Goal: Task Accomplishment & Management: Use online tool/utility

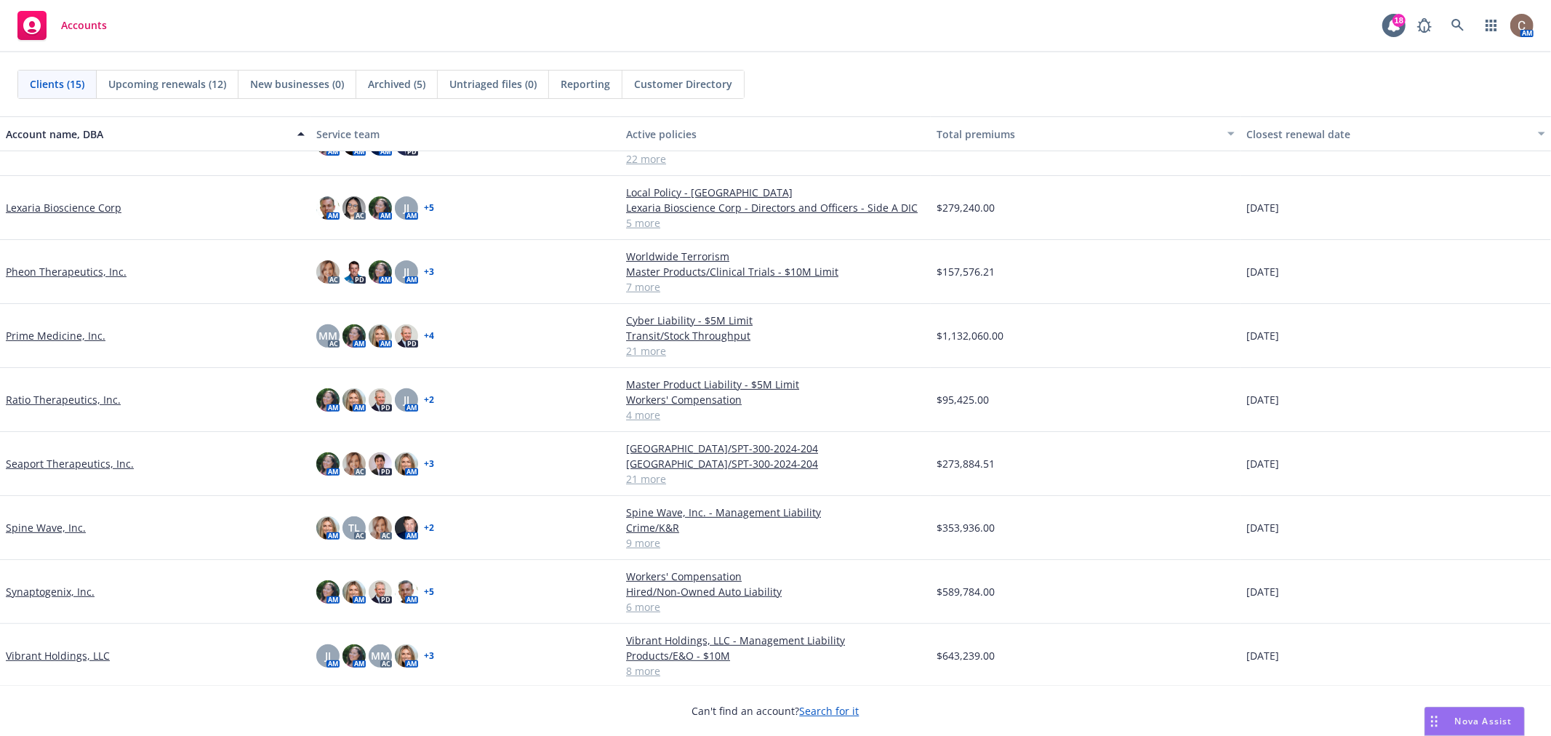
scroll to position [397, 0]
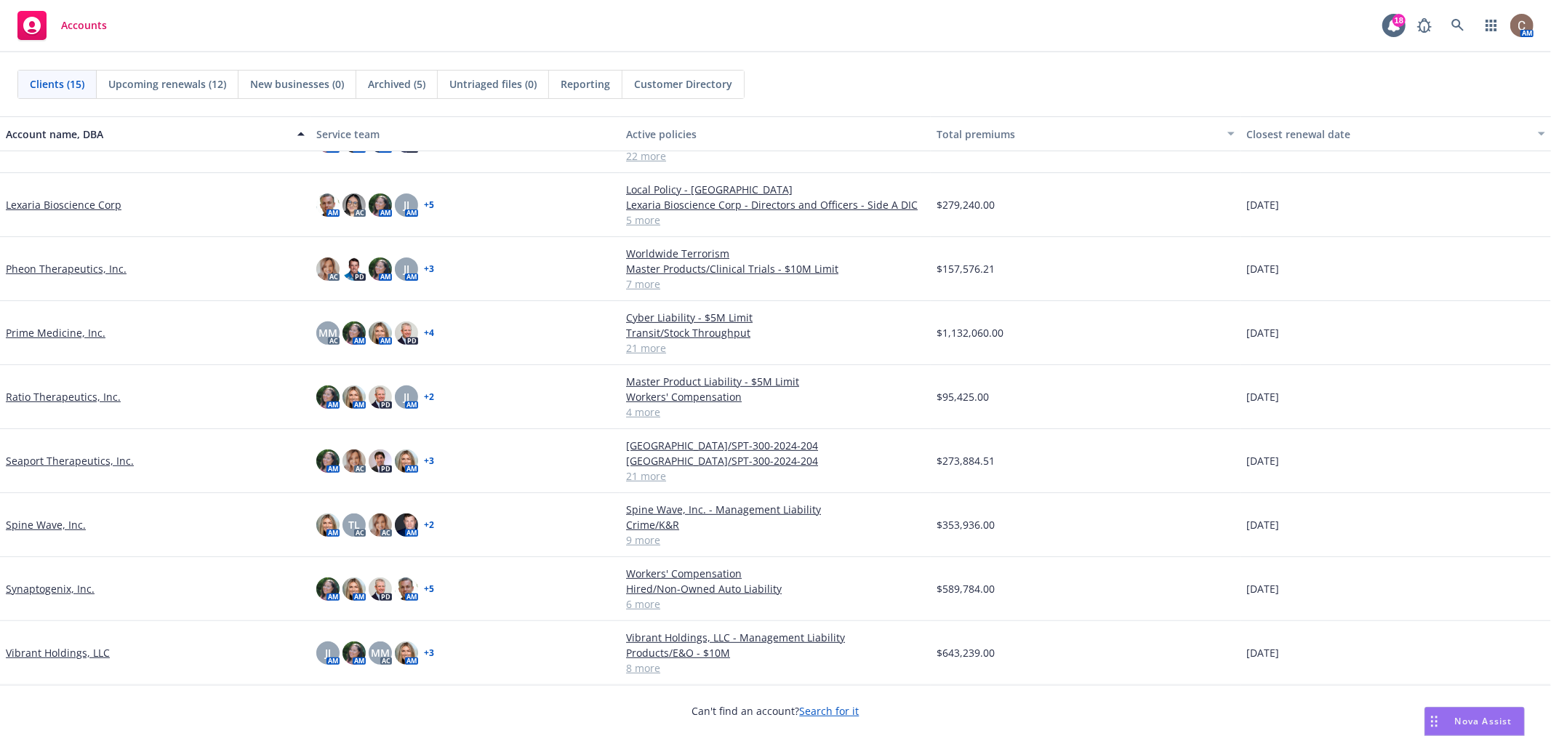
click at [68, 653] on link "Vibrant Holdings, LLC" at bounding box center [58, 652] width 104 height 15
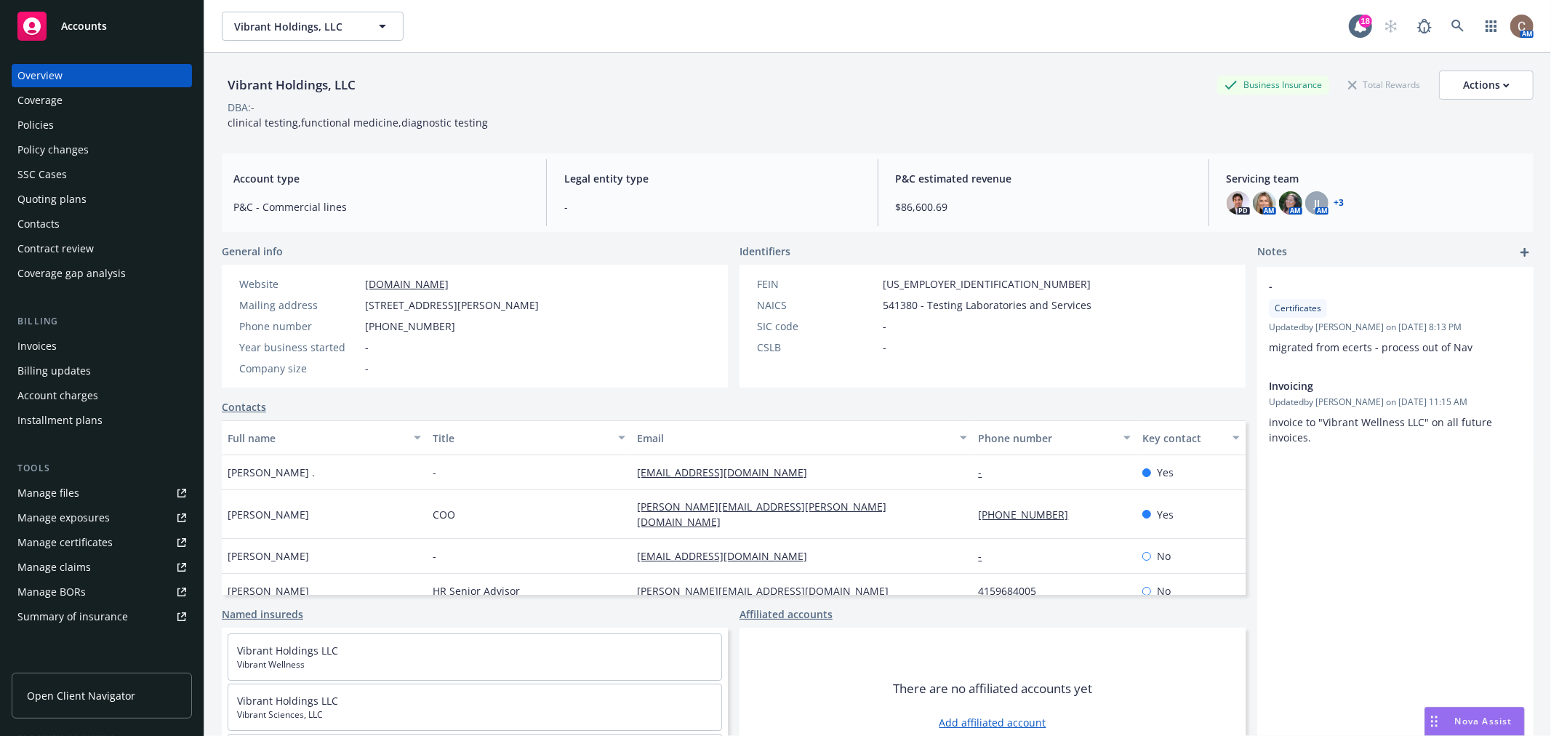
click at [47, 126] on div "Policies" at bounding box center [35, 124] width 36 height 23
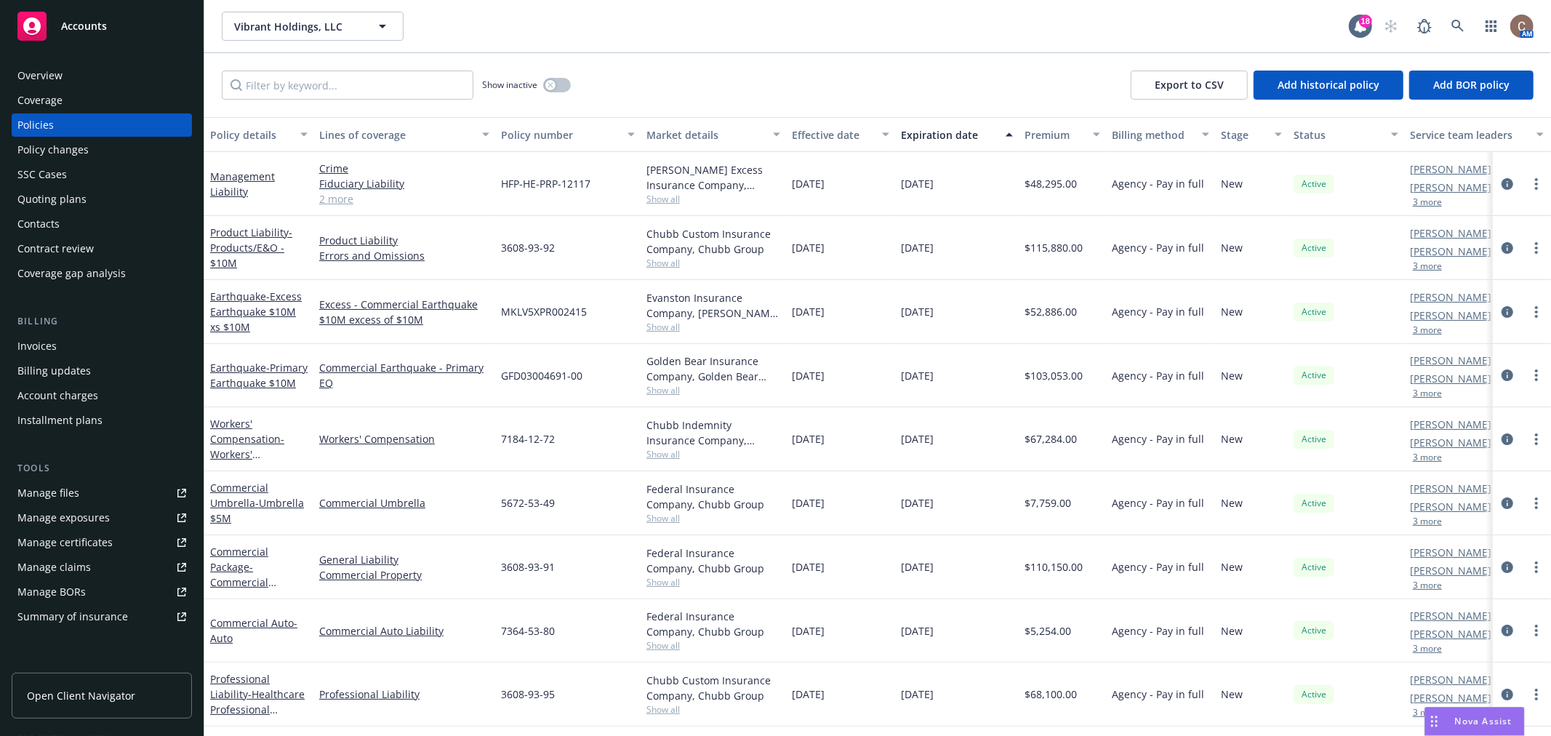
scroll to position [67, 0]
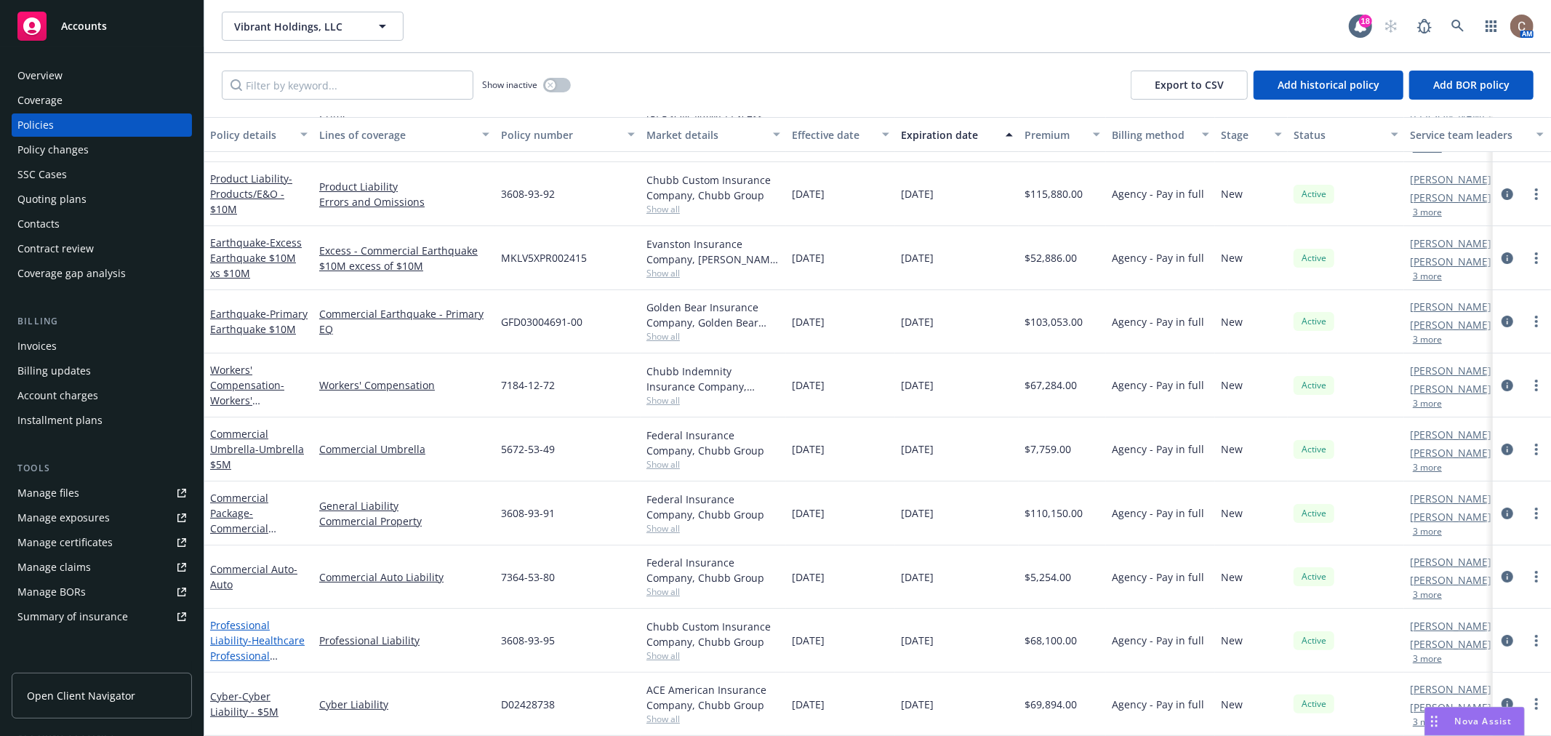
click at [239, 634] on span "- Healthcare Professional Liability $10M" at bounding box center [257, 656] width 95 height 44
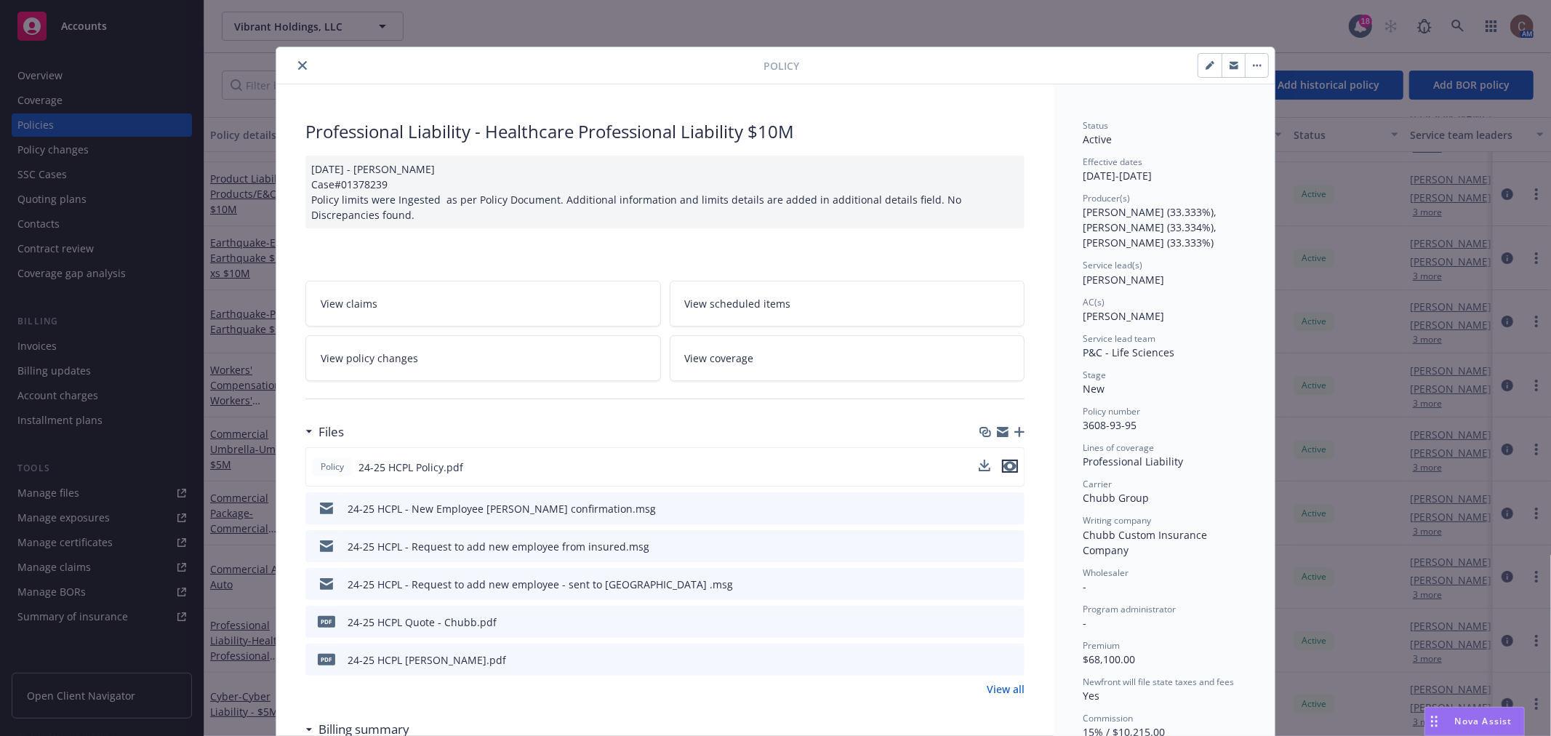
click at [1007, 464] on icon "preview file" at bounding box center [1010, 466] width 13 height 10
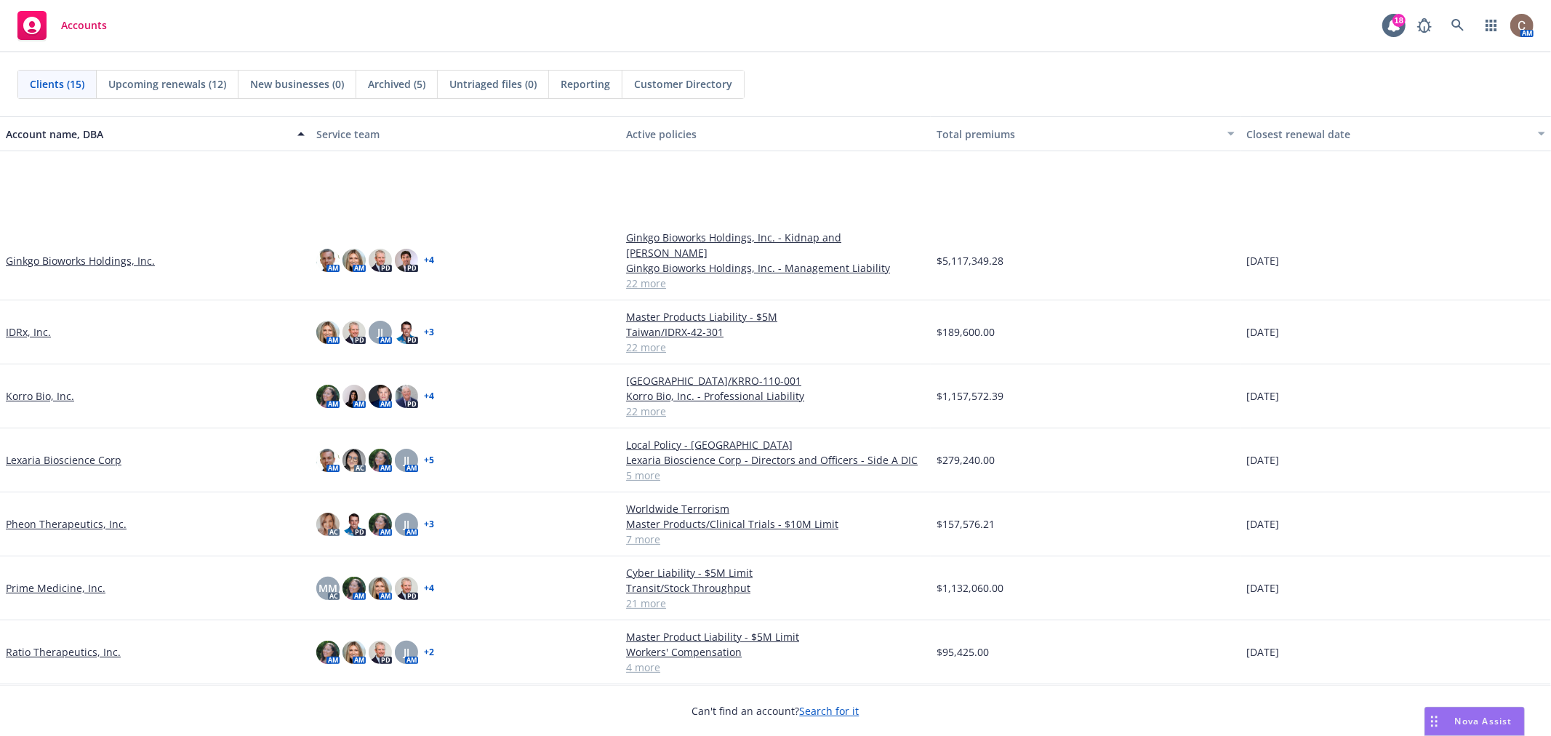
scroll to position [338, 0]
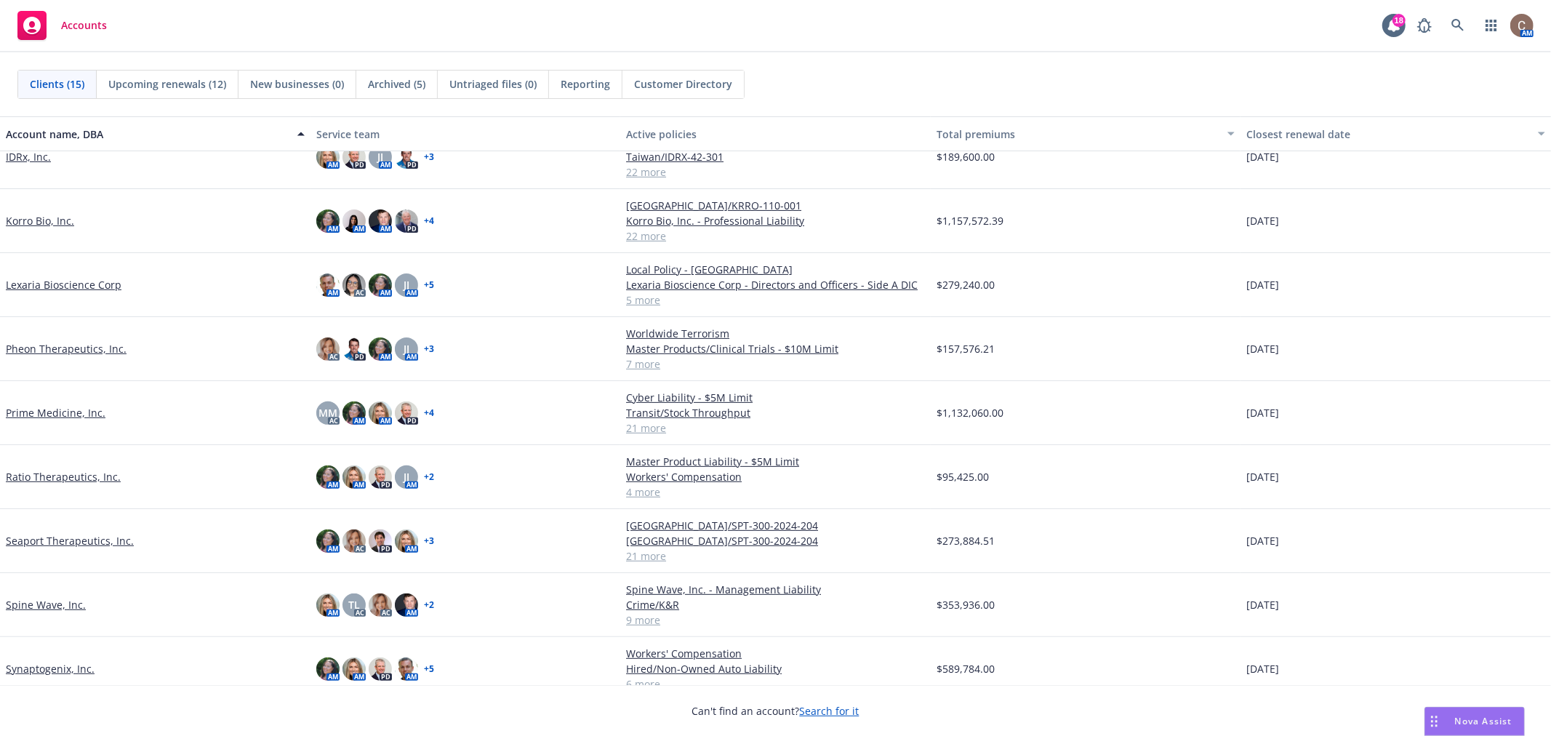
click at [68, 341] on link "Pheon Therapeutics, Inc." at bounding box center [66, 348] width 121 height 15
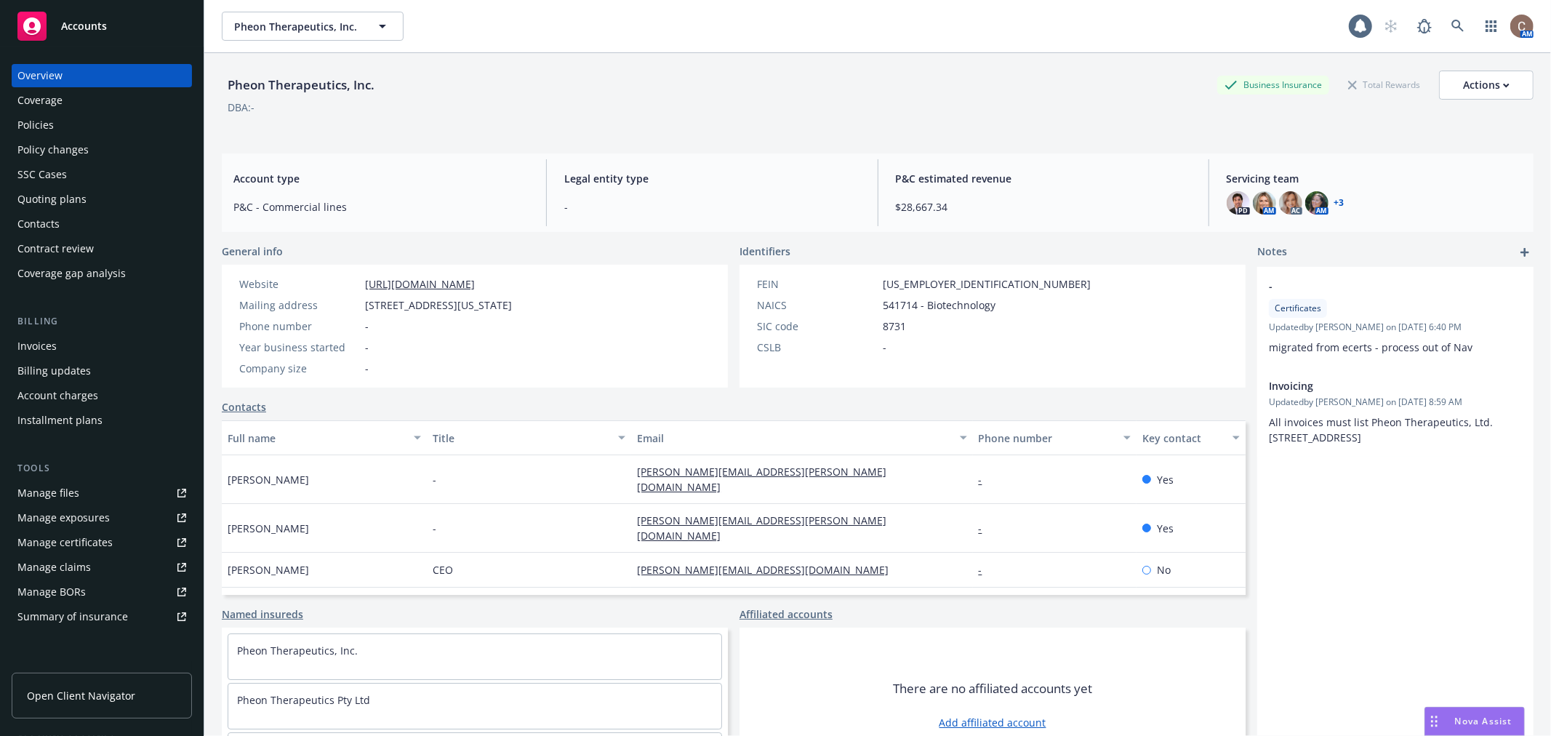
click at [56, 124] on div "Policies" at bounding box center [101, 124] width 169 height 23
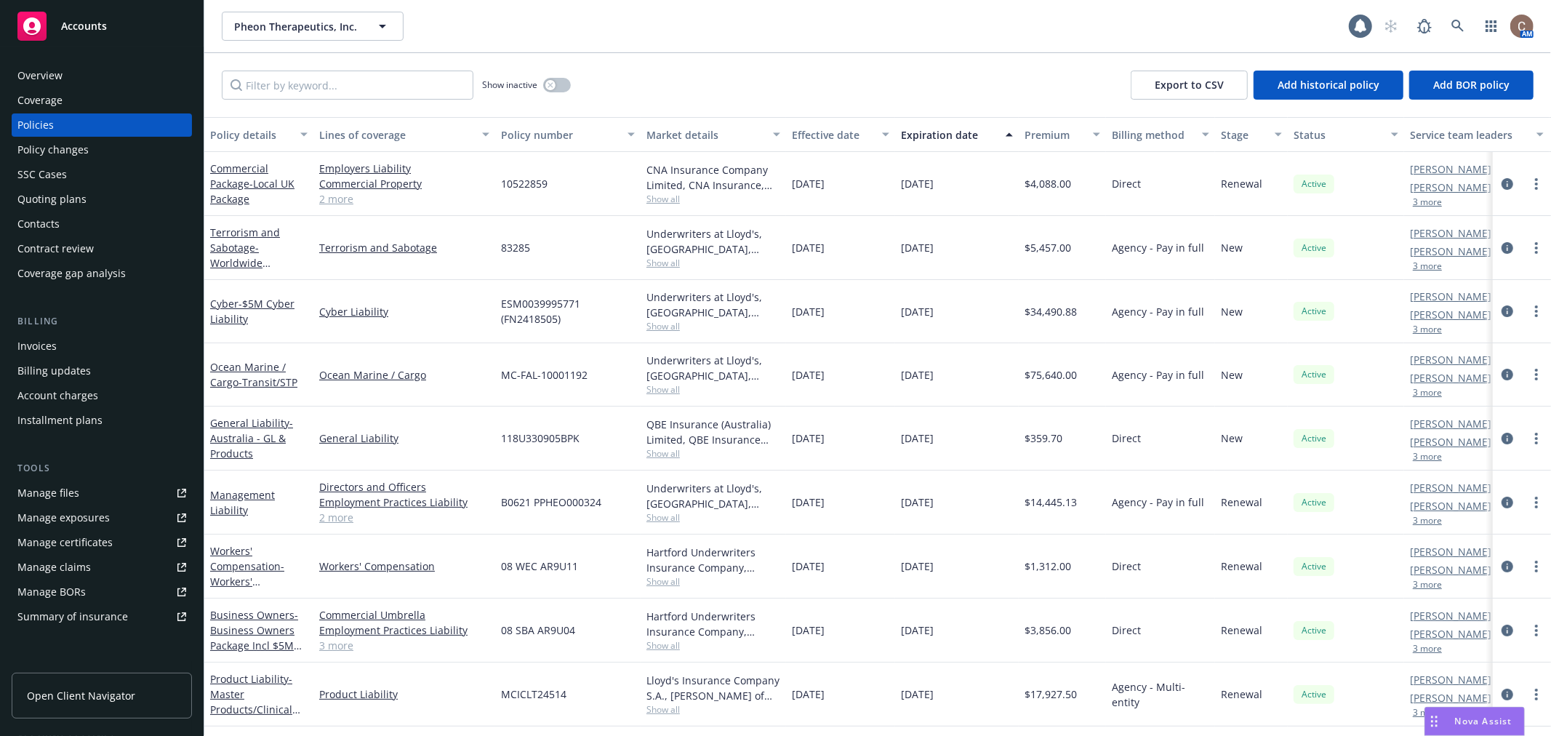
click at [70, 546] on div "Manage certificates" at bounding box center [64, 542] width 95 height 23
click at [100, 98] on div "Coverage" at bounding box center [101, 100] width 169 height 23
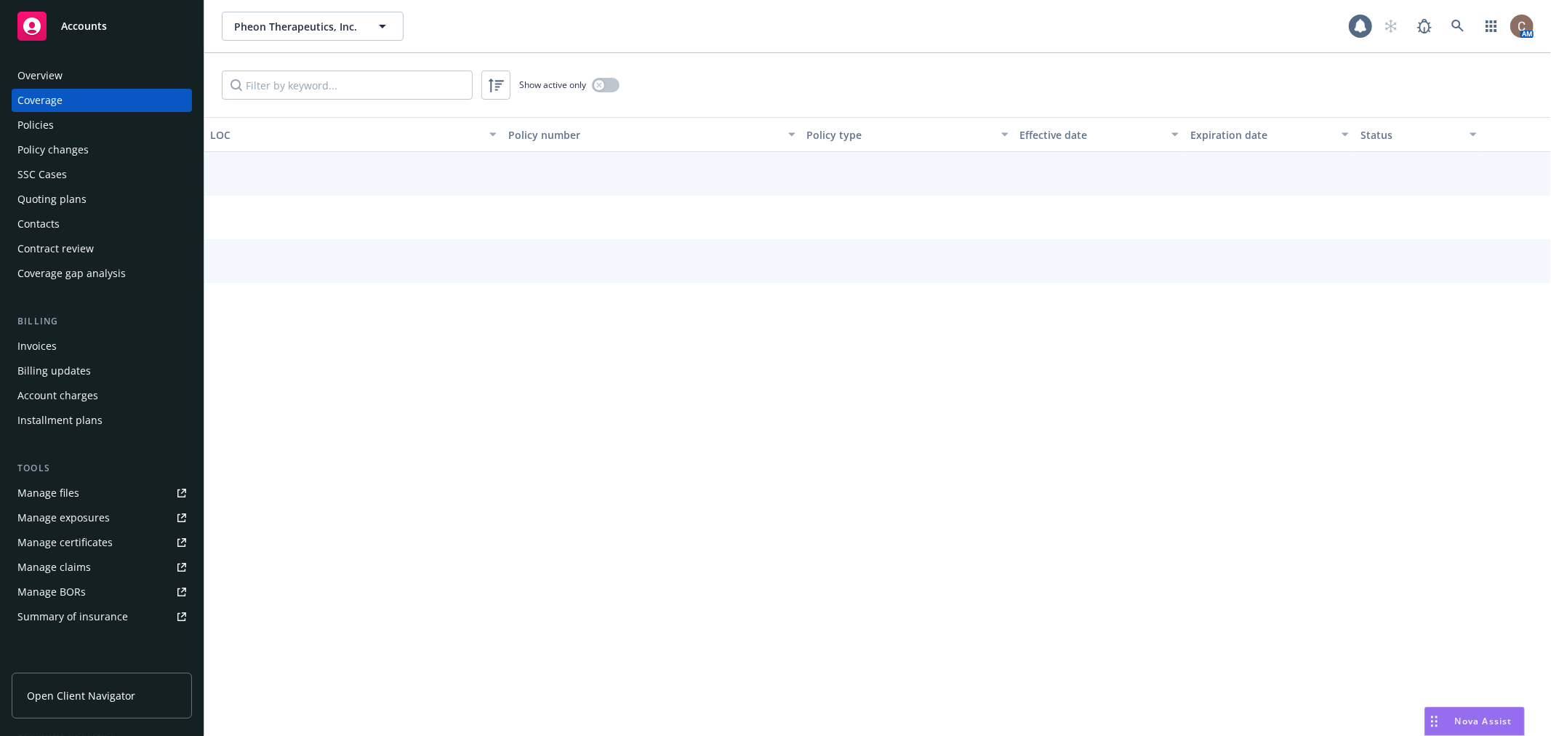
click at [95, 71] on div "Overview" at bounding box center [101, 75] width 169 height 23
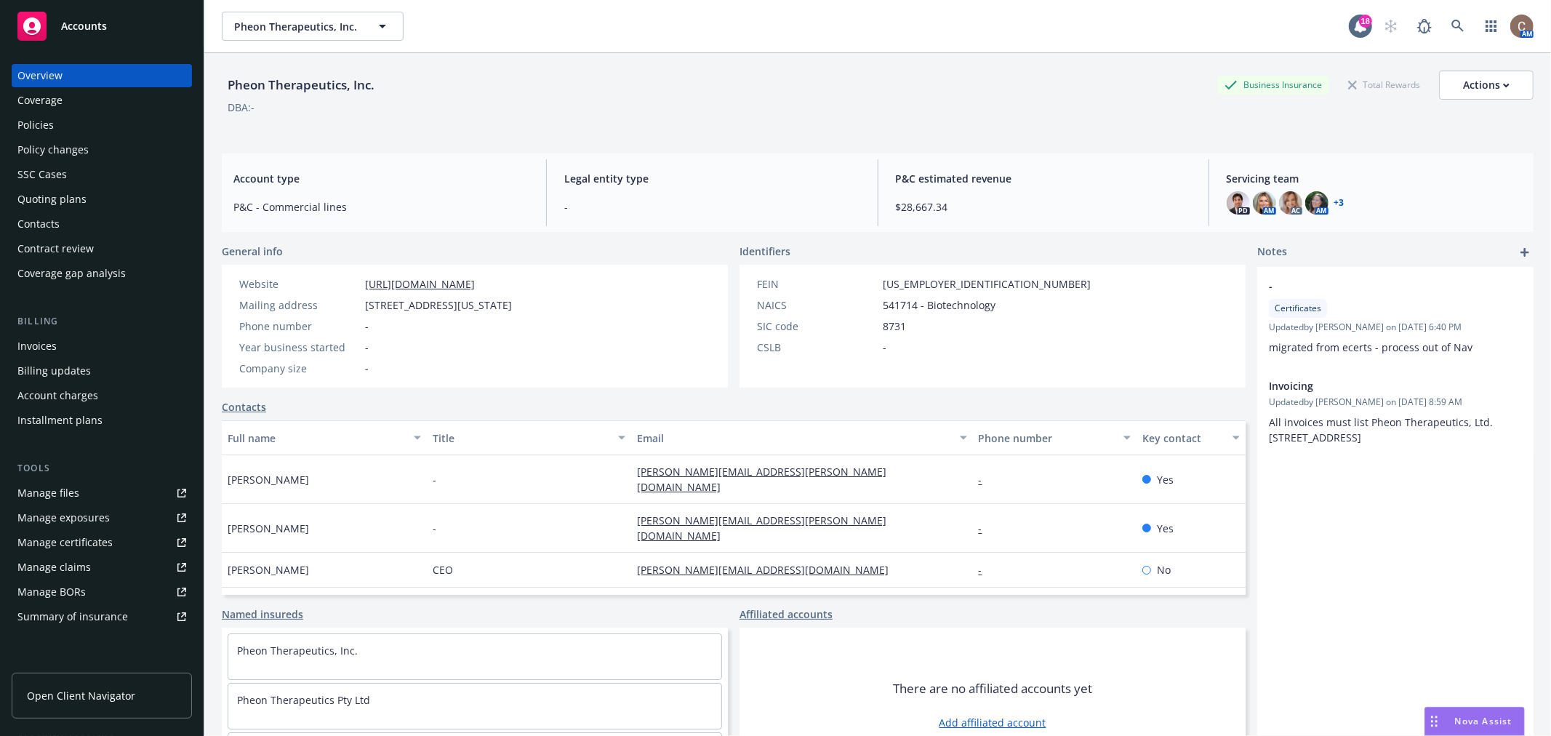
click at [45, 119] on div "Policies" at bounding box center [35, 124] width 36 height 23
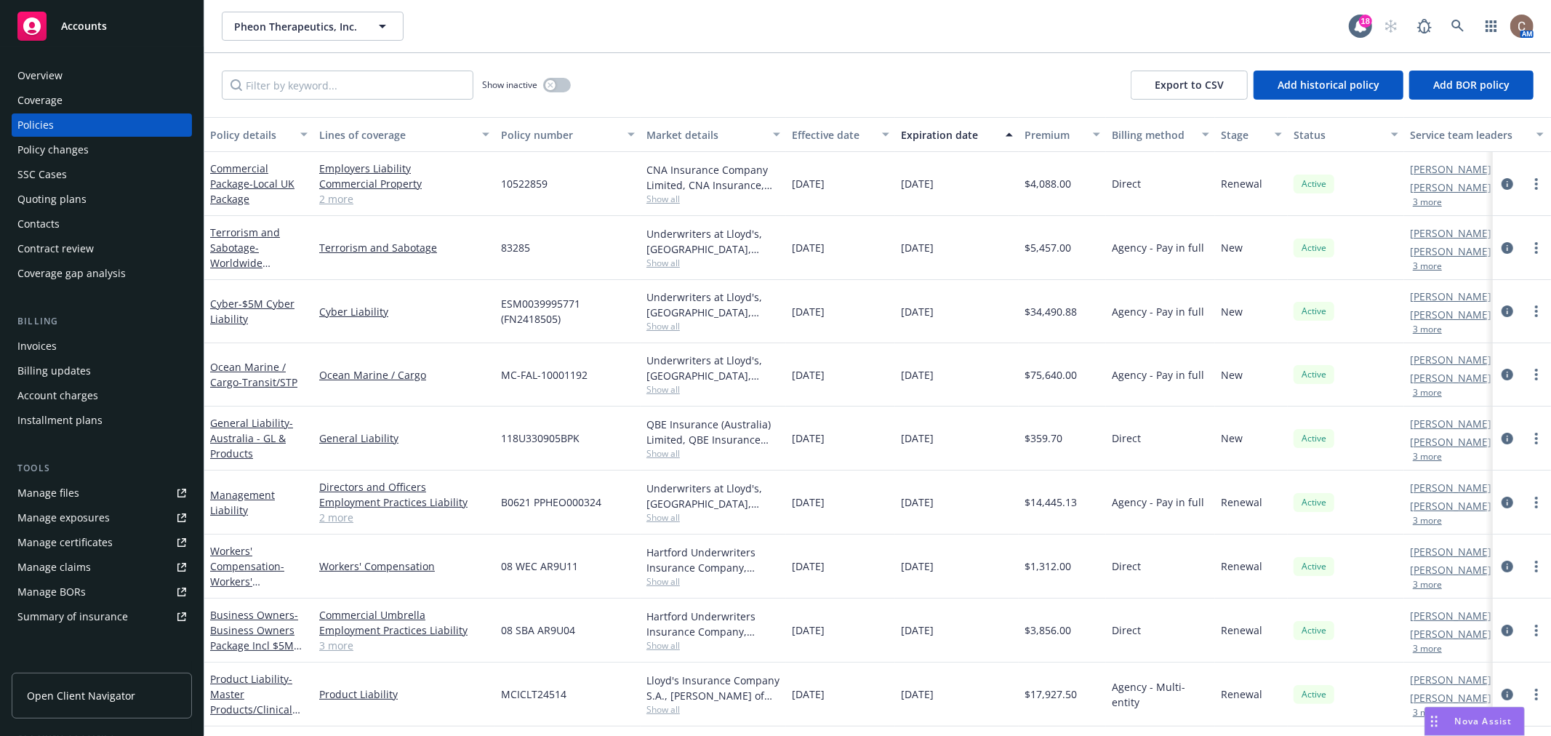
scroll to position [3, 0]
click at [236, 700] on span "- Master Products/Clinical Trials - $10M Limit" at bounding box center [255, 702] width 90 height 60
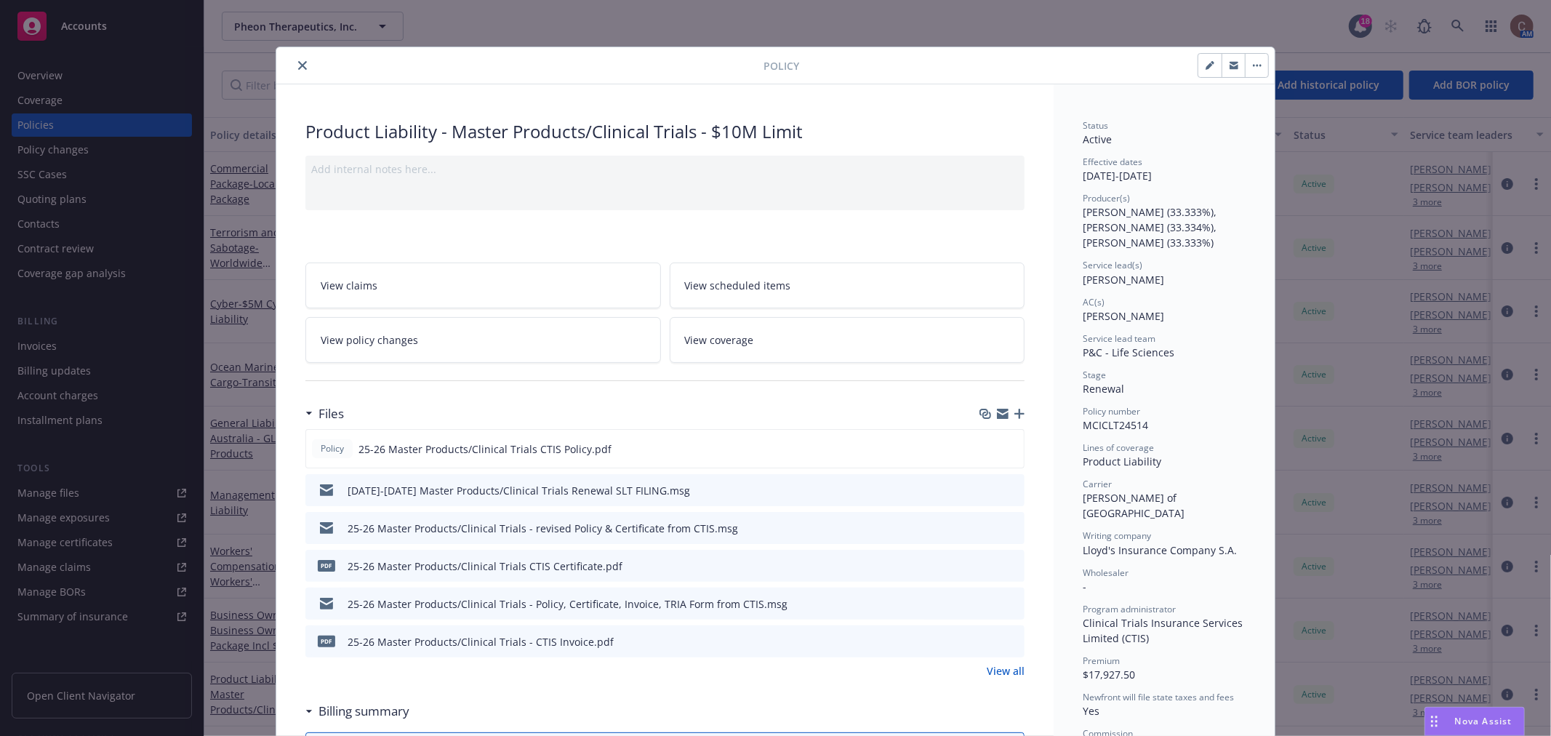
drag, startPoint x: 297, startPoint y: 59, endPoint x: 326, endPoint y: 10, distance: 56.8
click at [298, 59] on button "close" at bounding box center [302, 65] width 17 height 17
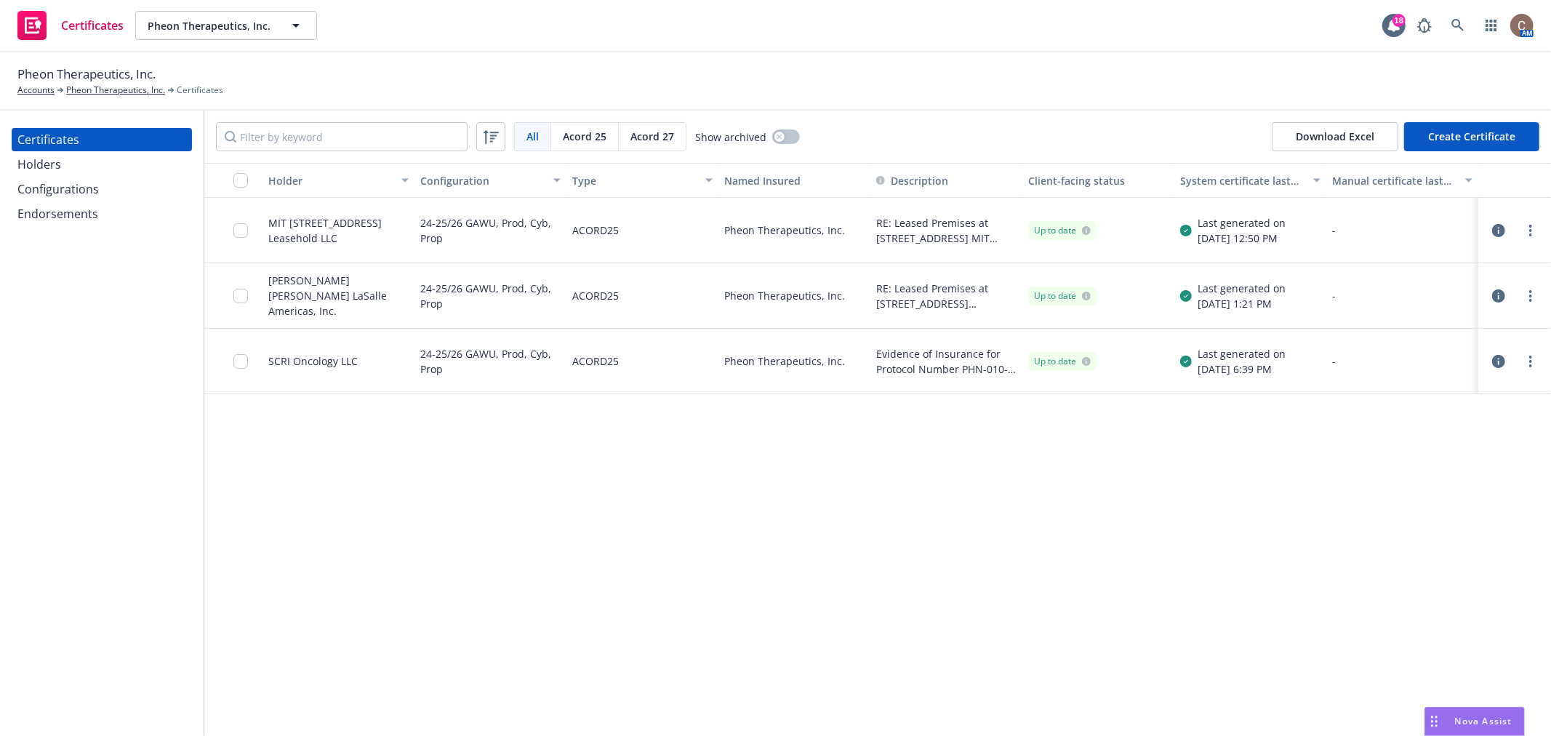
click at [92, 196] on div "Configurations" at bounding box center [57, 188] width 81 height 23
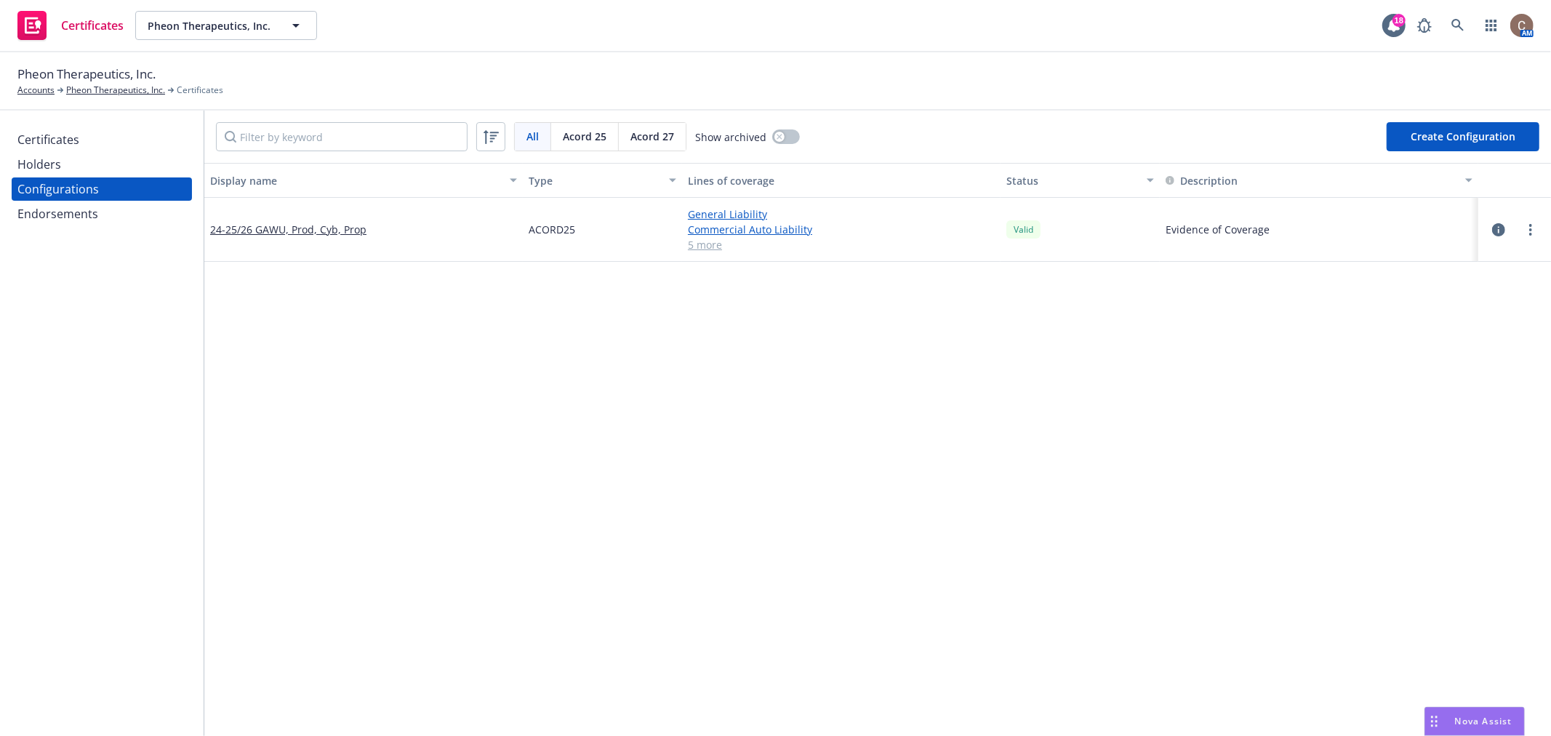
click at [52, 160] on div "Holders" at bounding box center [39, 164] width 44 height 23
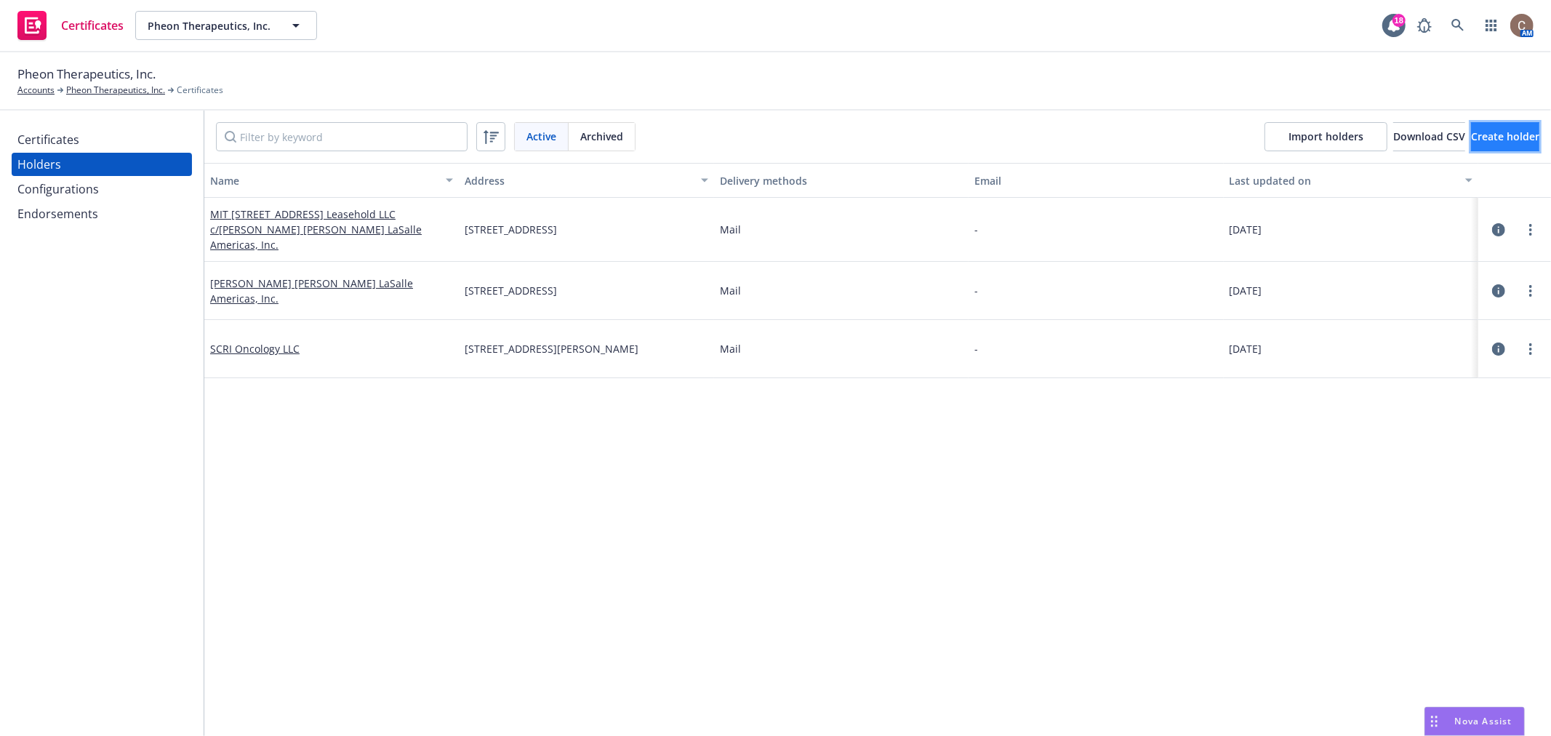
click at [1471, 132] on span "Create holder" at bounding box center [1505, 136] width 68 height 14
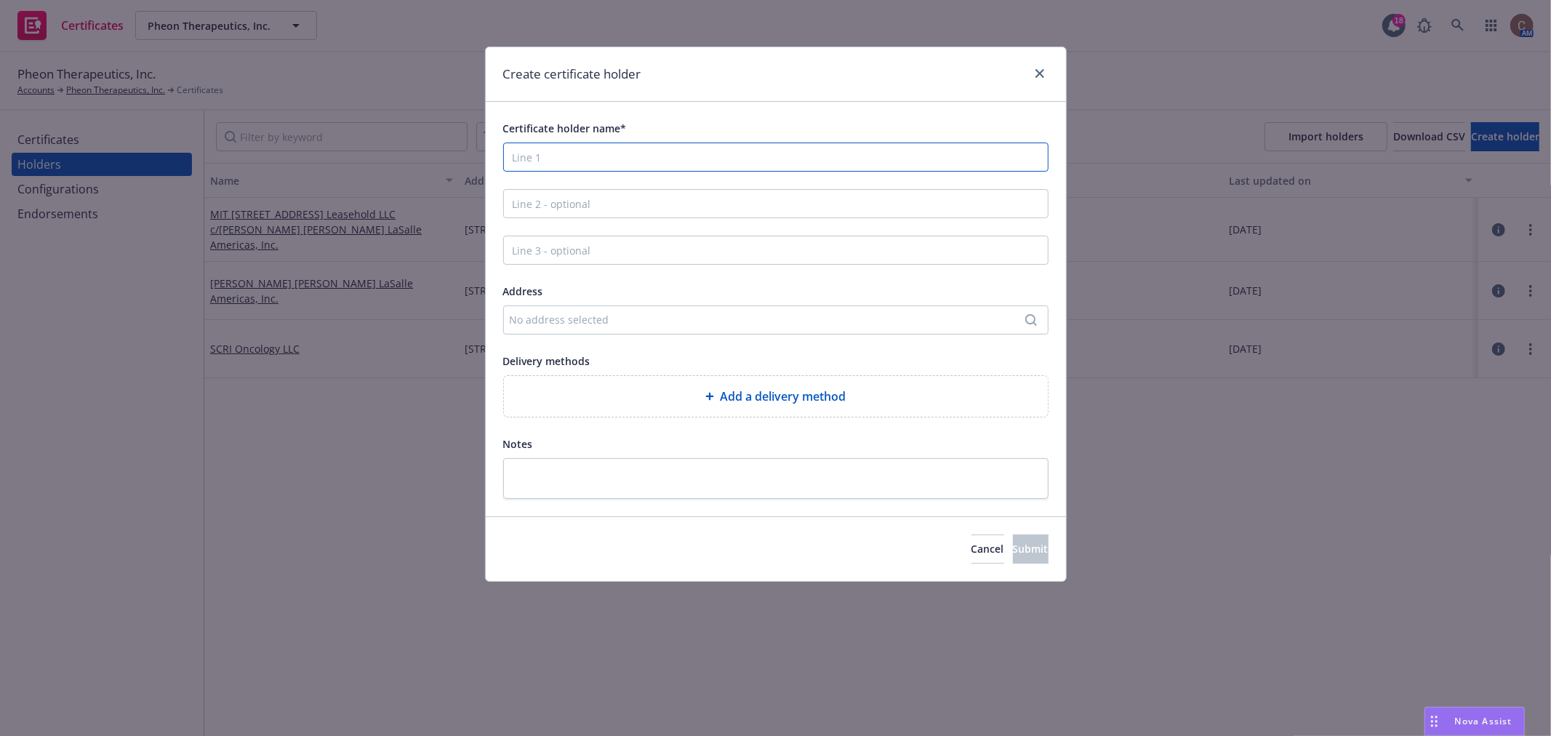
click at [607, 172] on input "Certificate holder name*" at bounding box center [776, 157] width 546 height 29
type input "Evidence of Insurance"
click at [1013, 550] on button "Submit" at bounding box center [1031, 549] width 36 height 29
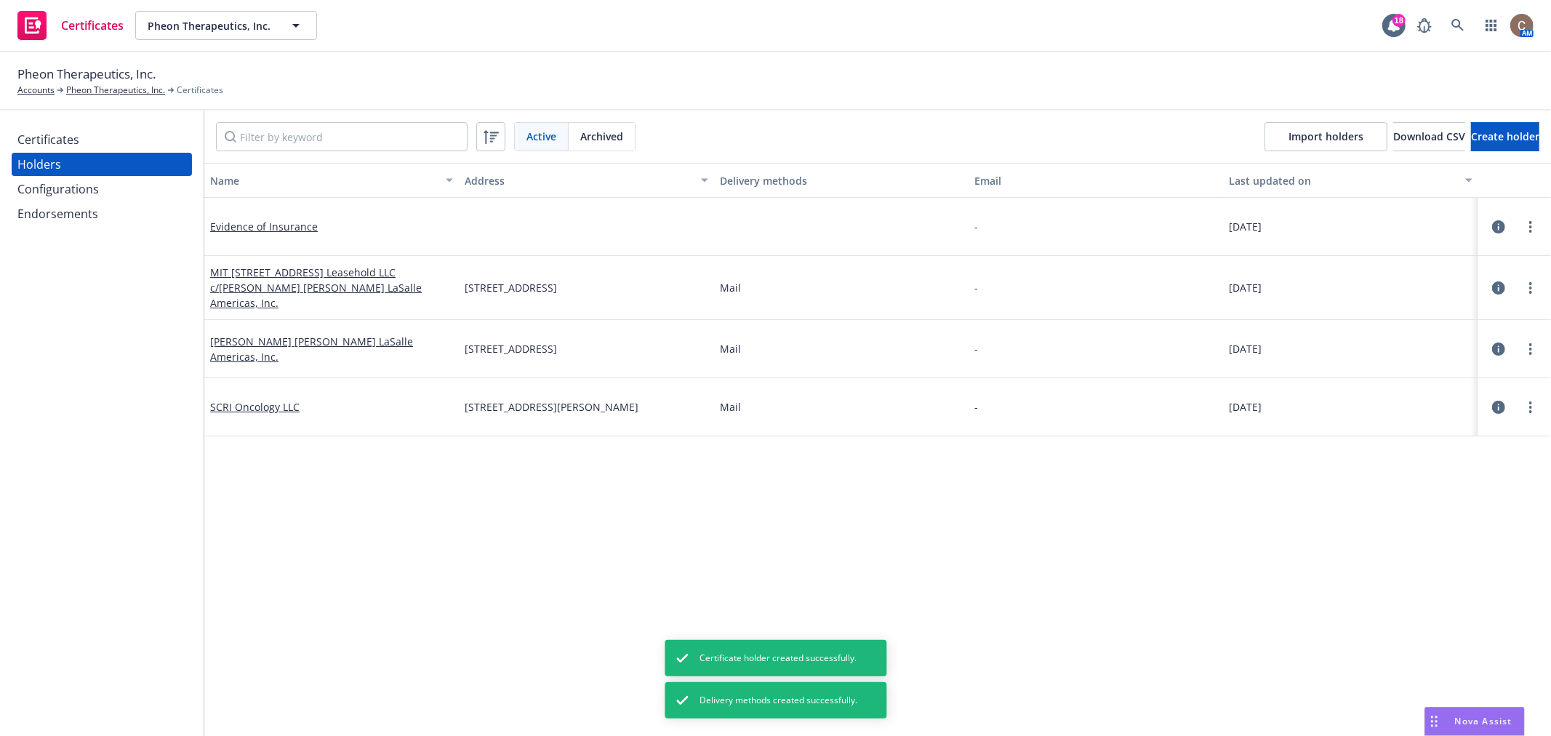
click at [67, 140] on div "Certificates" at bounding box center [48, 139] width 62 height 23
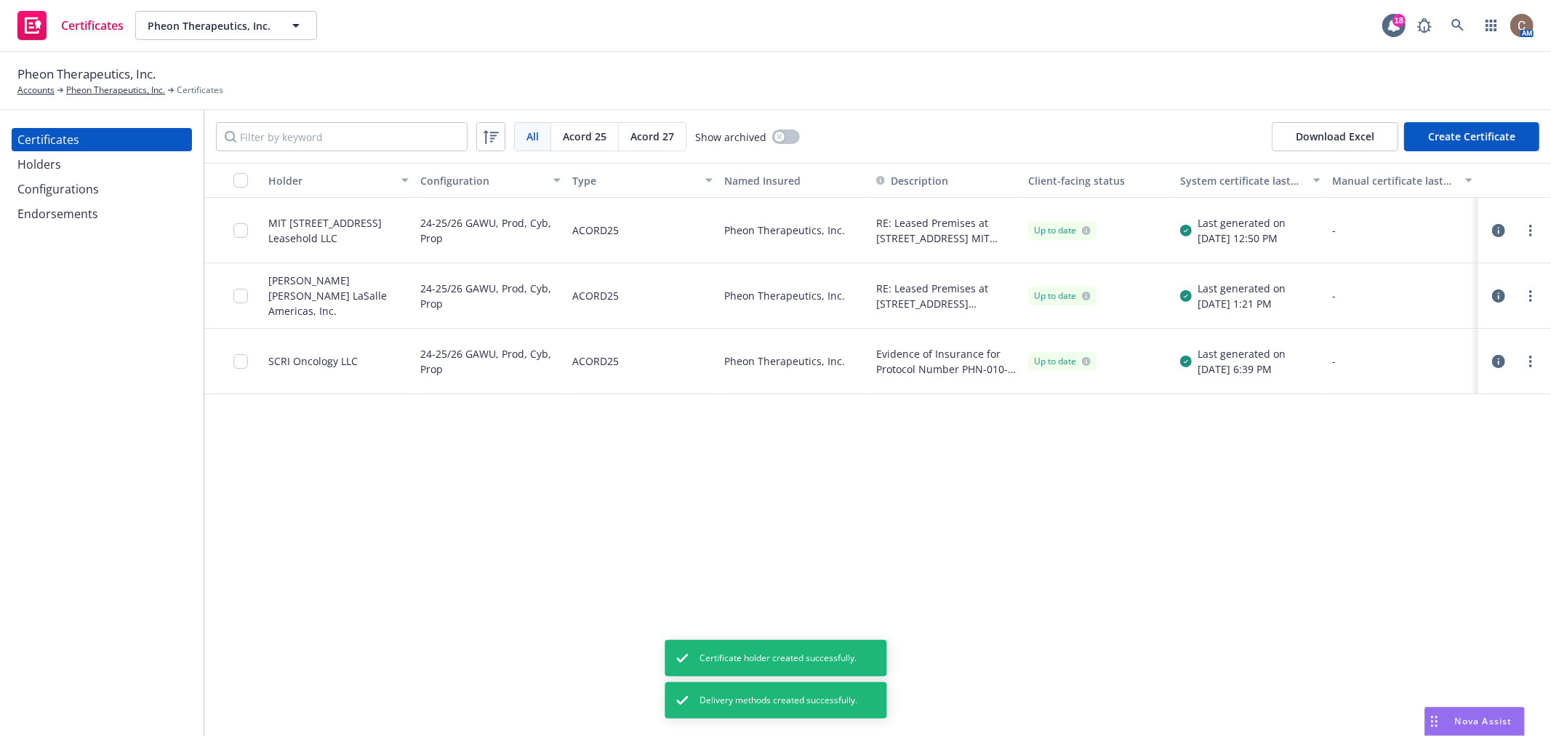
click at [1471, 133] on button "Create Certificate" at bounding box center [1472, 136] width 135 height 29
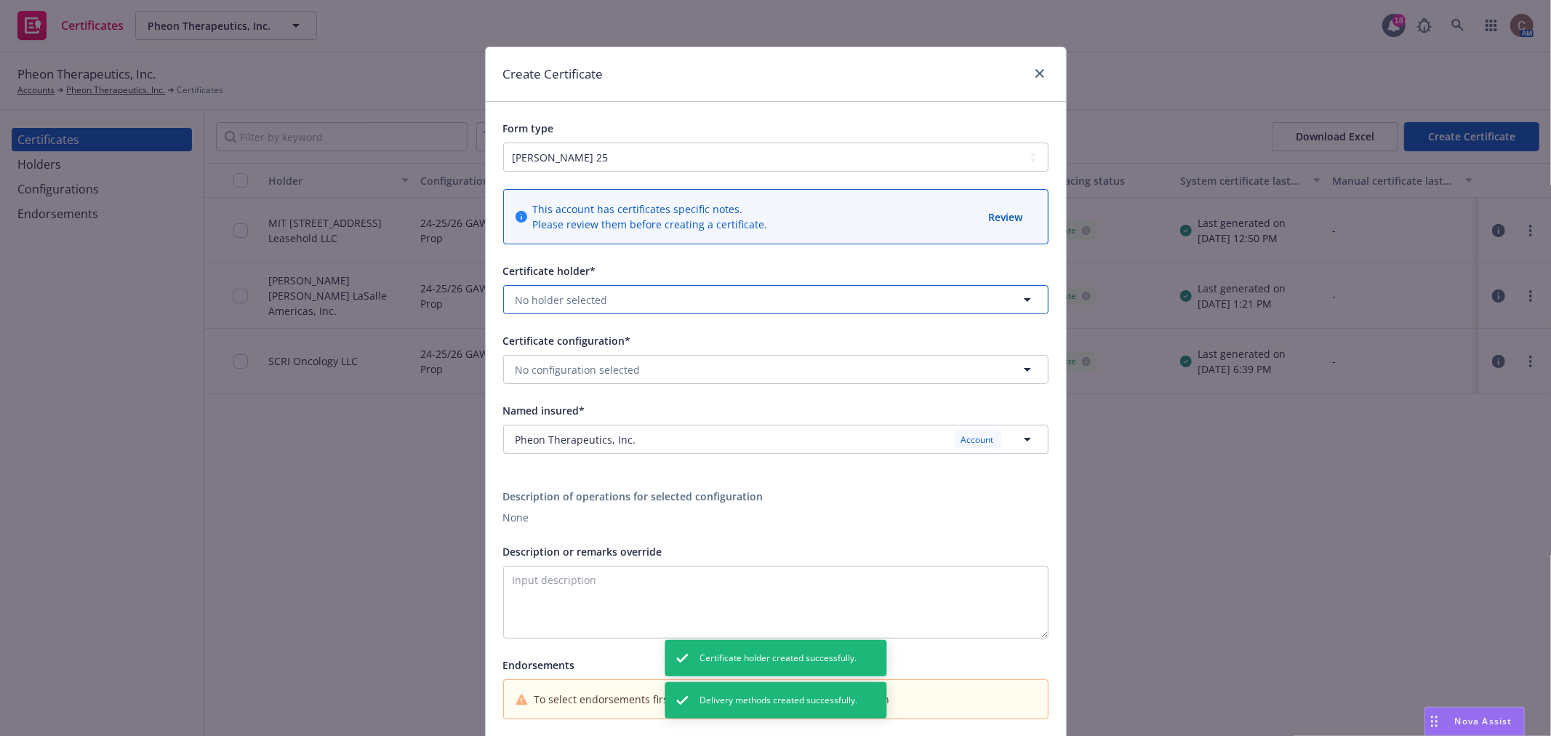
click at [623, 299] on button "No holder selected" at bounding box center [776, 299] width 546 height 29
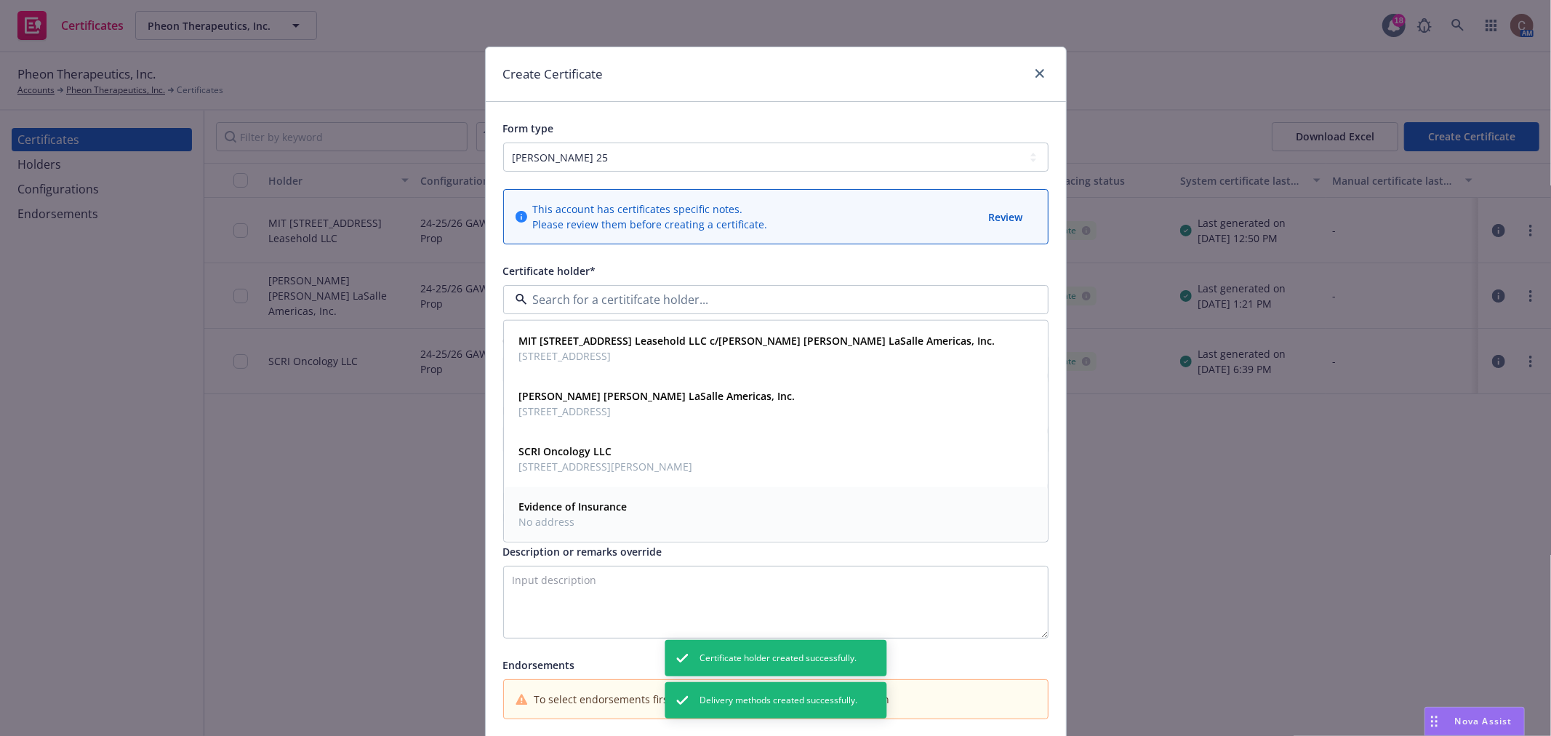
click at [576, 517] on span "No address" at bounding box center [573, 521] width 108 height 15
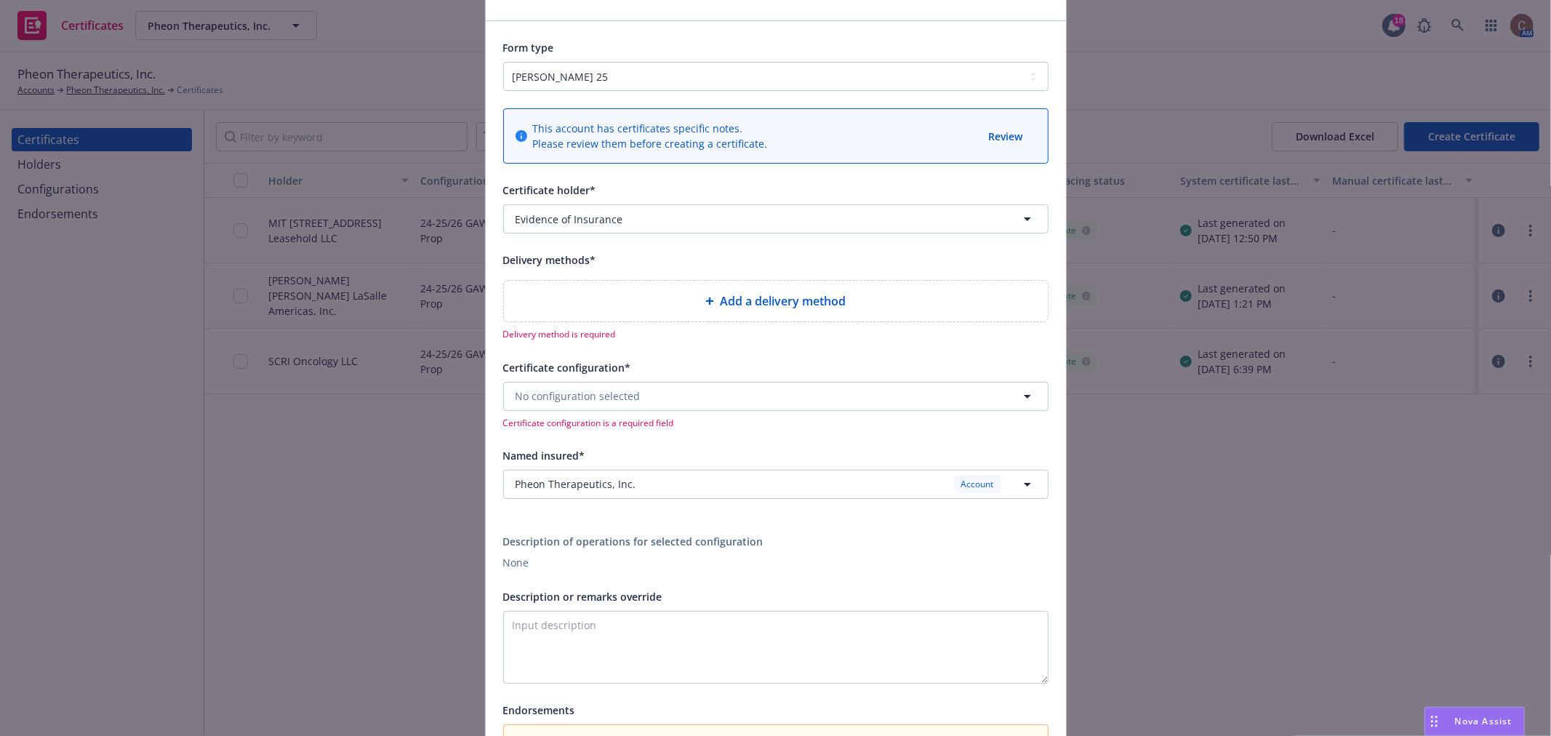
scroll to position [161, 0]
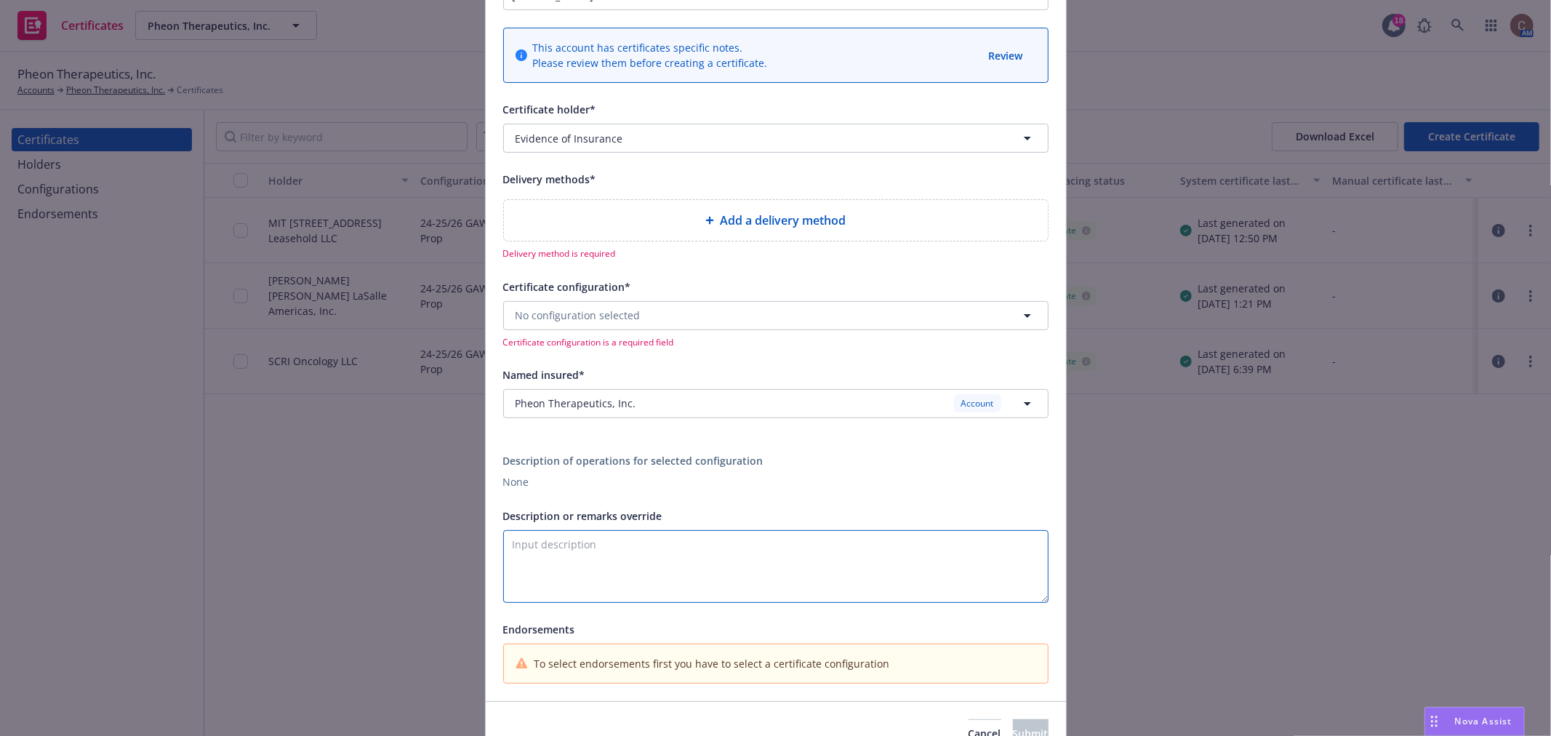
click at [628, 554] on textarea "Description or remarks override" at bounding box center [776, 566] width 546 height 73
click at [703, 549] on textarea "Evidence of Insurance for: Protocol" at bounding box center [776, 566] width 546 height 73
paste textarea "PHN-012-001 US"
type textarea "Evidence of Insurance for: Protocol PHN-012-001 [GEOGRAPHIC_DATA]"
click at [690, 316] on button "No configuration selected" at bounding box center [776, 315] width 546 height 29
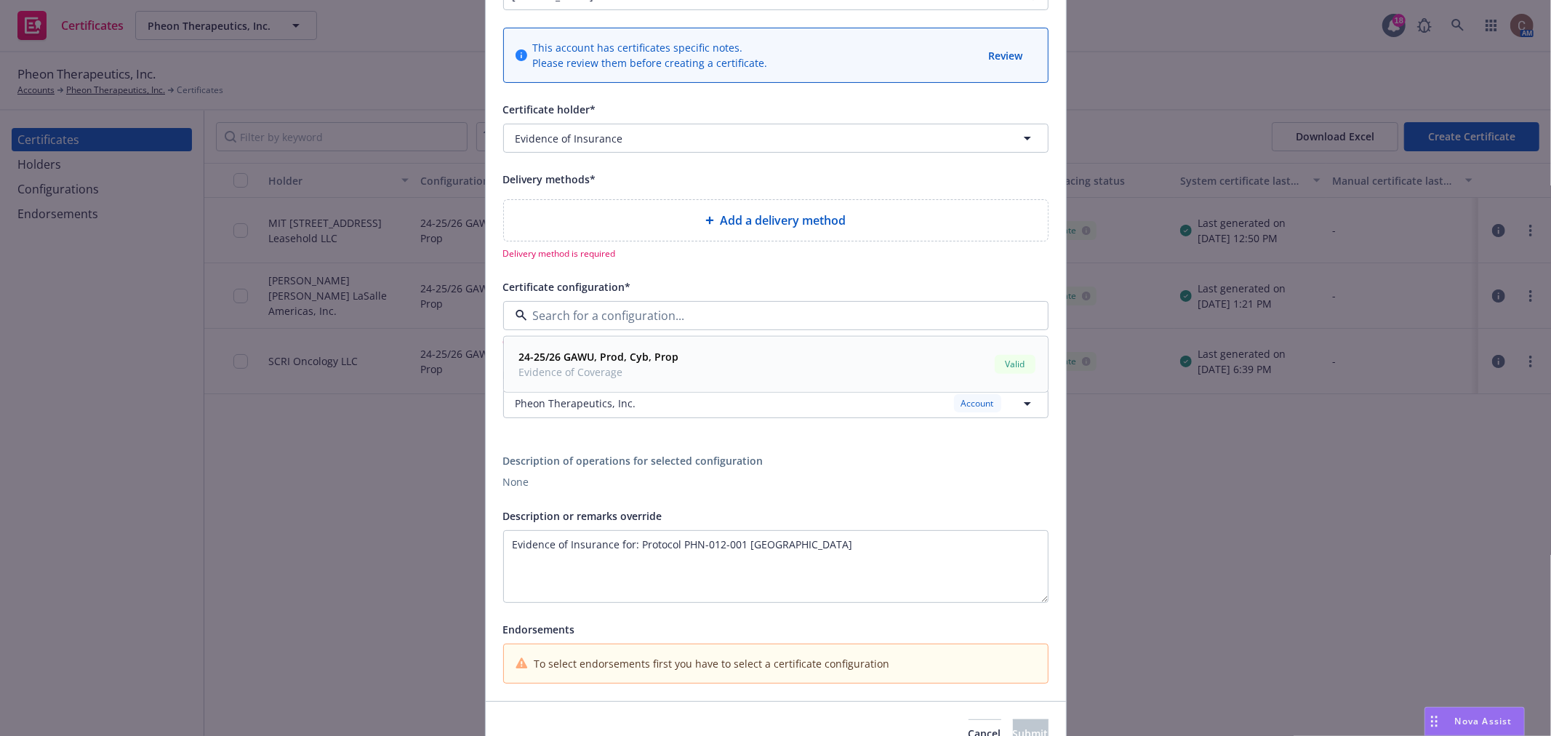
click at [710, 375] on div "24-25/26 GAWU, Prod, Cyb, Prop Evidence of Coverage Valid" at bounding box center [776, 363] width 525 height 36
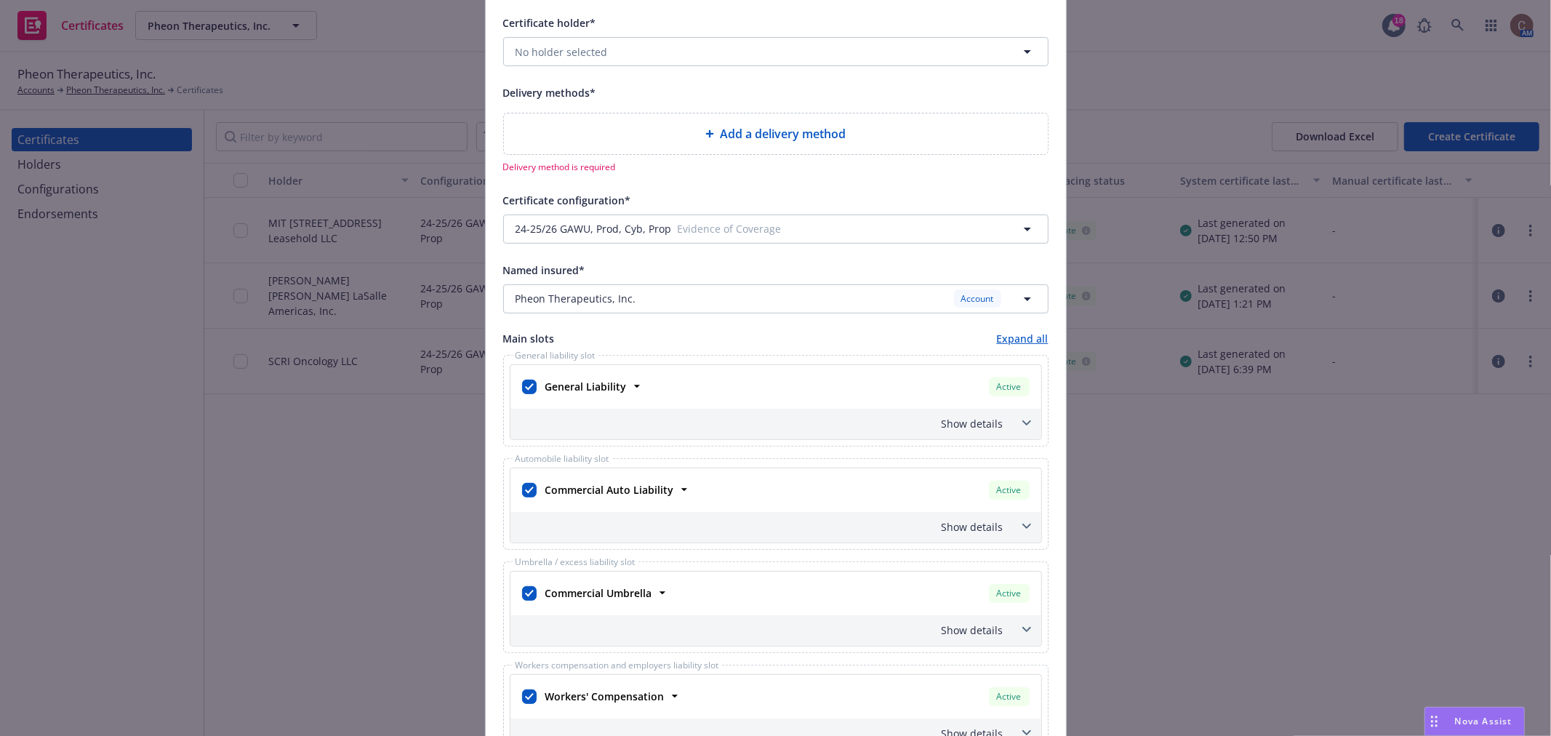
scroll to position [242, 0]
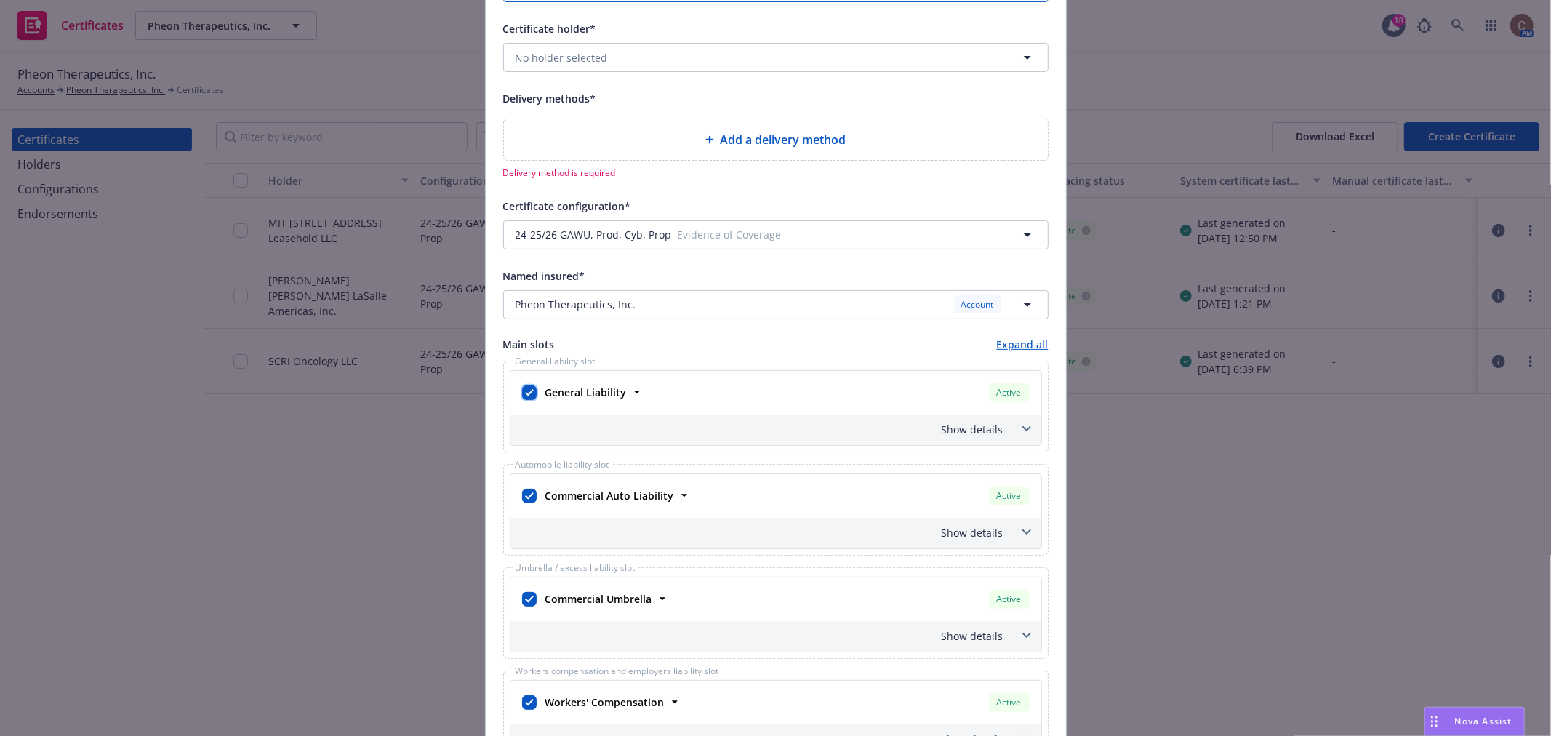
click at [522, 389] on input "checkbox" at bounding box center [529, 393] width 15 height 15
checkbox input "false"
click at [527, 499] on input "checkbox" at bounding box center [529, 496] width 15 height 15
checkbox input "false"
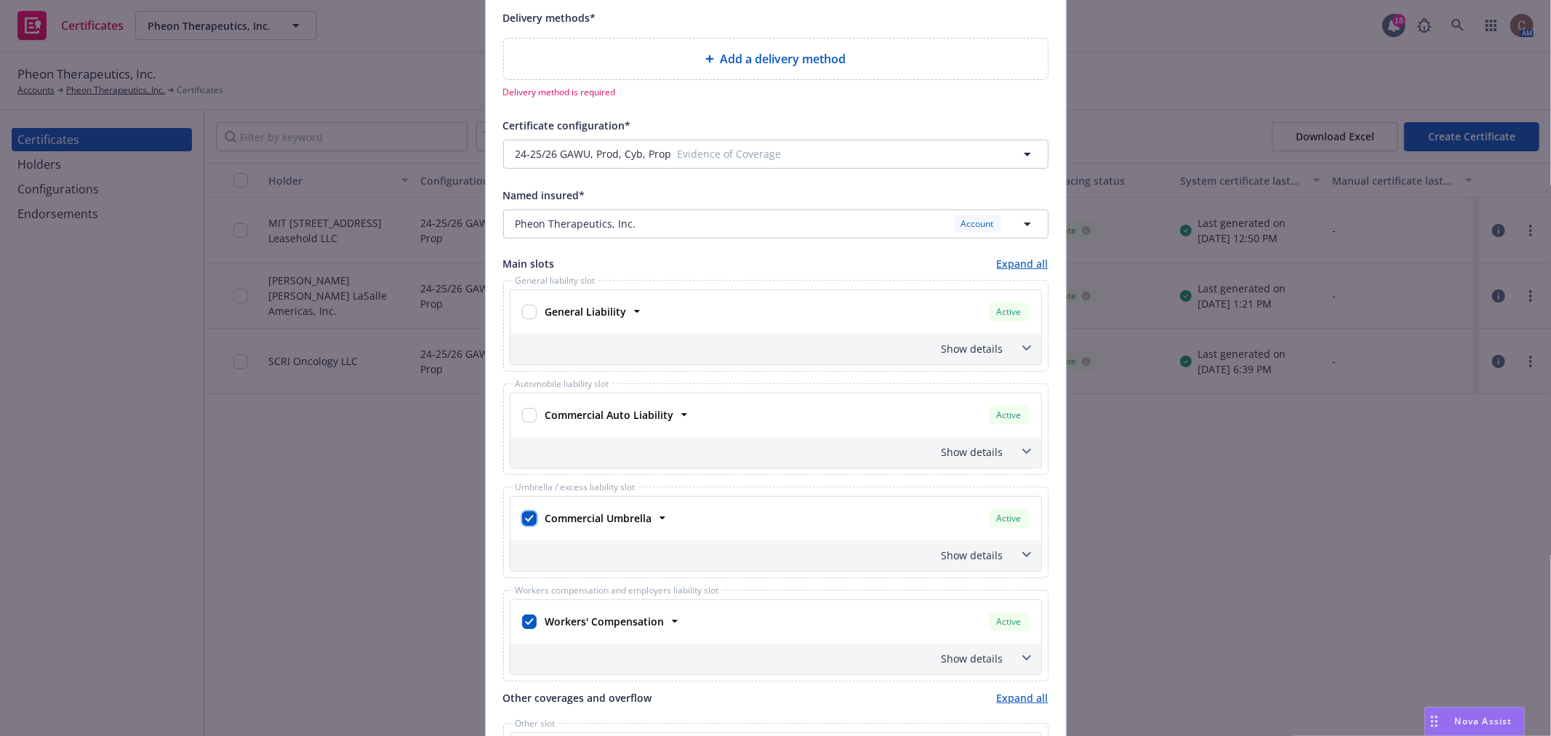
click at [524, 516] on input "checkbox" at bounding box center [529, 518] width 15 height 15
checkbox input "false"
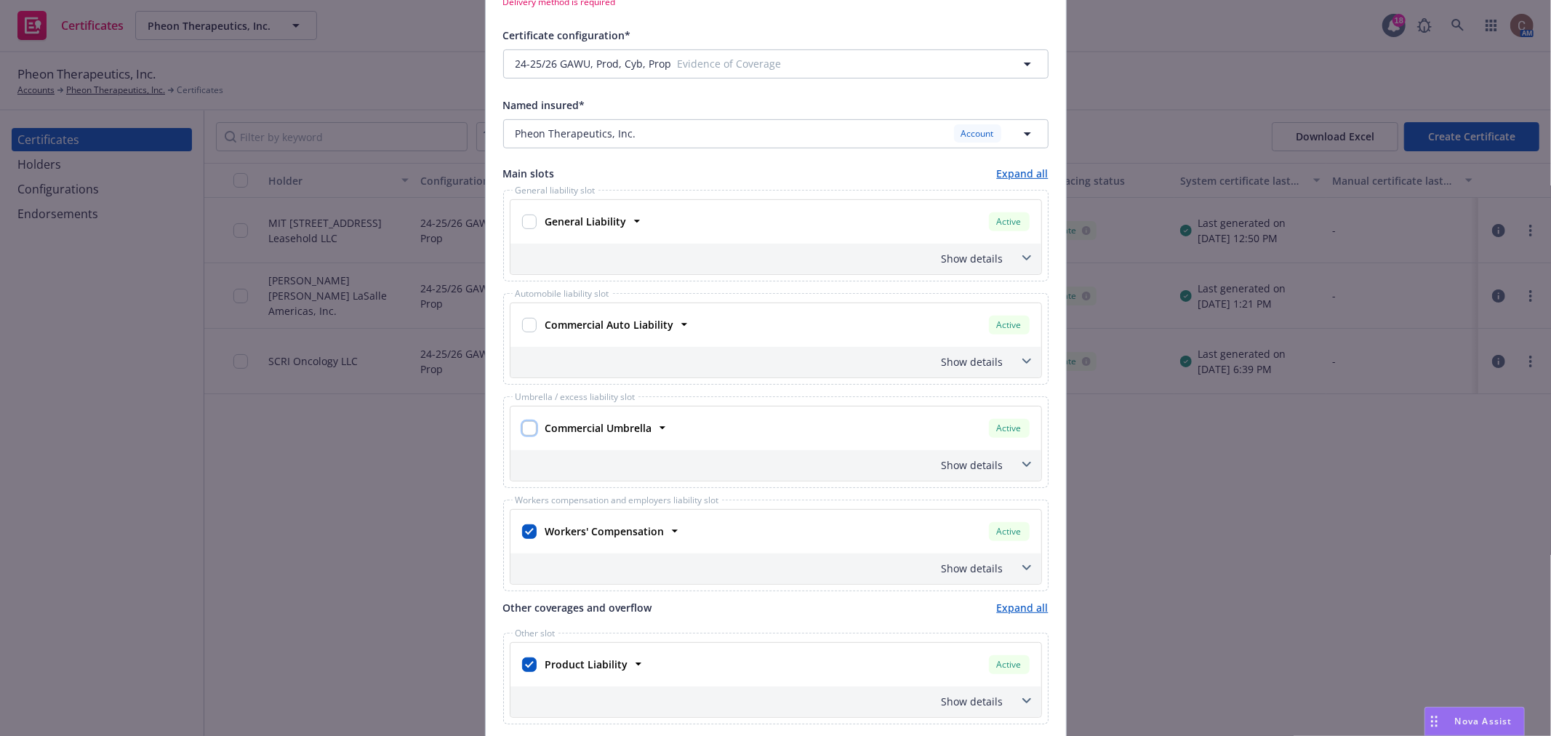
scroll to position [565, 0]
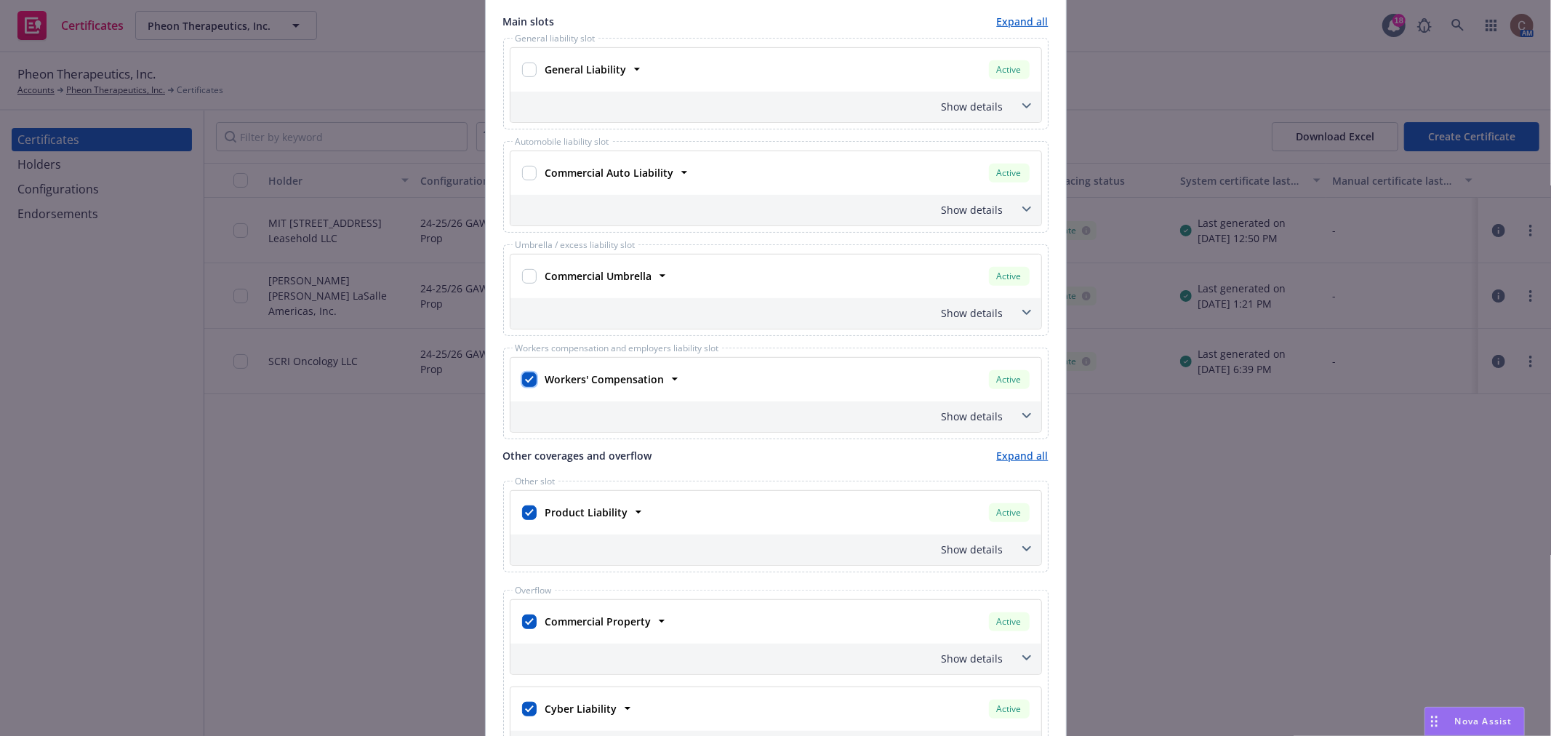
click at [524, 380] on input "checkbox" at bounding box center [529, 379] width 15 height 15
checkbox input "false"
click at [522, 627] on input "checkbox" at bounding box center [529, 622] width 15 height 15
checkbox input "false"
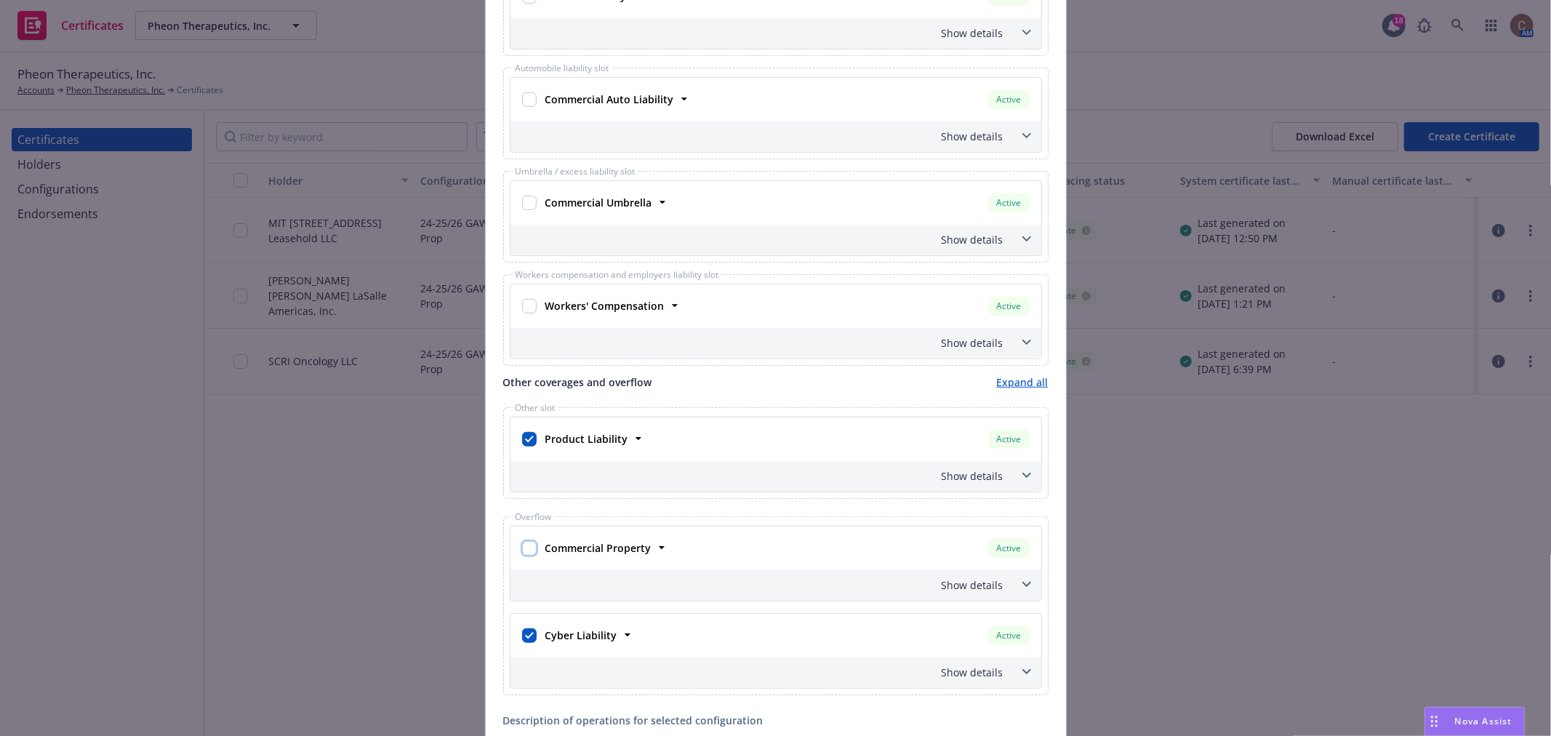
scroll to position [727, 0]
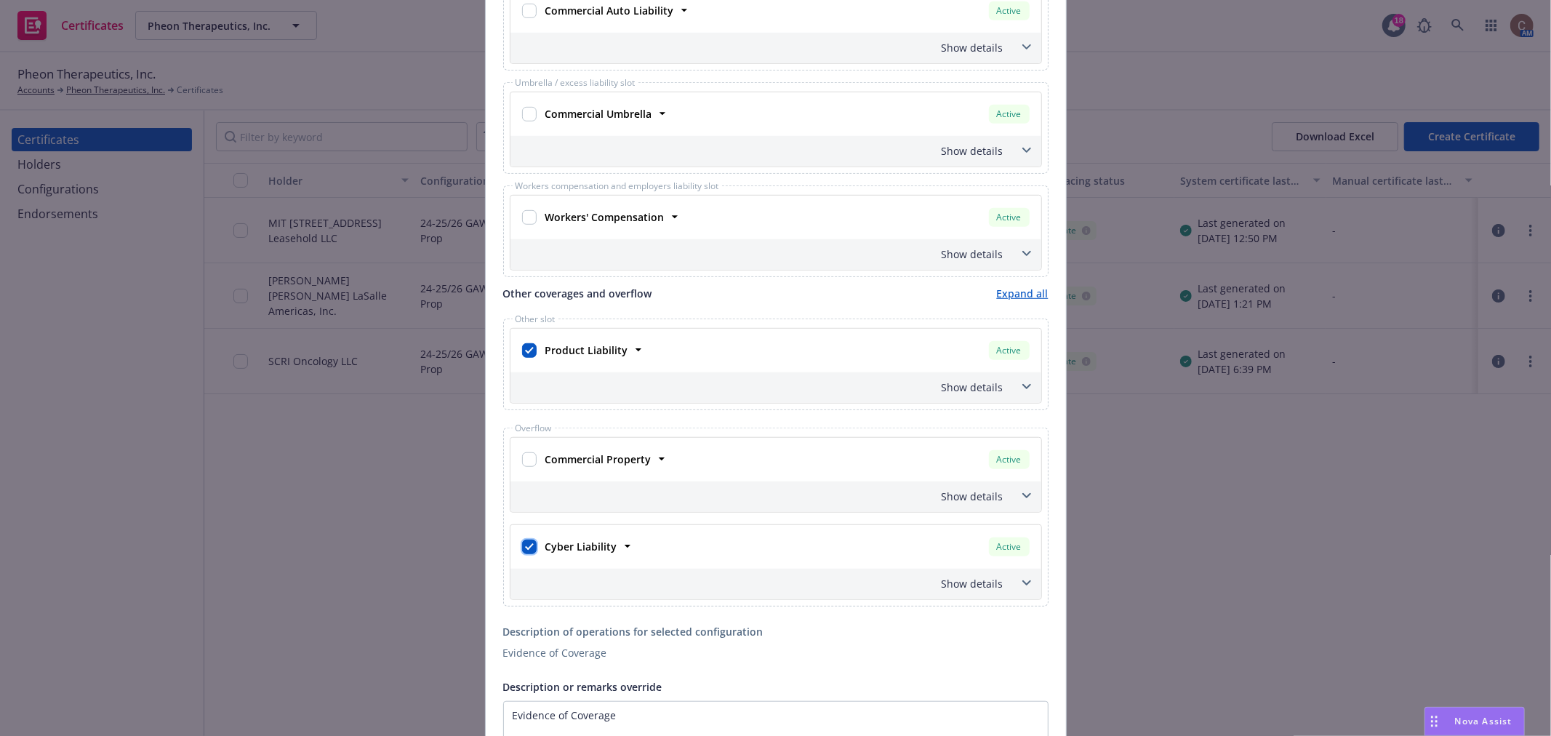
click at [524, 548] on input "checkbox" at bounding box center [529, 547] width 15 height 15
checkbox input "false"
click at [1023, 380] on span at bounding box center [1026, 386] width 23 height 23
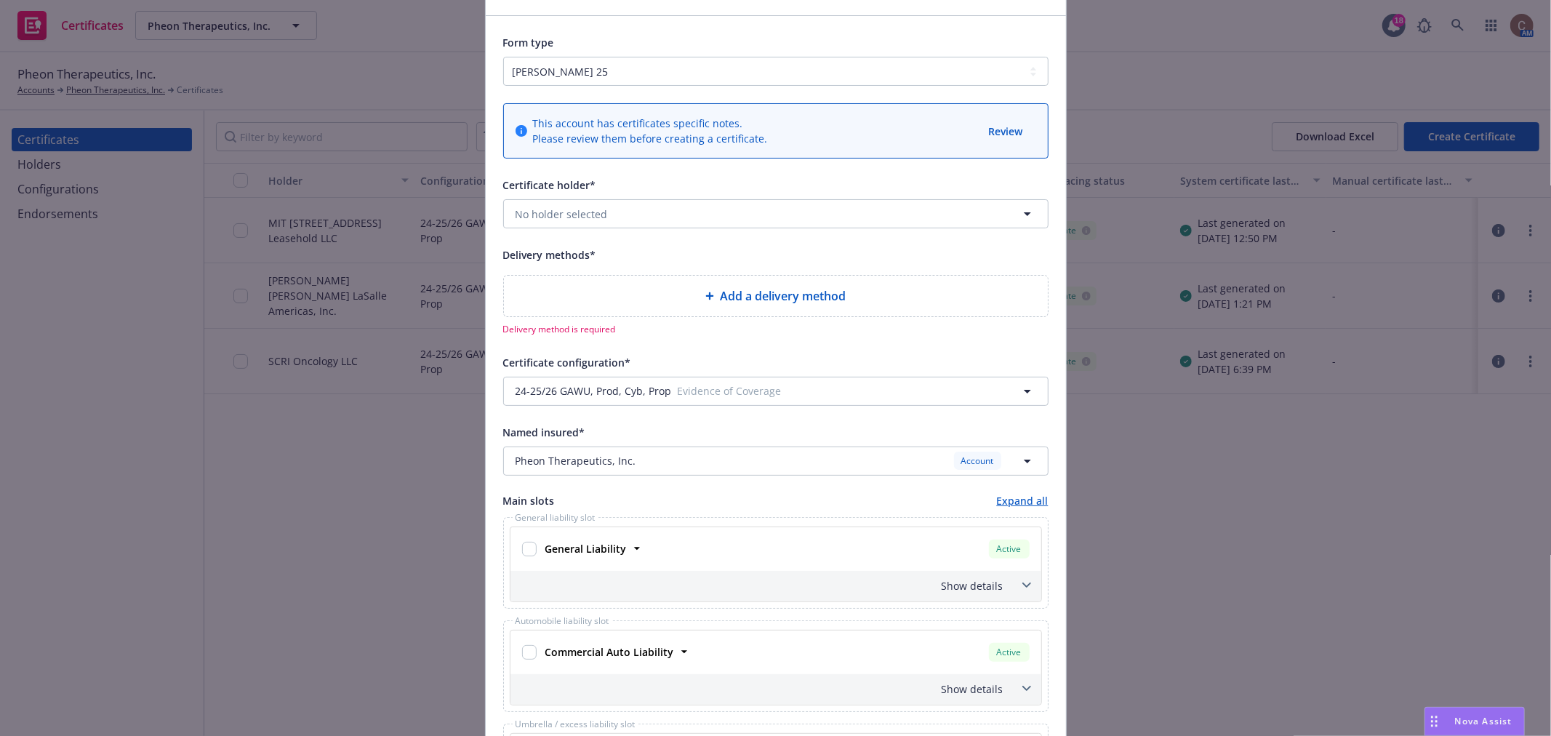
scroll to position [0, 0]
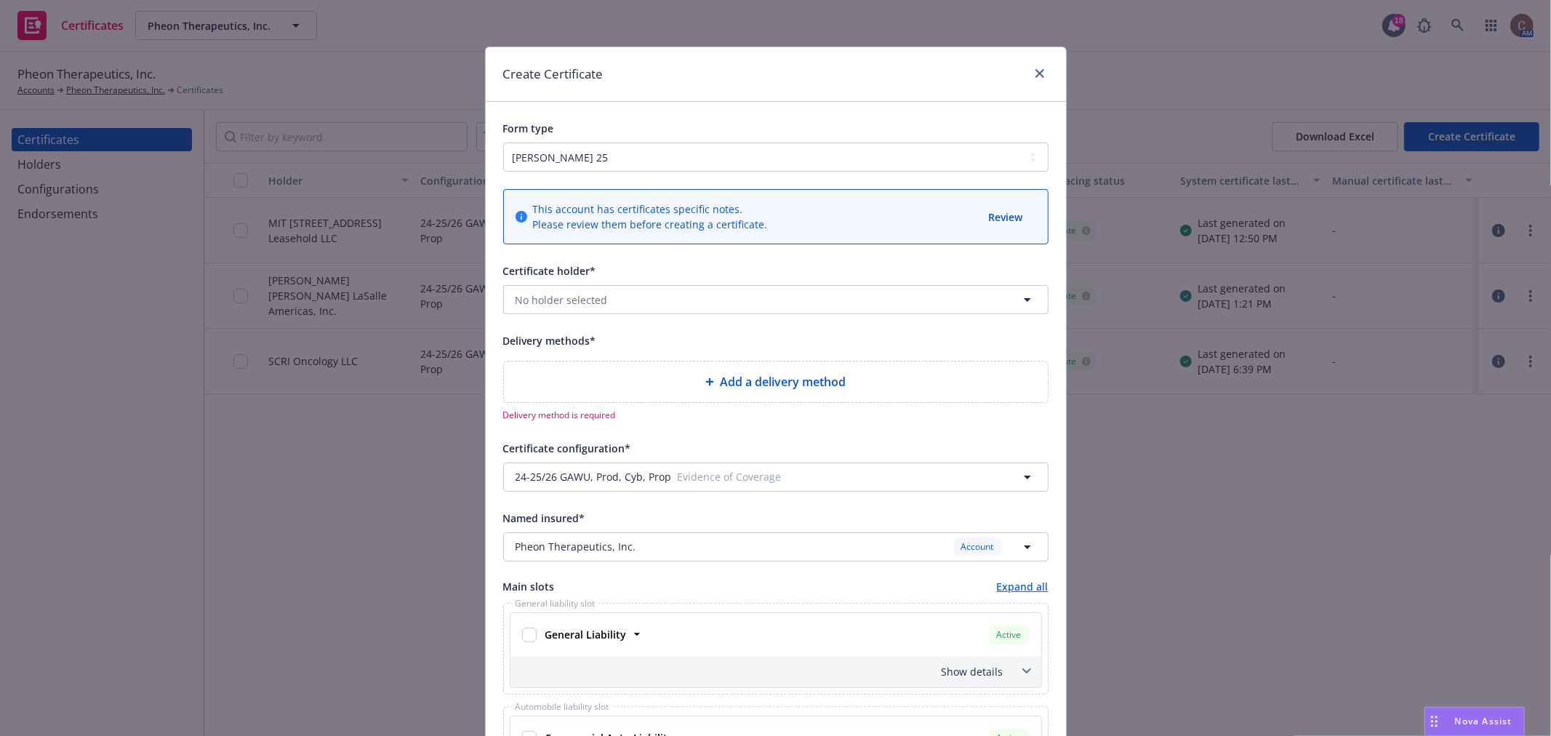
click at [822, 388] on span "Add a delivery method" at bounding box center [783, 381] width 126 height 17
select select "EMAIL"
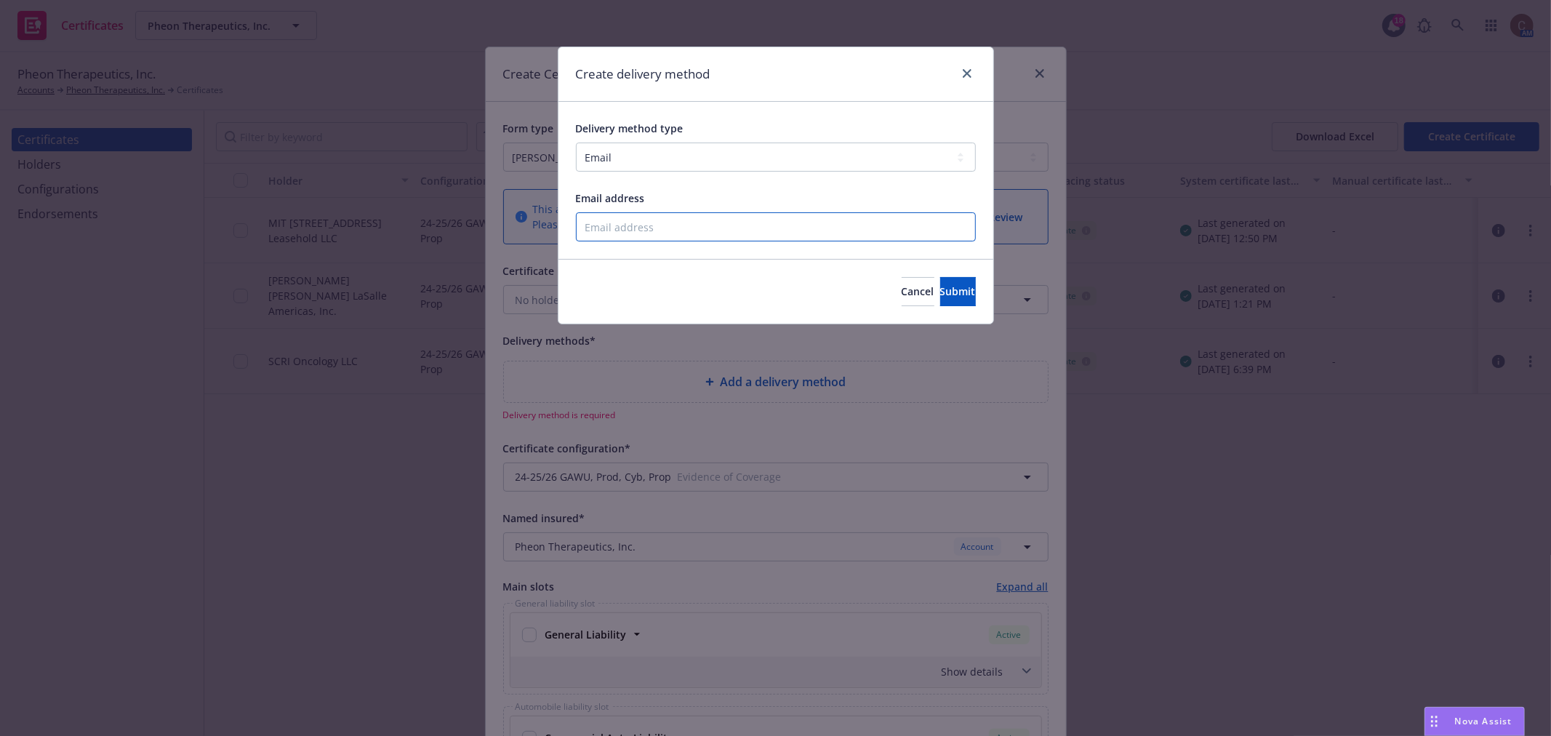
click at [646, 213] on input "Email address" at bounding box center [776, 226] width 400 height 29
click at [714, 229] on input "Email address" at bounding box center [776, 226] width 400 height 29
paste input "ally.vogel@pheontx.com"
type input "ally.vogel@pheontx.com"
click at [940, 297] on span "Submit" at bounding box center [958, 291] width 36 height 14
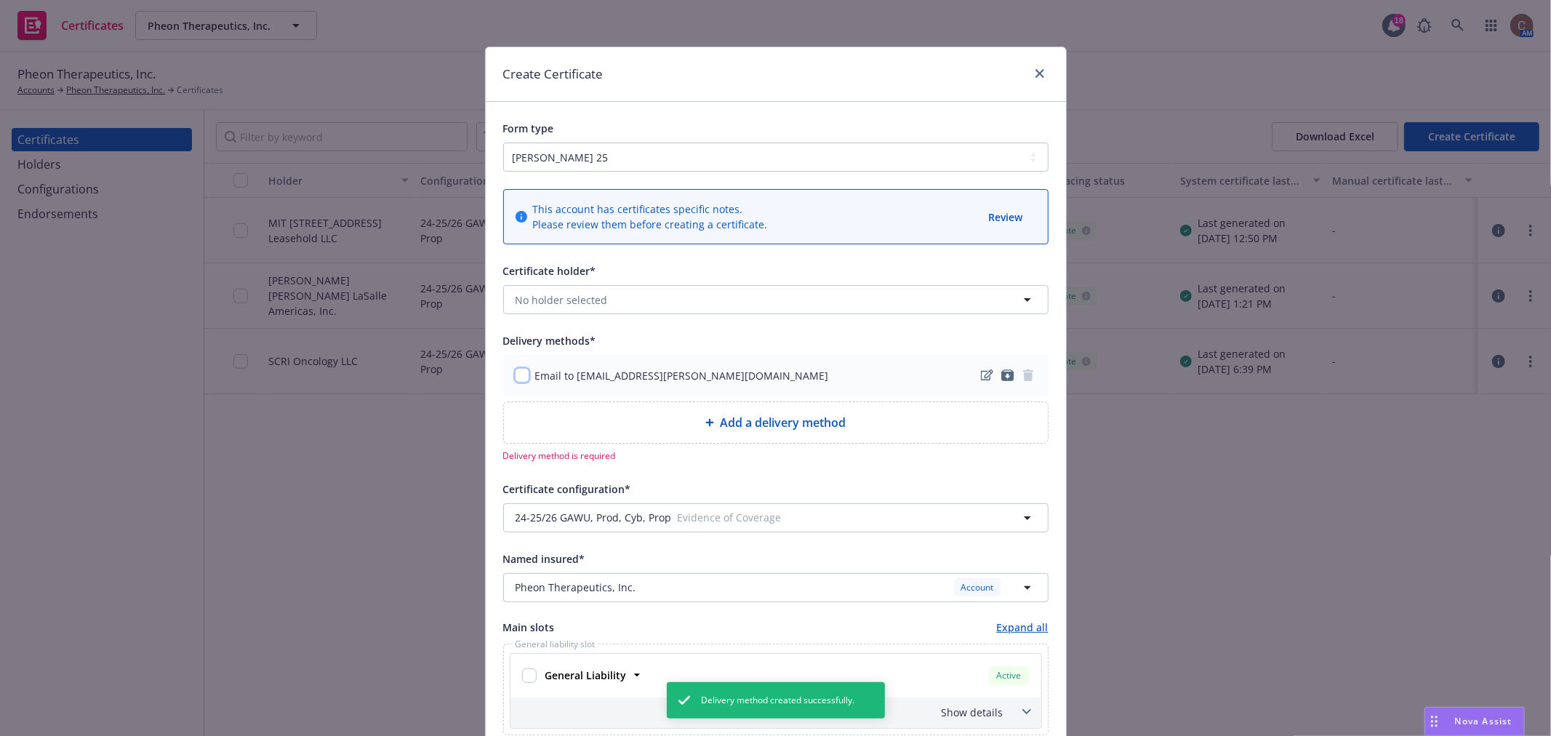
click at [515, 374] on input "checkbox" at bounding box center [522, 375] width 15 height 15
checkbox input "true"
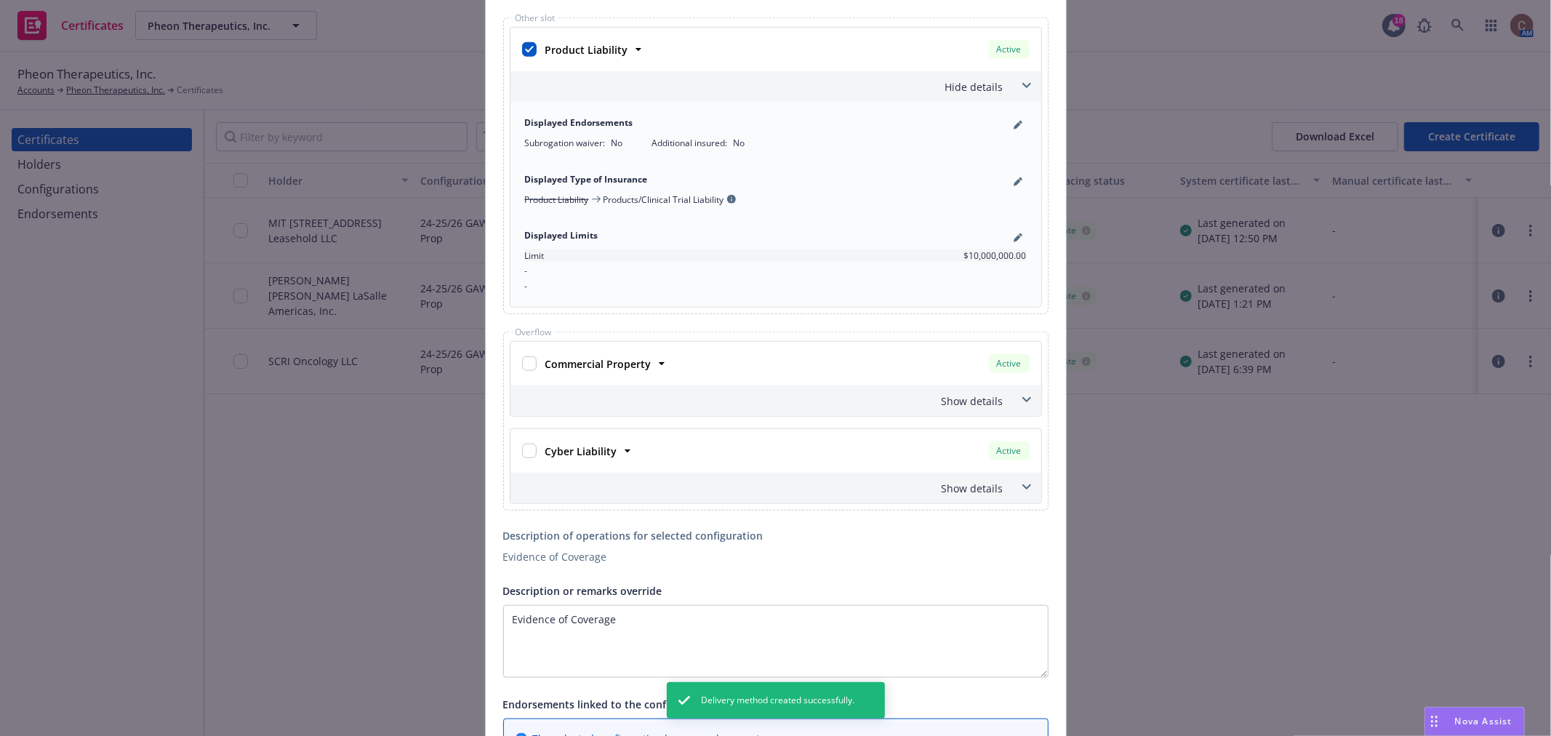
scroll to position [1379, 0]
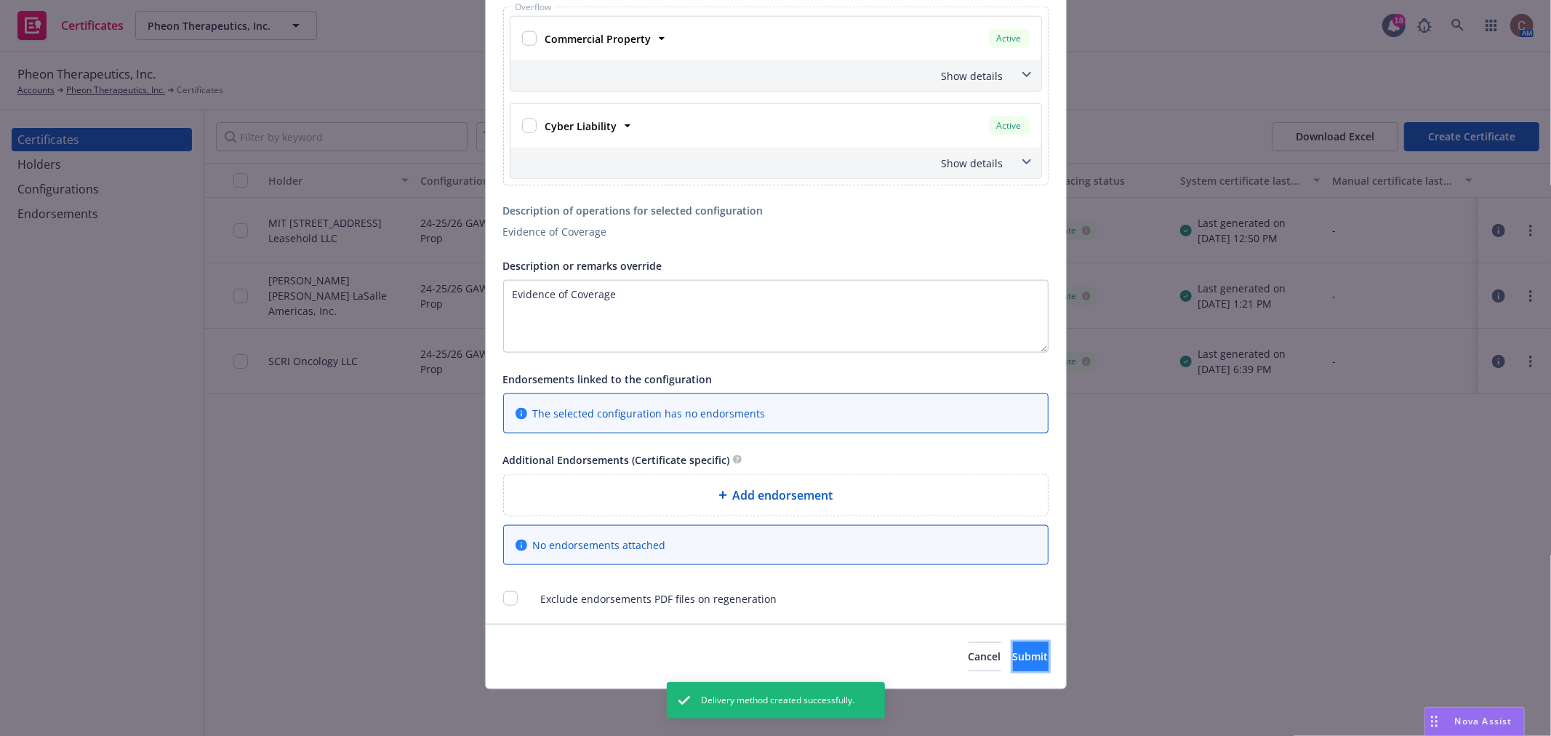
click at [1013, 656] on span "Submit" at bounding box center [1031, 657] width 36 height 14
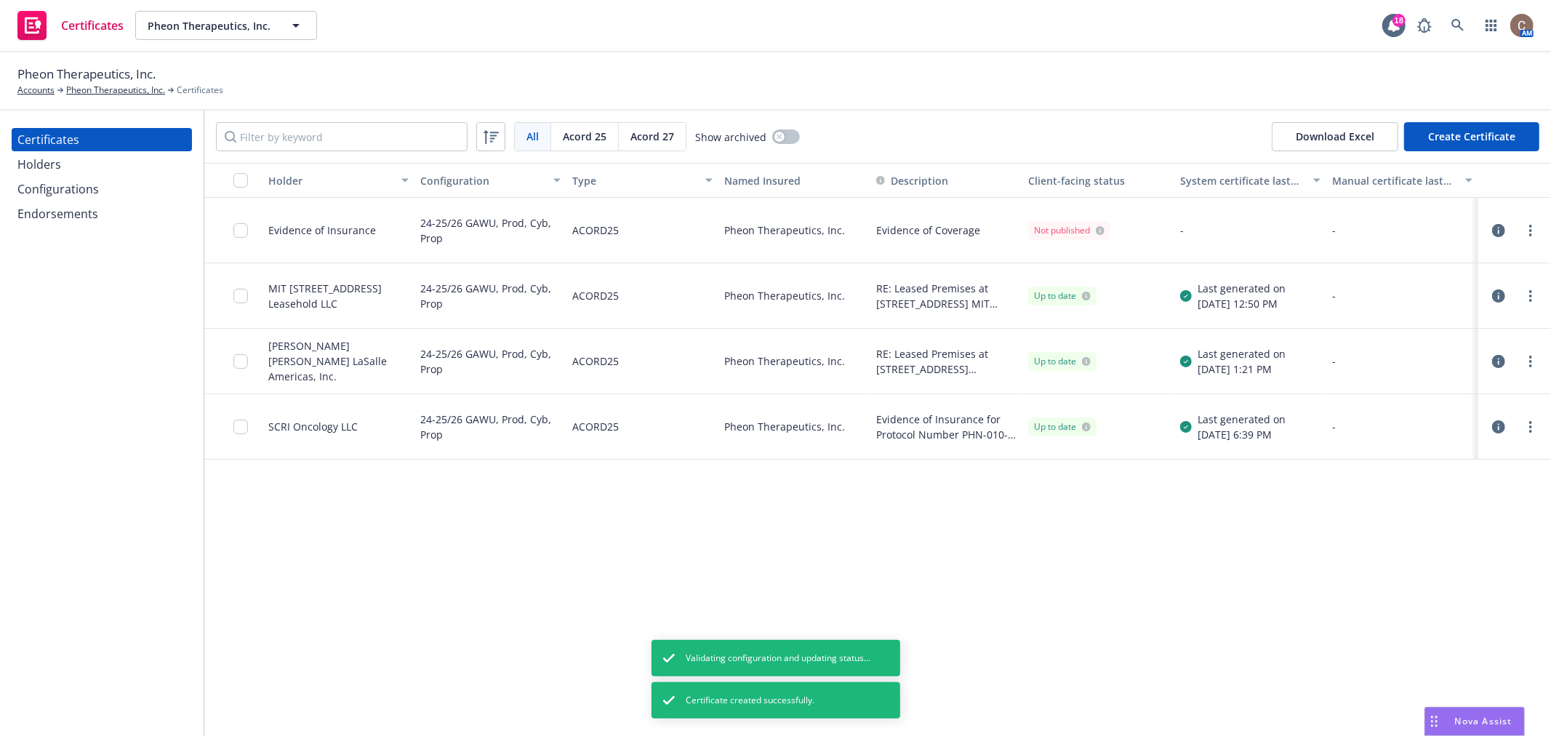
click at [1498, 230] on icon "button" at bounding box center [1499, 230] width 13 height 13
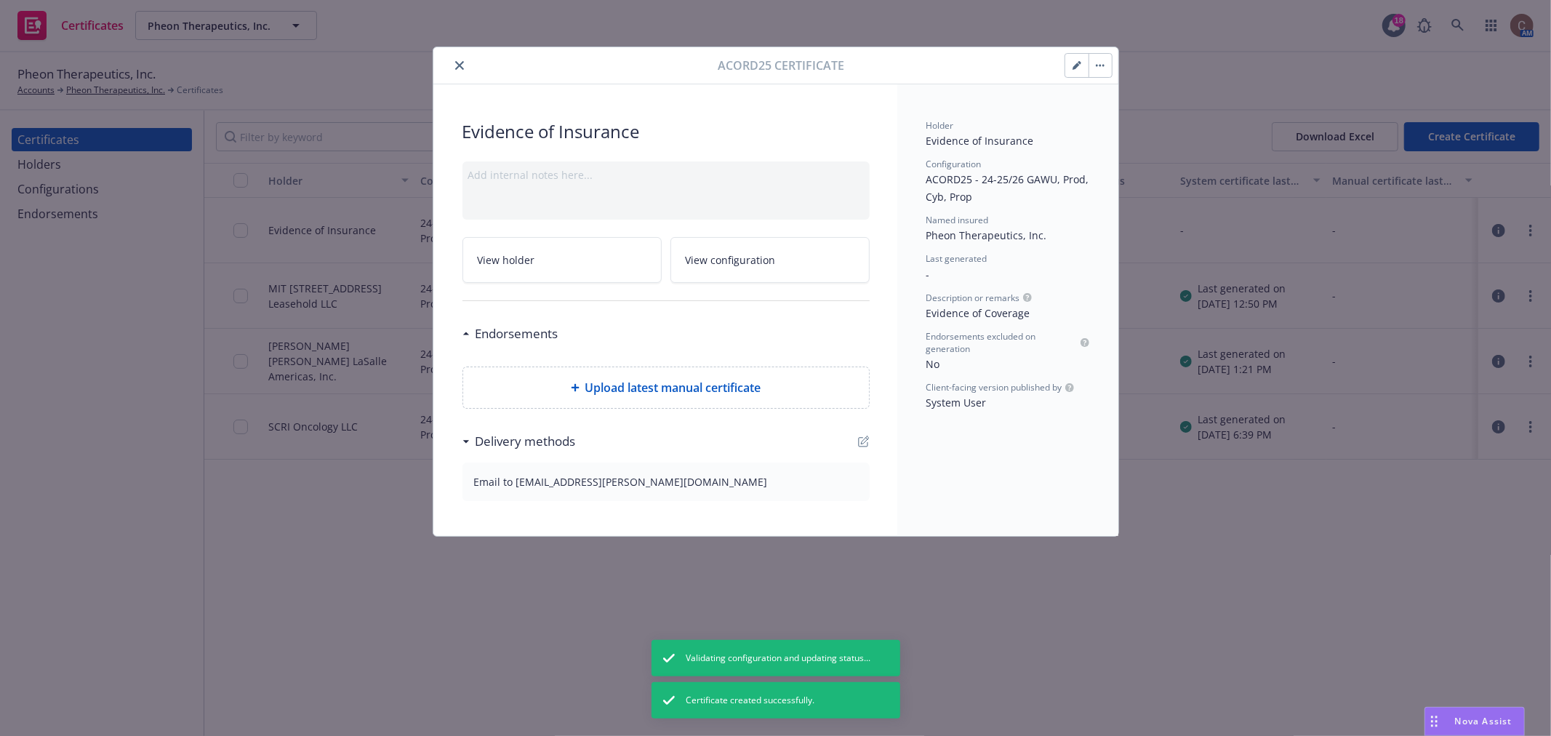
click at [1096, 68] on button "button" at bounding box center [1100, 65] width 23 height 23
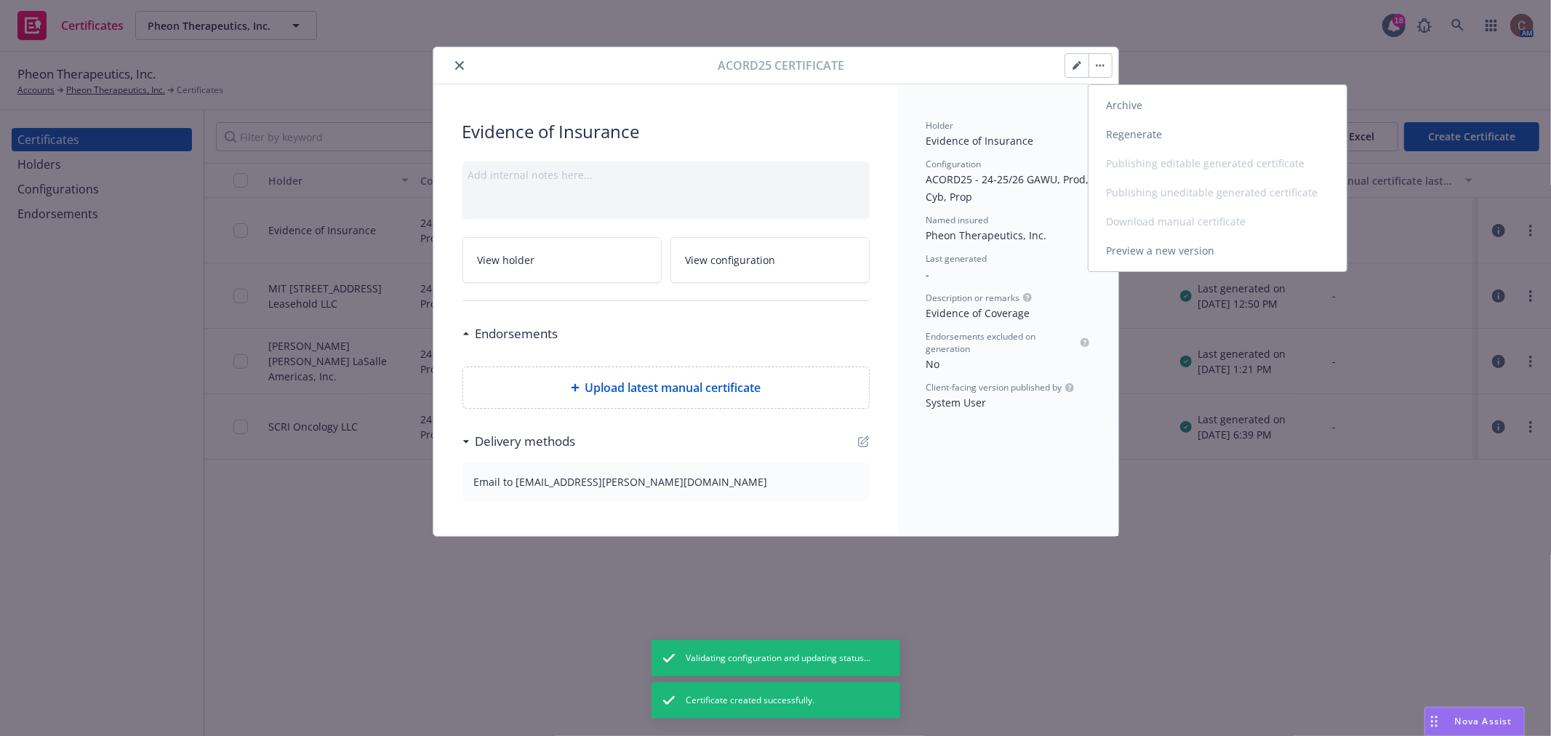
click at [1136, 133] on link "Regenerate" at bounding box center [1218, 134] width 258 height 29
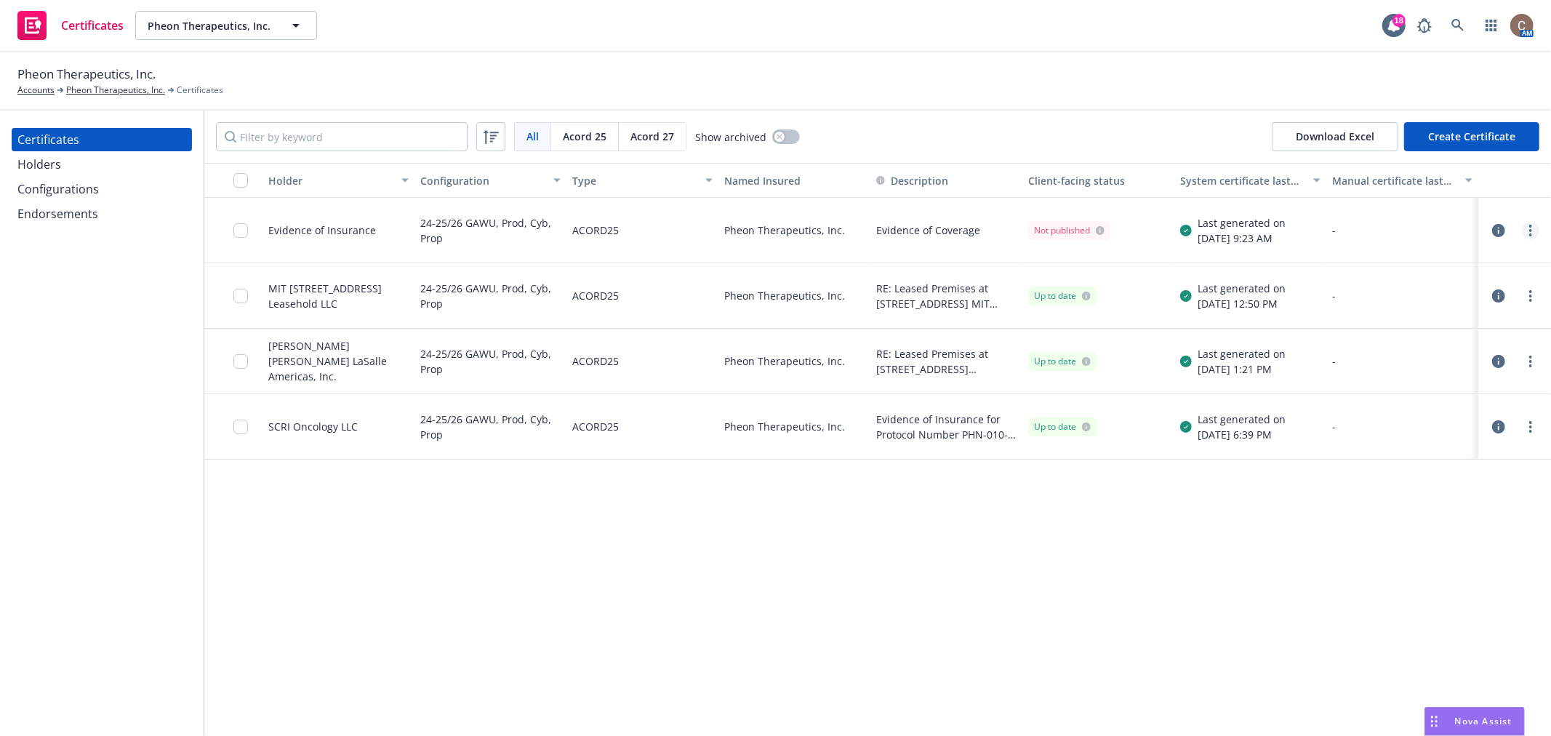
click at [1530, 235] on circle "more" at bounding box center [1531, 234] width 3 height 3
click at [1506, 229] on icon "button" at bounding box center [1499, 230] width 13 height 13
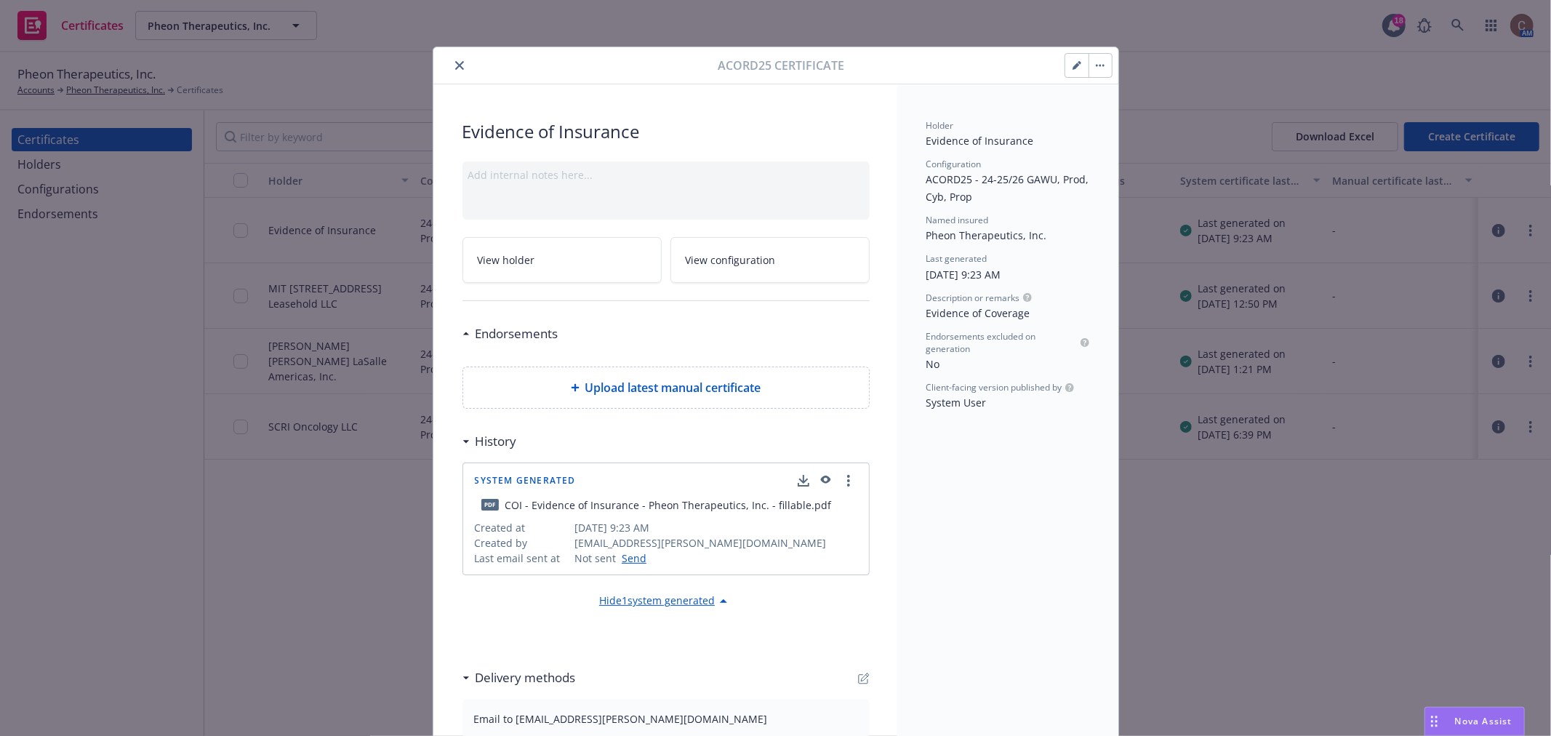
click at [822, 480] on icon "button" at bounding box center [825, 480] width 10 height 8
click at [1073, 64] on icon "button" at bounding box center [1077, 65] width 9 height 9
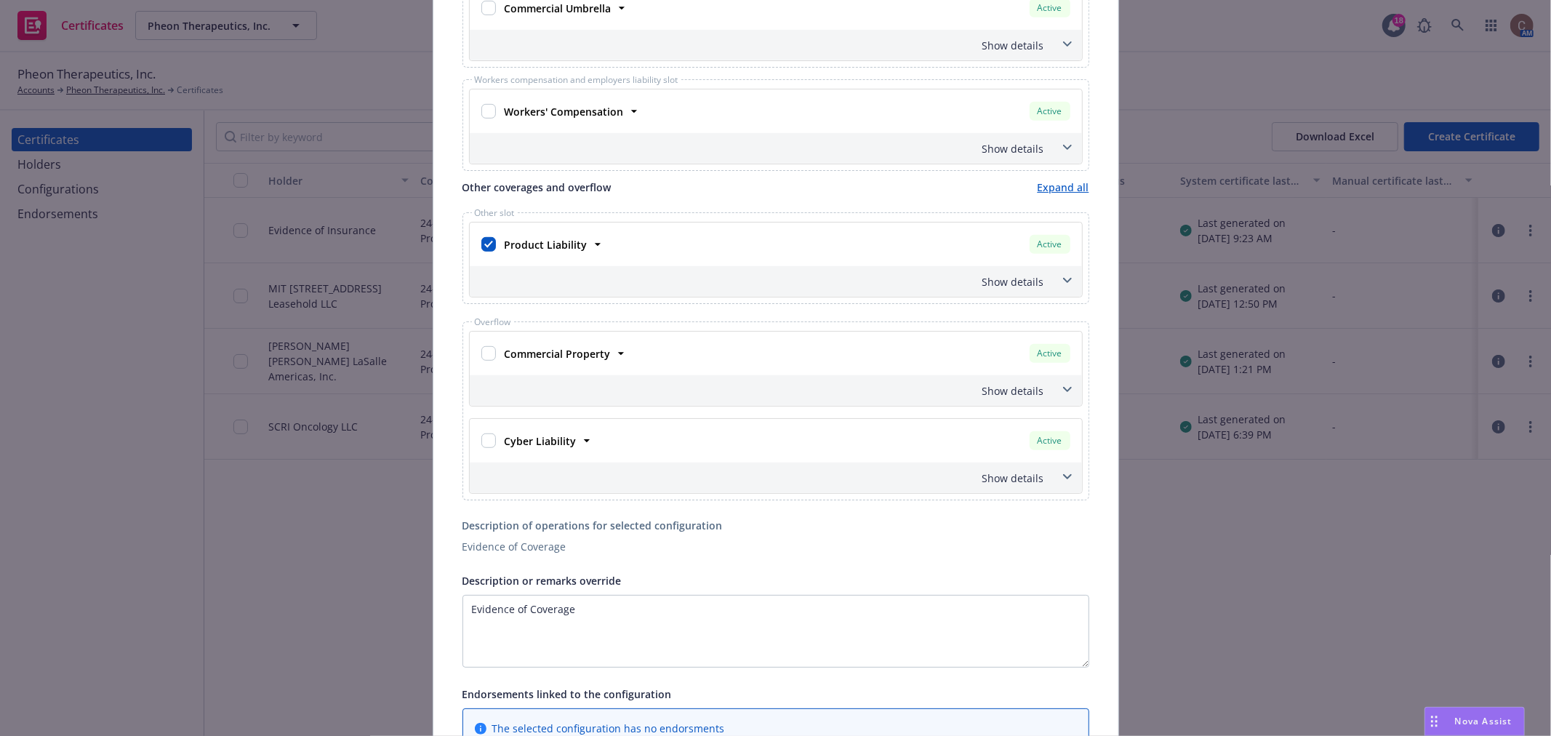
scroll to position [808, 0]
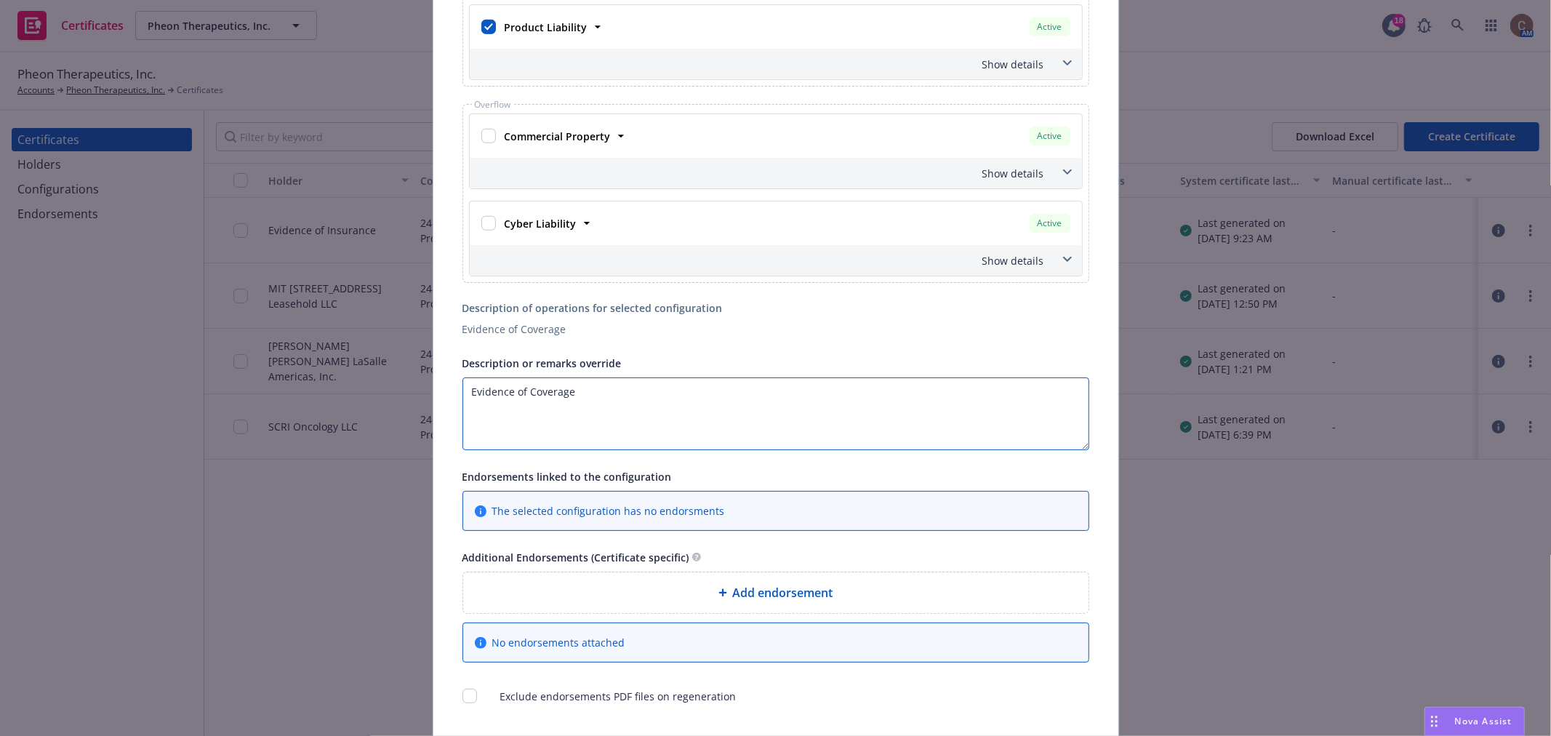
click at [617, 399] on textarea "Evidence of Coverage" at bounding box center [776, 414] width 627 height 73
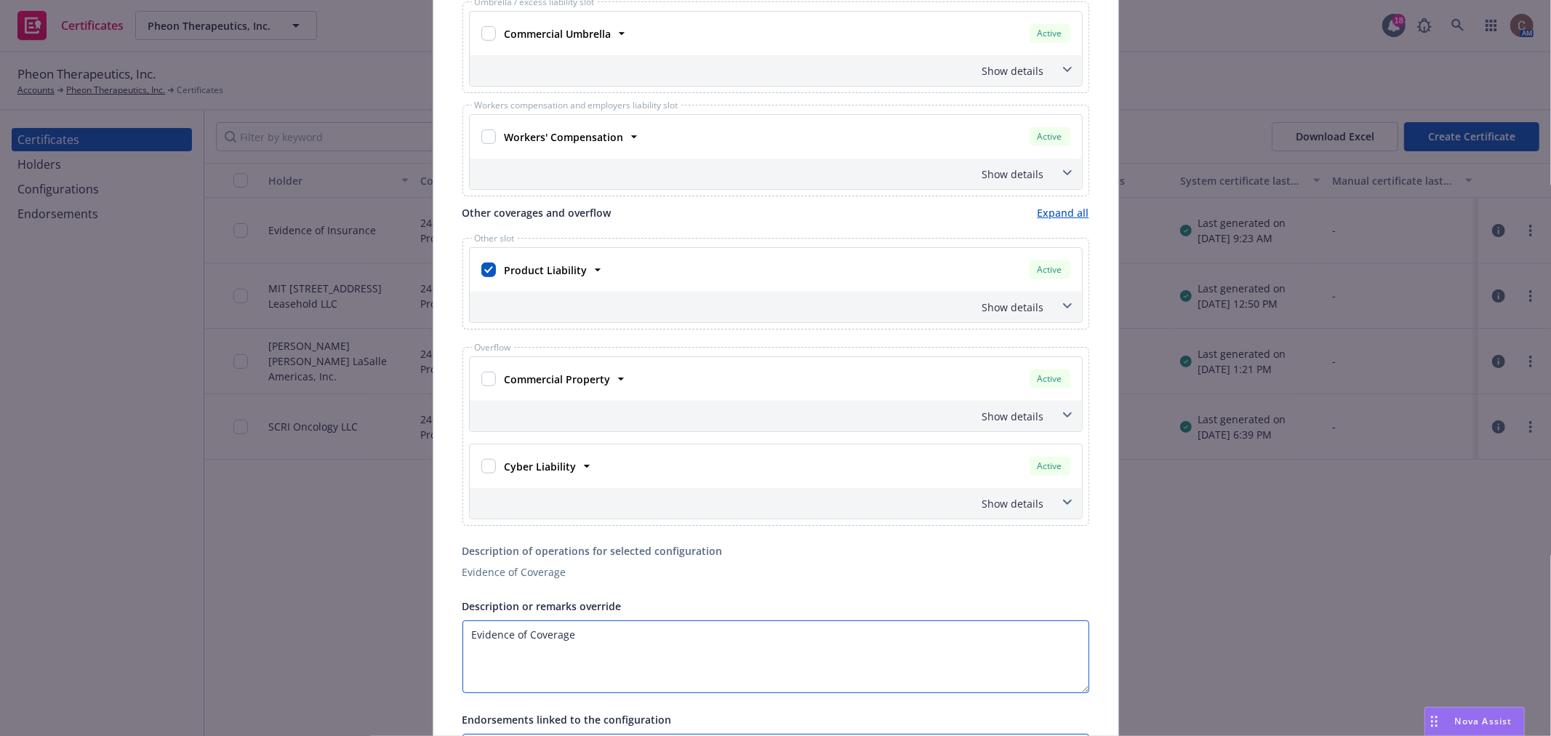
scroll to position [861, 0]
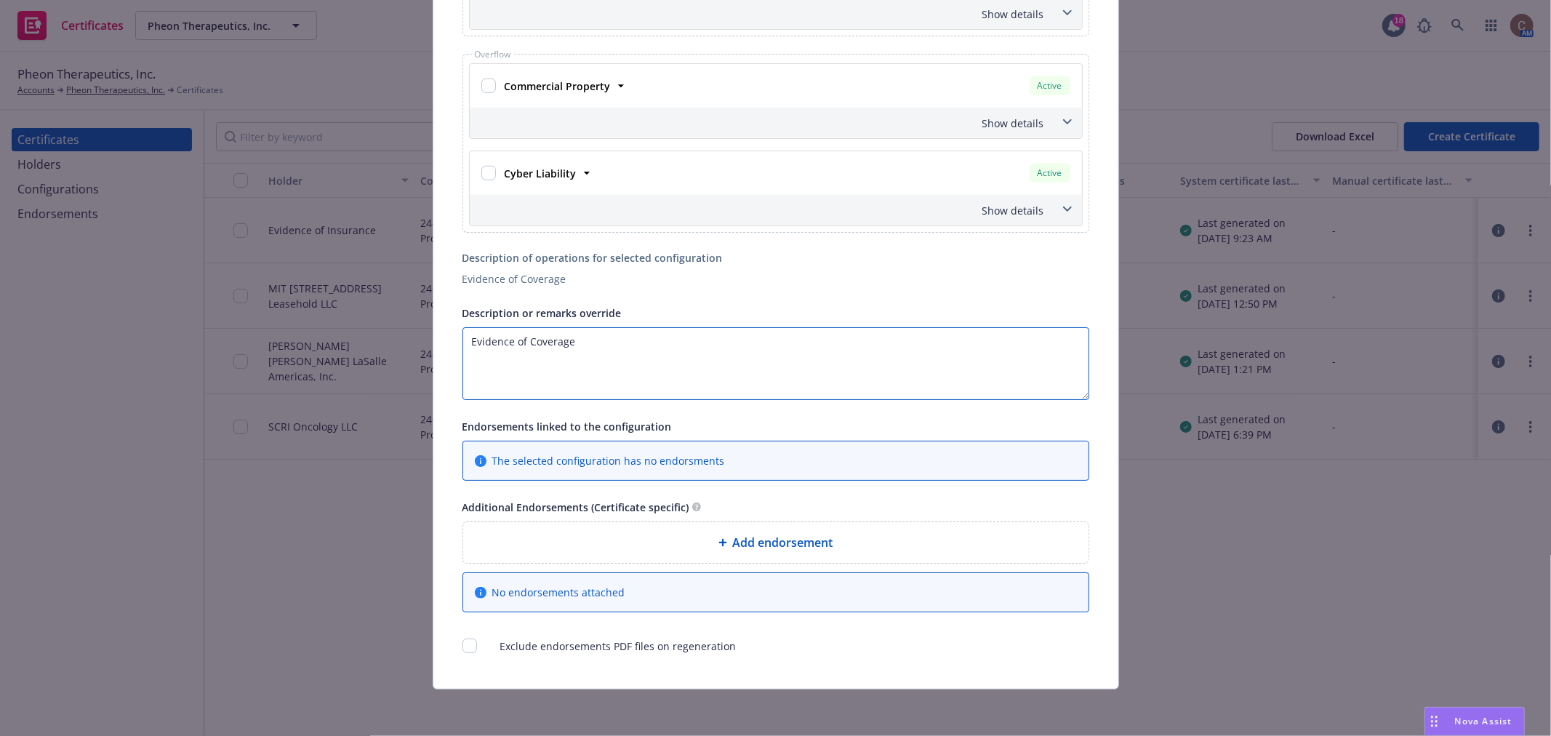
click at [616, 361] on textarea "Evidence of Coverage" at bounding box center [776, 363] width 627 height 73
drag, startPoint x: 633, startPoint y: 343, endPoint x: 522, endPoint y: 342, distance: 110.6
click at [522, 342] on textarea "Evidence of Coverage" at bounding box center [776, 363] width 627 height 73
paste textarea "ally.vogel@pheontx.com"
drag, startPoint x: 777, startPoint y: 337, endPoint x: 642, endPoint y: 337, distance: 135.3
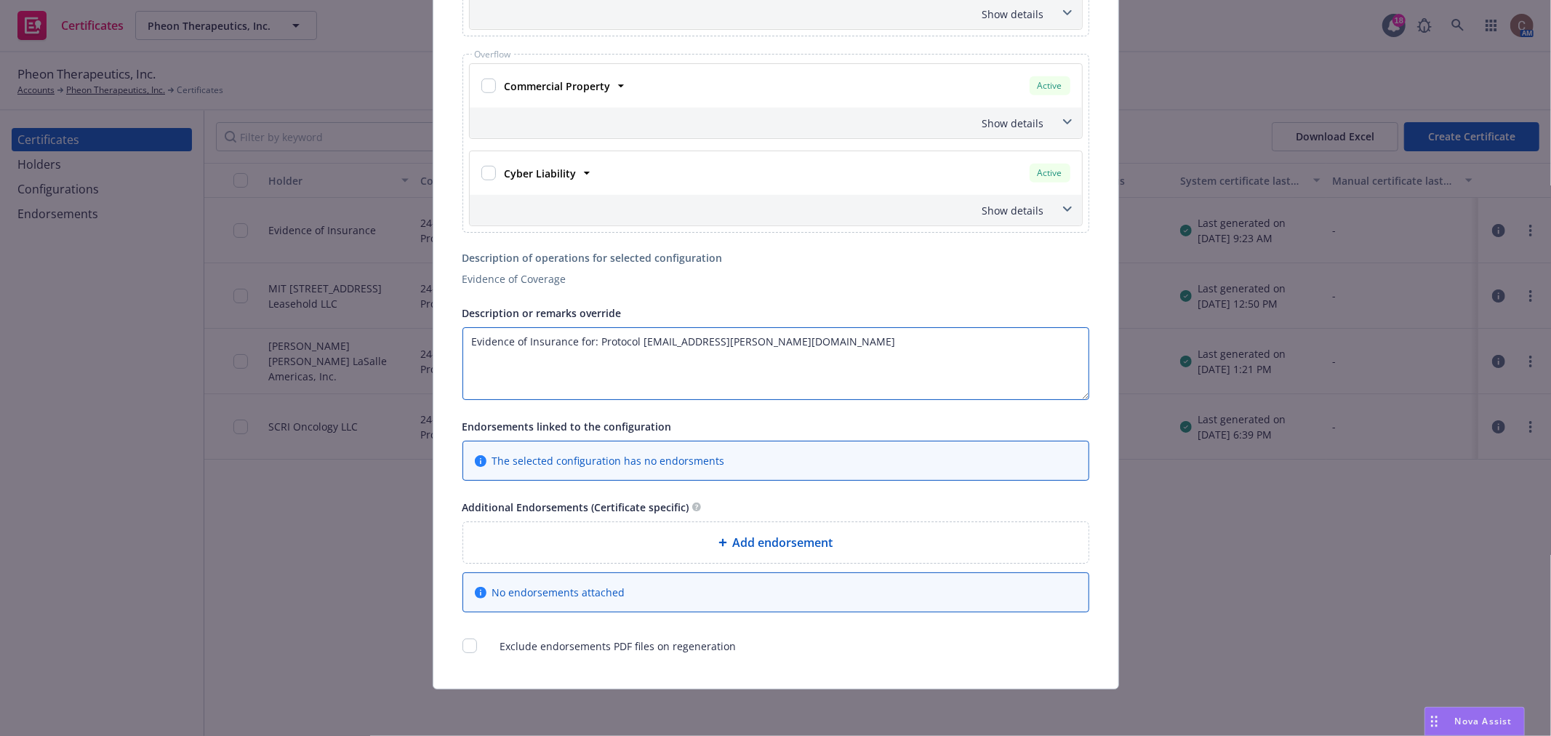
click at [642, 337] on textarea "Evidence of Insurance for: Protocol ally.vogel@pheontx.com" at bounding box center [776, 363] width 627 height 73
click at [667, 345] on textarea "Evidence of Insurance for: Protocol" at bounding box center [776, 363] width 627 height 73
paste textarea "PHN-012-001 US"
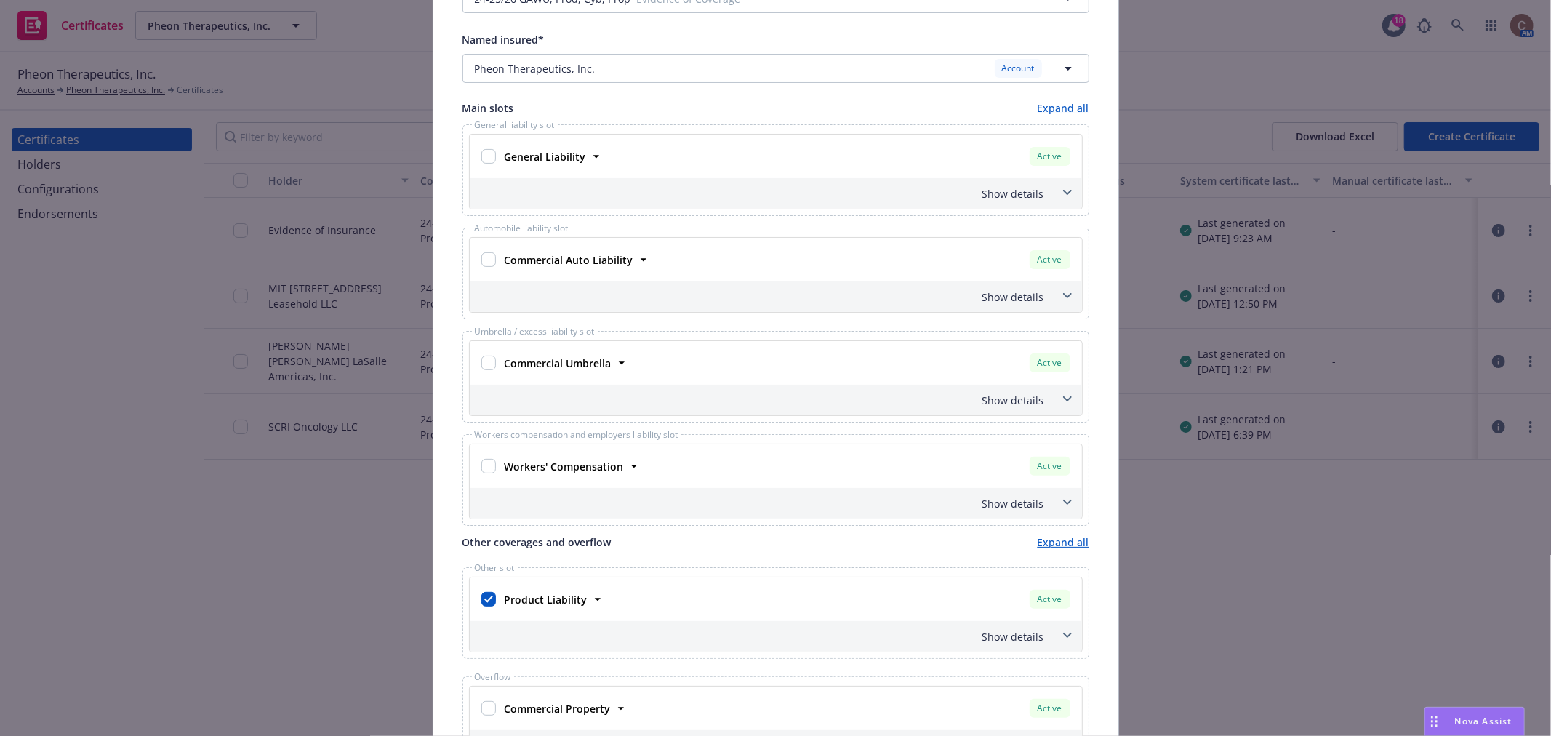
scroll to position [0, 0]
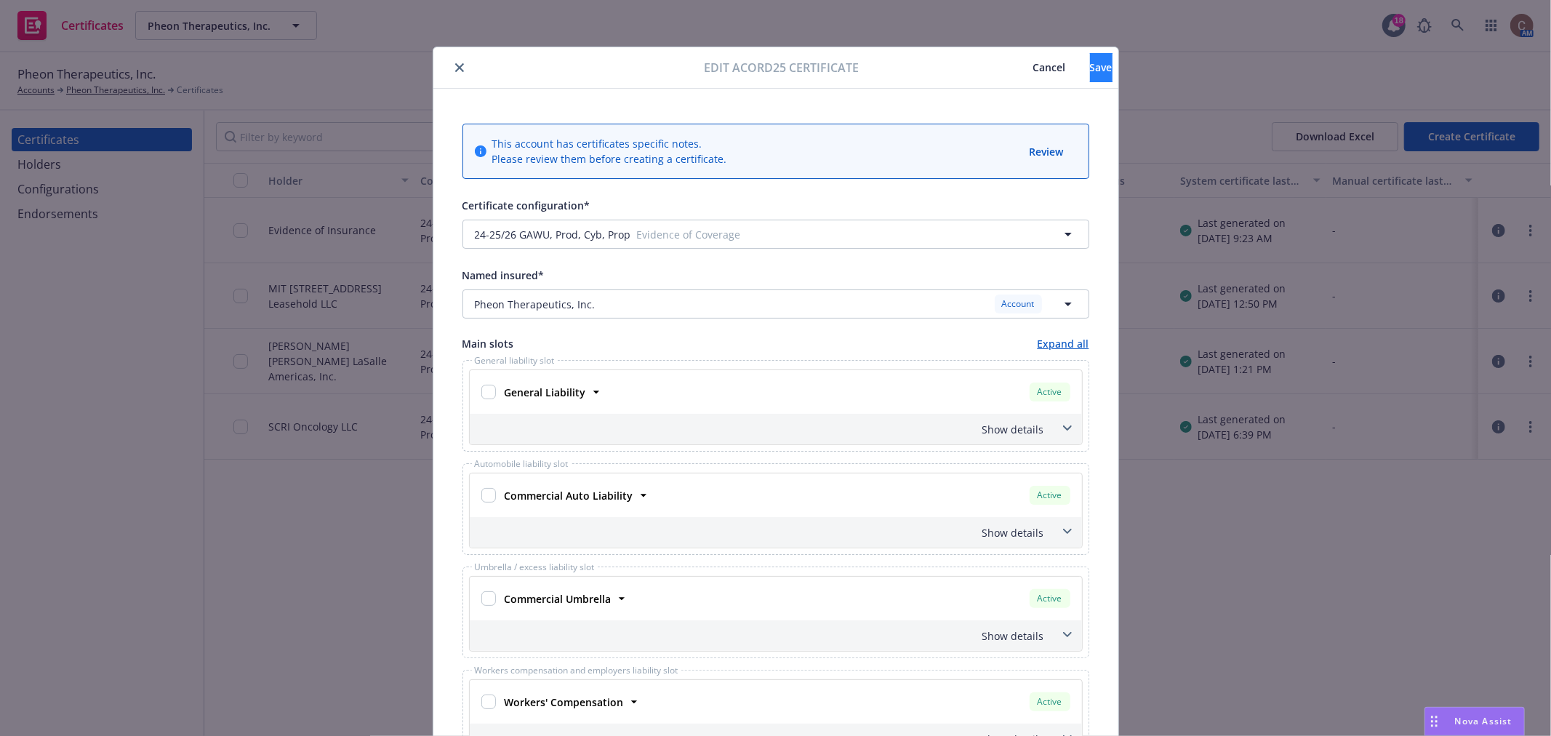
type textarea "Evidence of Insurance for: Protocol PHN-012-001 USA"
click at [1090, 61] on button "Save" at bounding box center [1101, 67] width 23 height 29
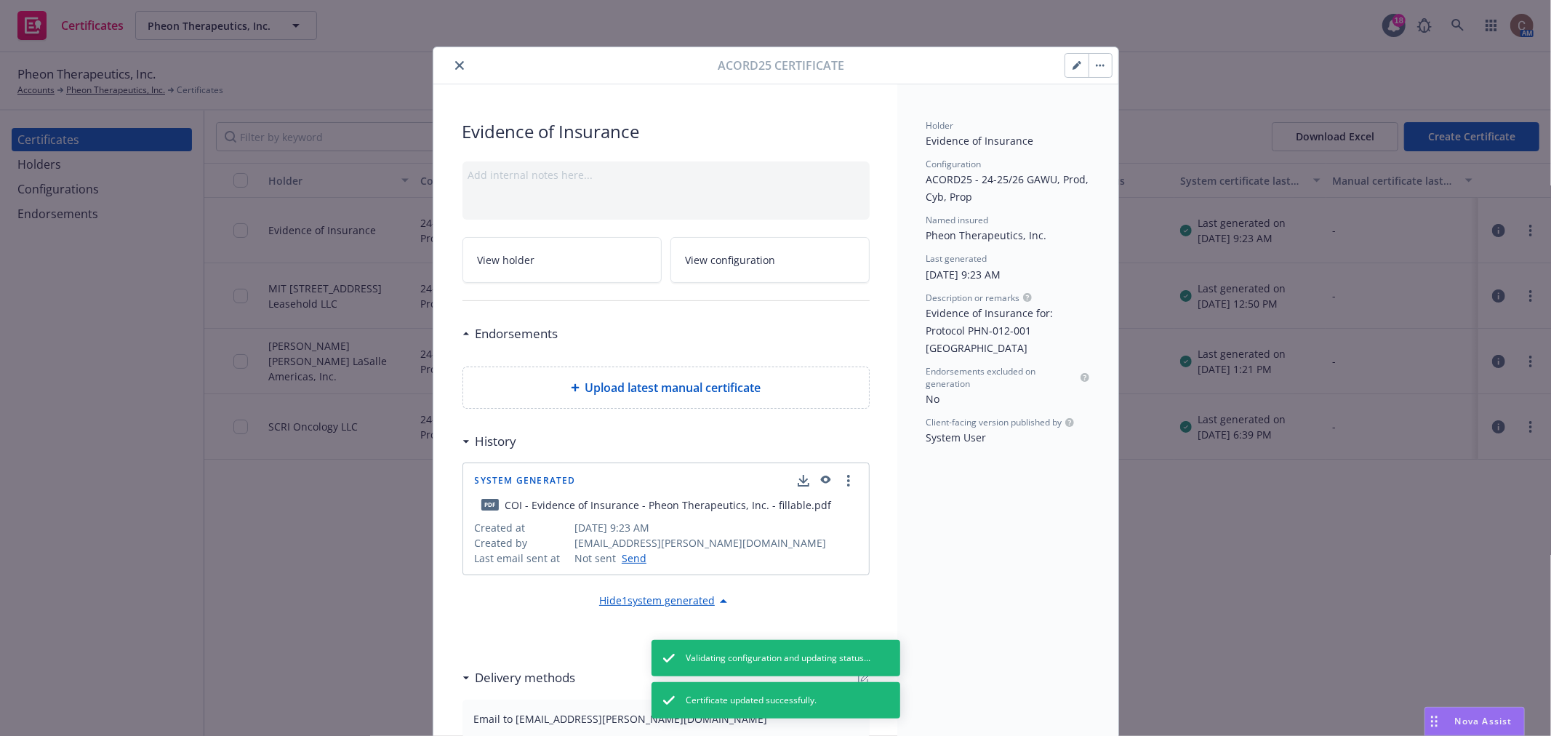
click at [1100, 64] on button "button" at bounding box center [1100, 65] width 23 height 23
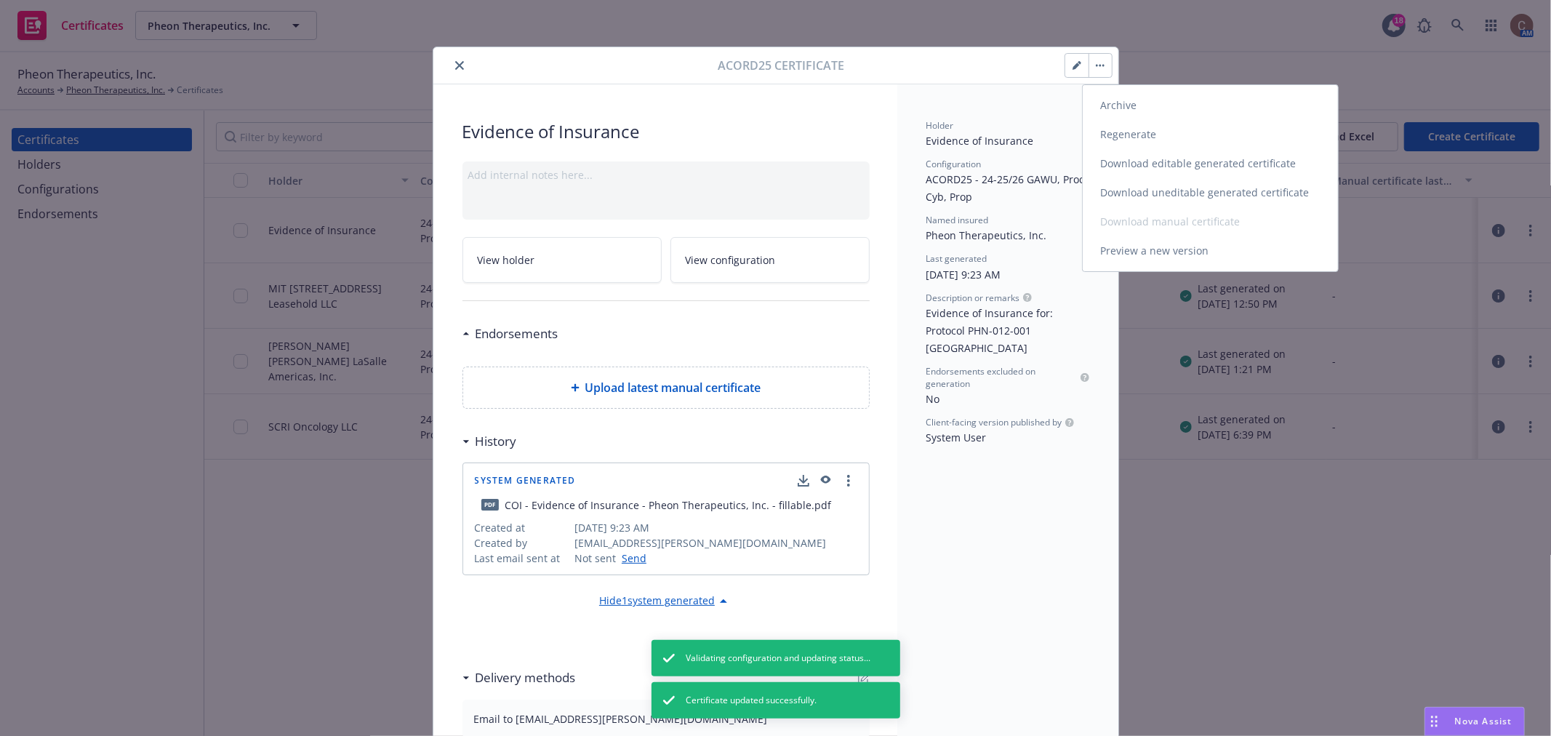
click at [1117, 140] on link "Regenerate" at bounding box center [1210, 134] width 255 height 29
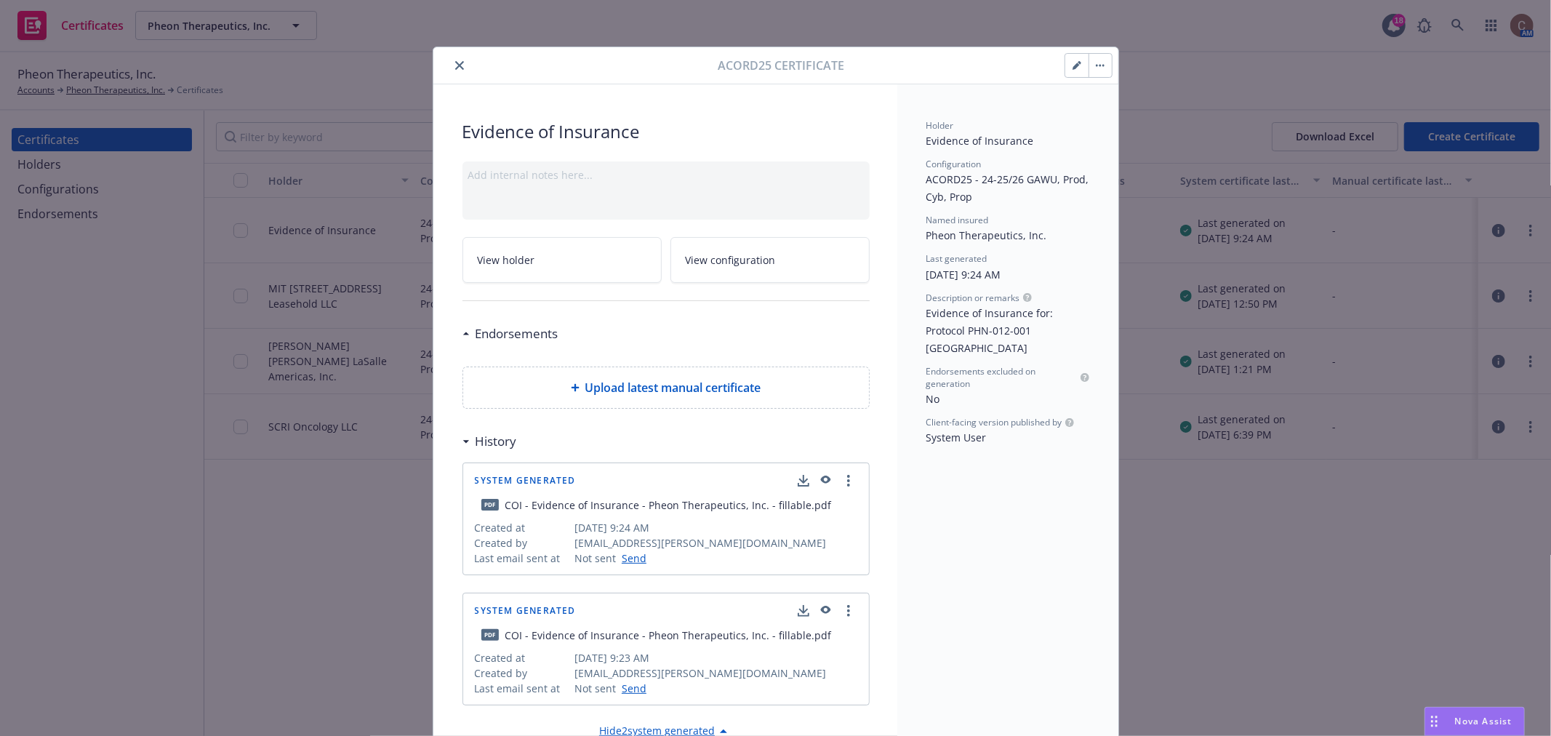
click at [822, 482] on icon "button" at bounding box center [825, 480] width 10 height 8
click at [1096, 73] on button "button" at bounding box center [1100, 65] width 23 height 23
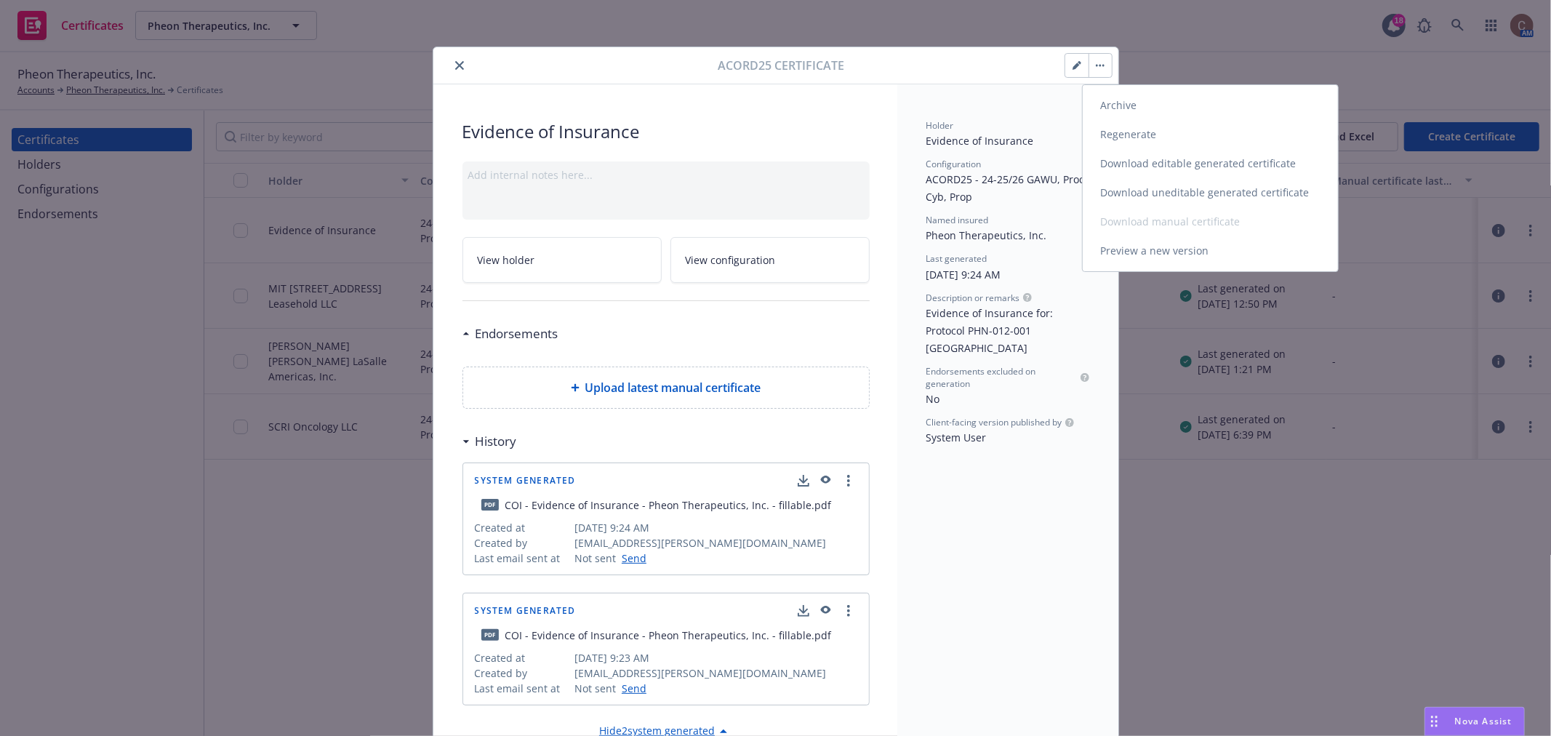
click at [1169, 190] on link "Download uneditable generated certificate" at bounding box center [1210, 192] width 255 height 29
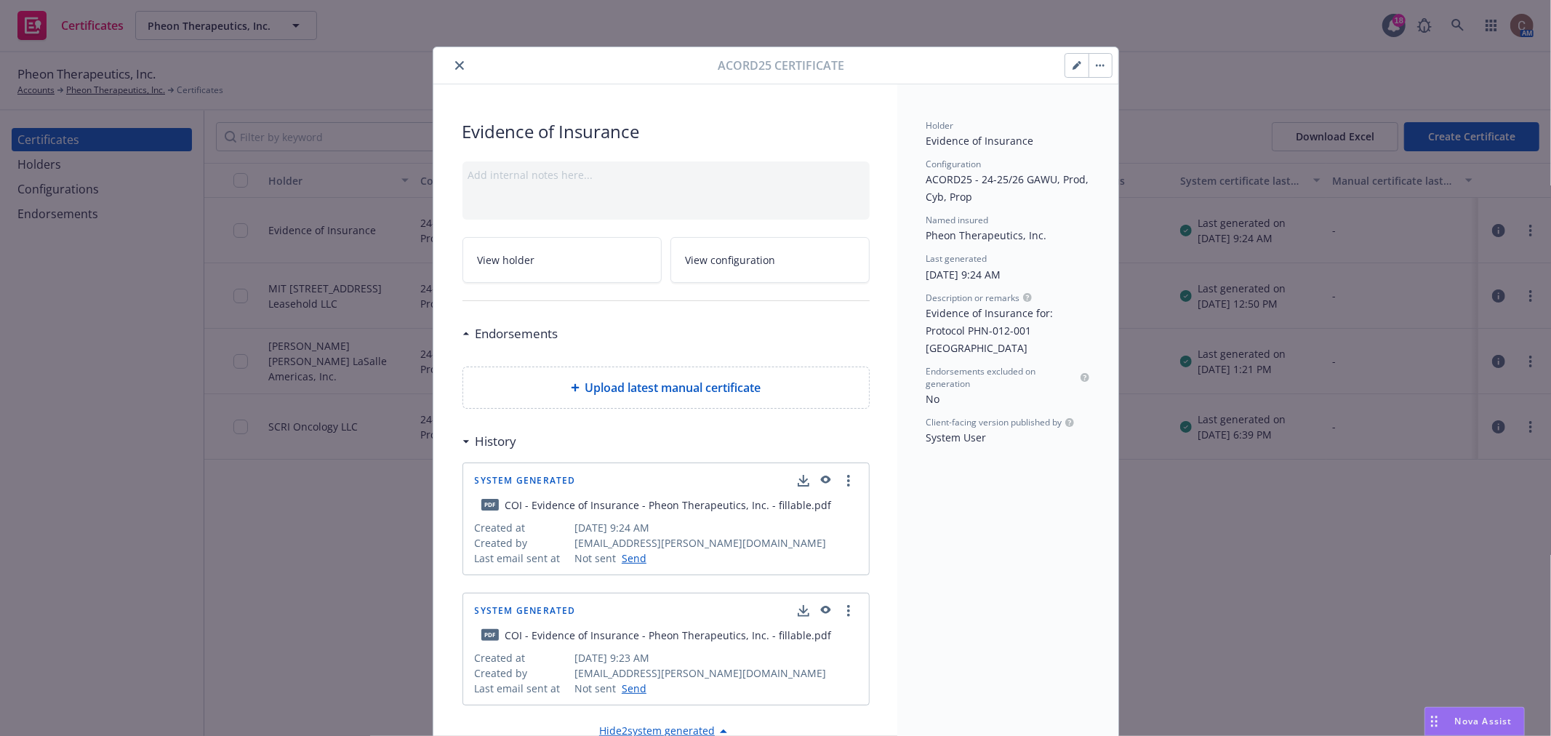
click at [451, 60] on button "close" at bounding box center [459, 65] width 17 height 17
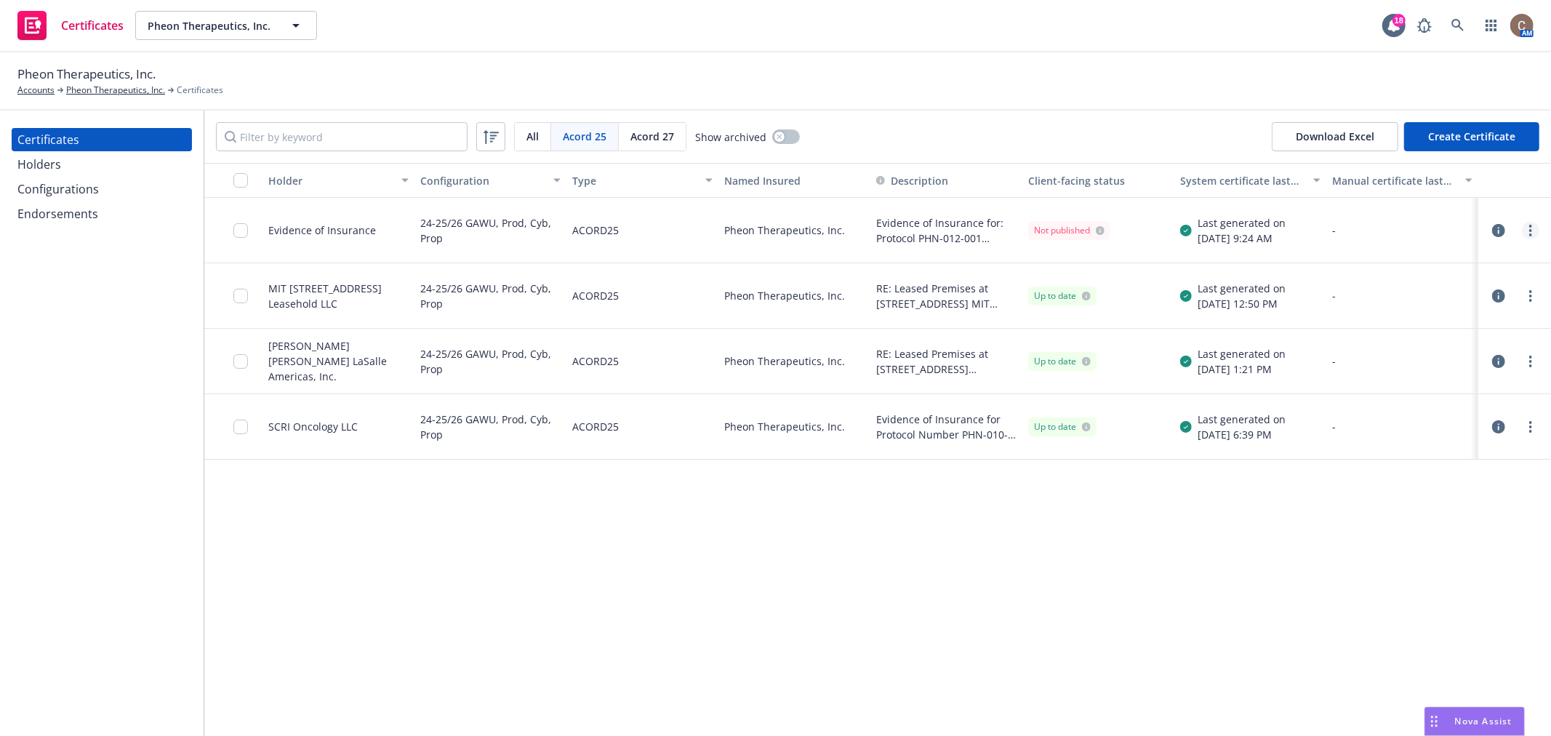
click at [1532, 234] on circle "more" at bounding box center [1531, 234] width 3 height 3
click at [1497, 231] on icon "button" at bounding box center [1499, 230] width 13 height 13
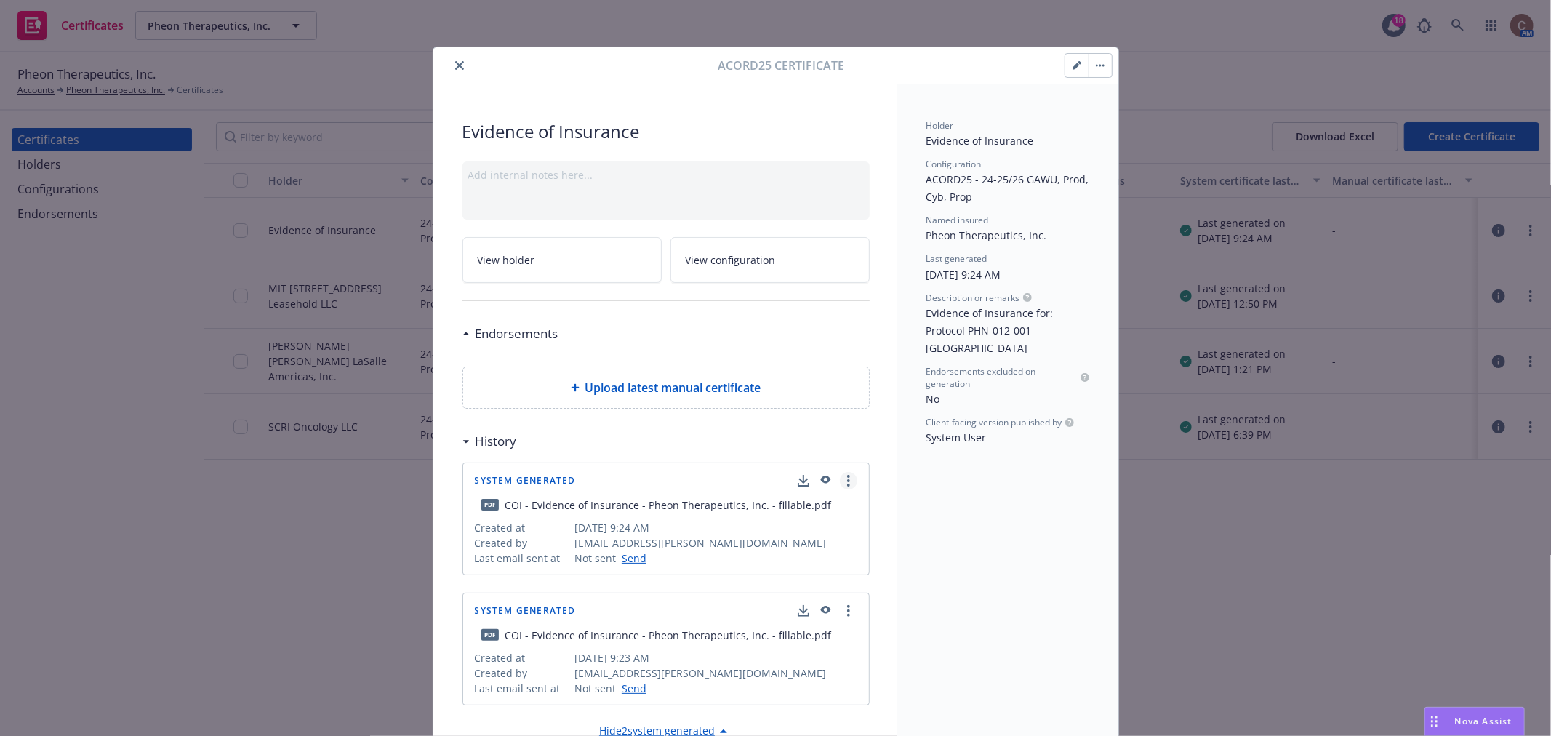
click at [847, 476] on circle "more" at bounding box center [848, 476] width 3 height 3
click at [815, 511] on link "Show in client navigator" at bounding box center [780, 511] width 164 height 29
click at [451, 64] on button "close" at bounding box center [459, 65] width 17 height 17
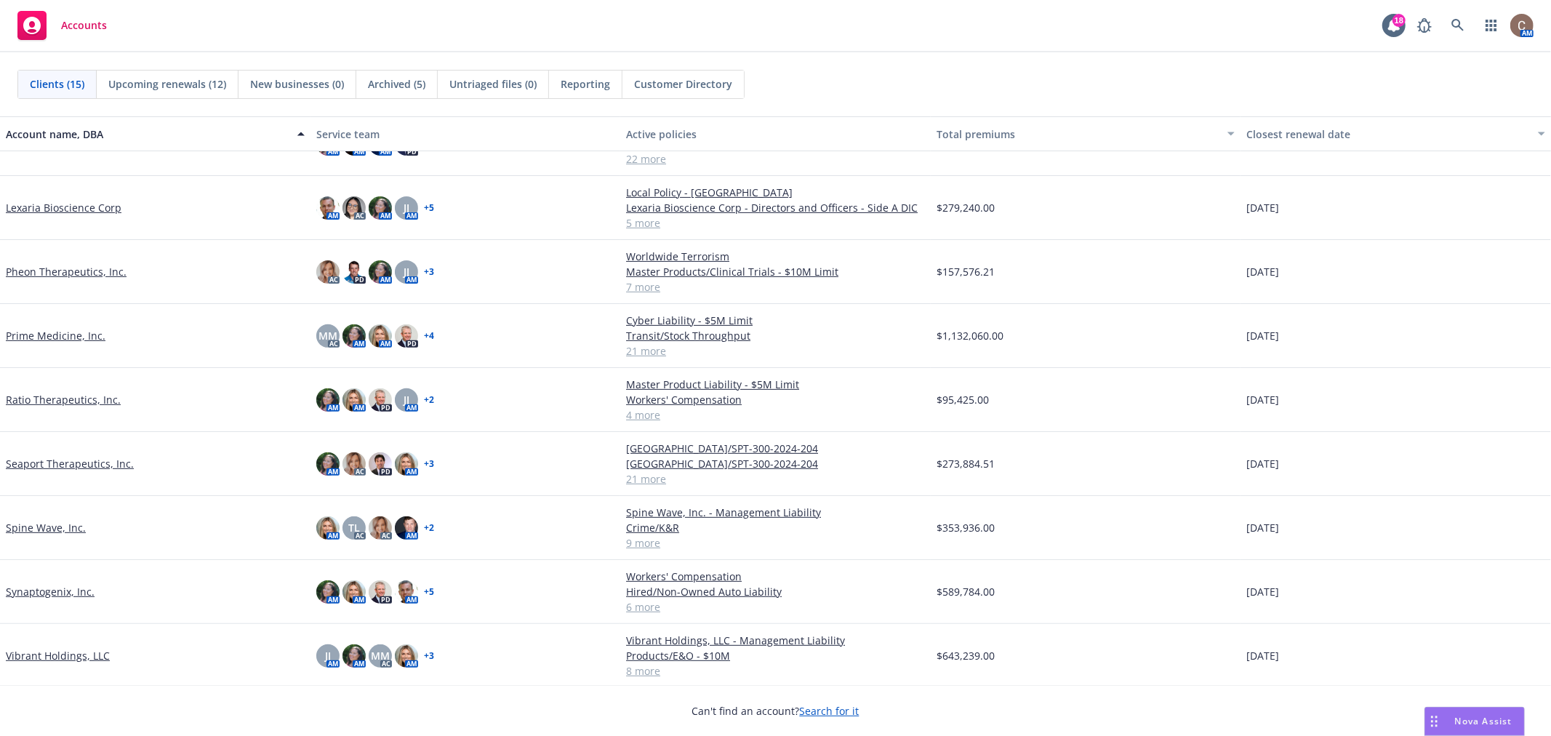
scroll to position [397, 0]
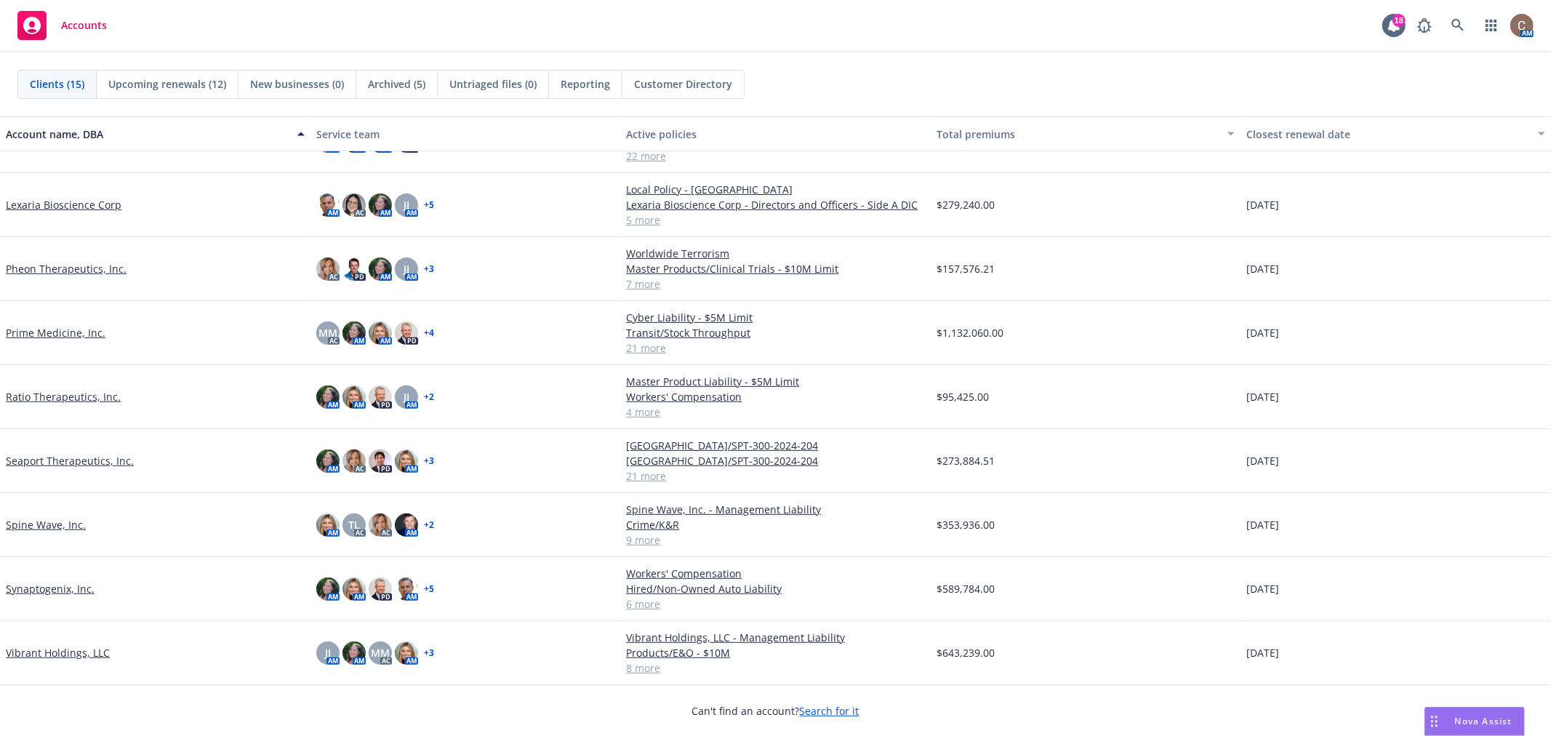
click at [65, 590] on link "Synaptogenix, Inc." at bounding box center [50, 588] width 89 height 15
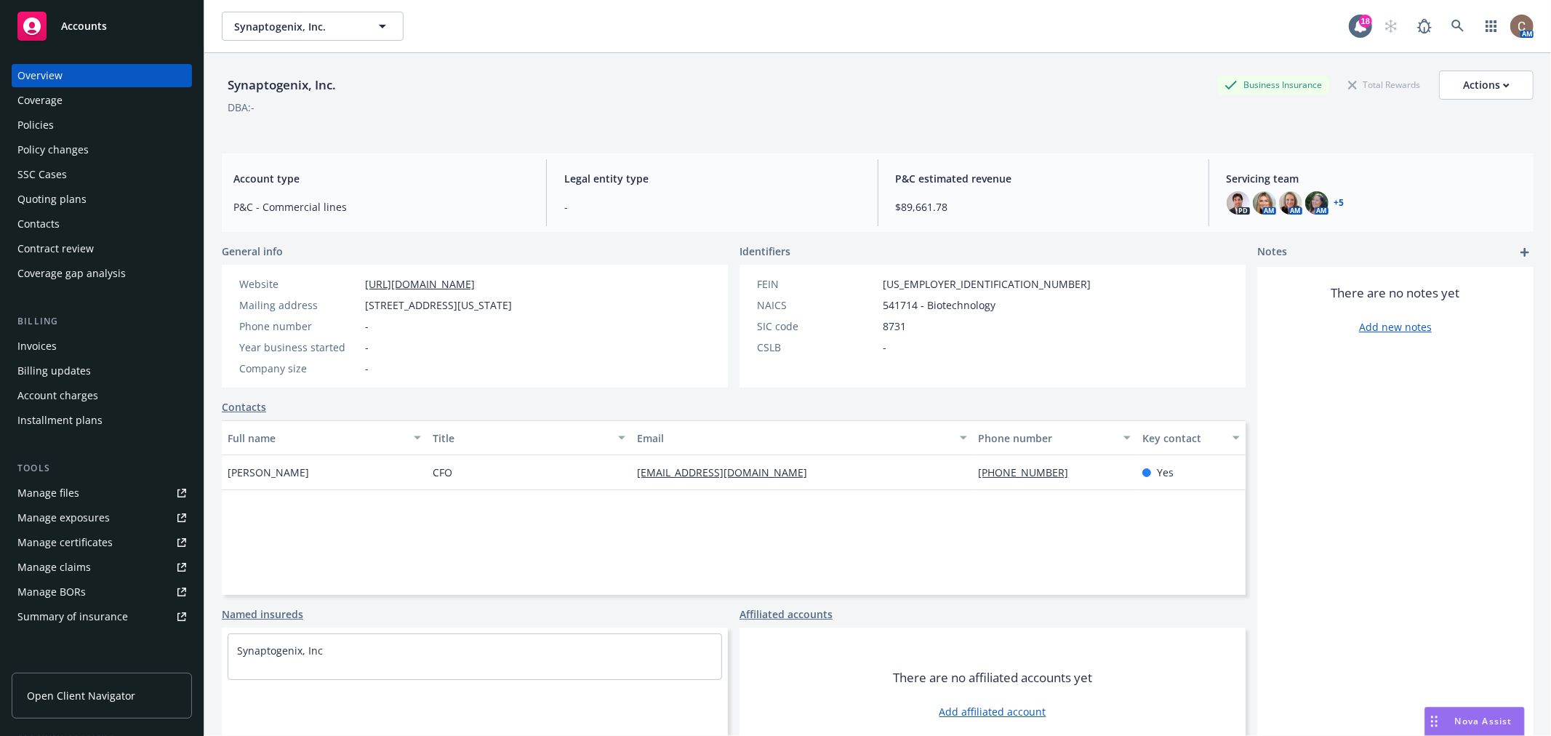
click at [25, 119] on div "Policies" at bounding box center [35, 124] width 36 height 23
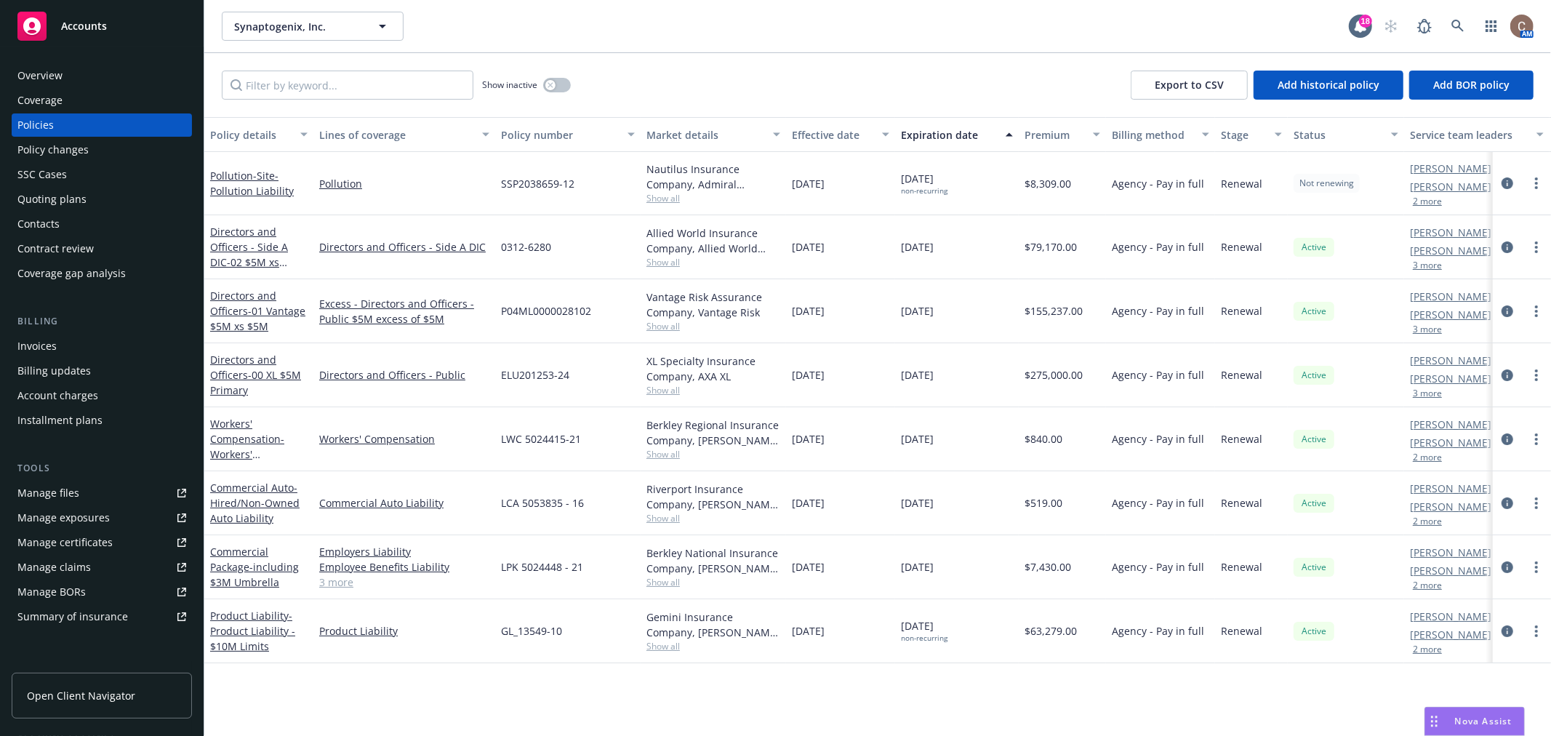
drag, startPoint x: 959, startPoint y: 566, endPoint x: 892, endPoint y: 433, distance: 148.7
click at [892, 433] on div "Pollution - Site-Pollution Liability Pollution SSP2038659-12 Nautilus Insurance…" at bounding box center [906, 385] width 1404 height 466
click at [978, 688] on div "Policy details Lines of coverage Policy number Market details Effective date Ex…" at bounding box center [877, 426] width 1347 height 619
click at [89, 20] on span "Accounts" at bounding box center [84, 26] width 46 height 12
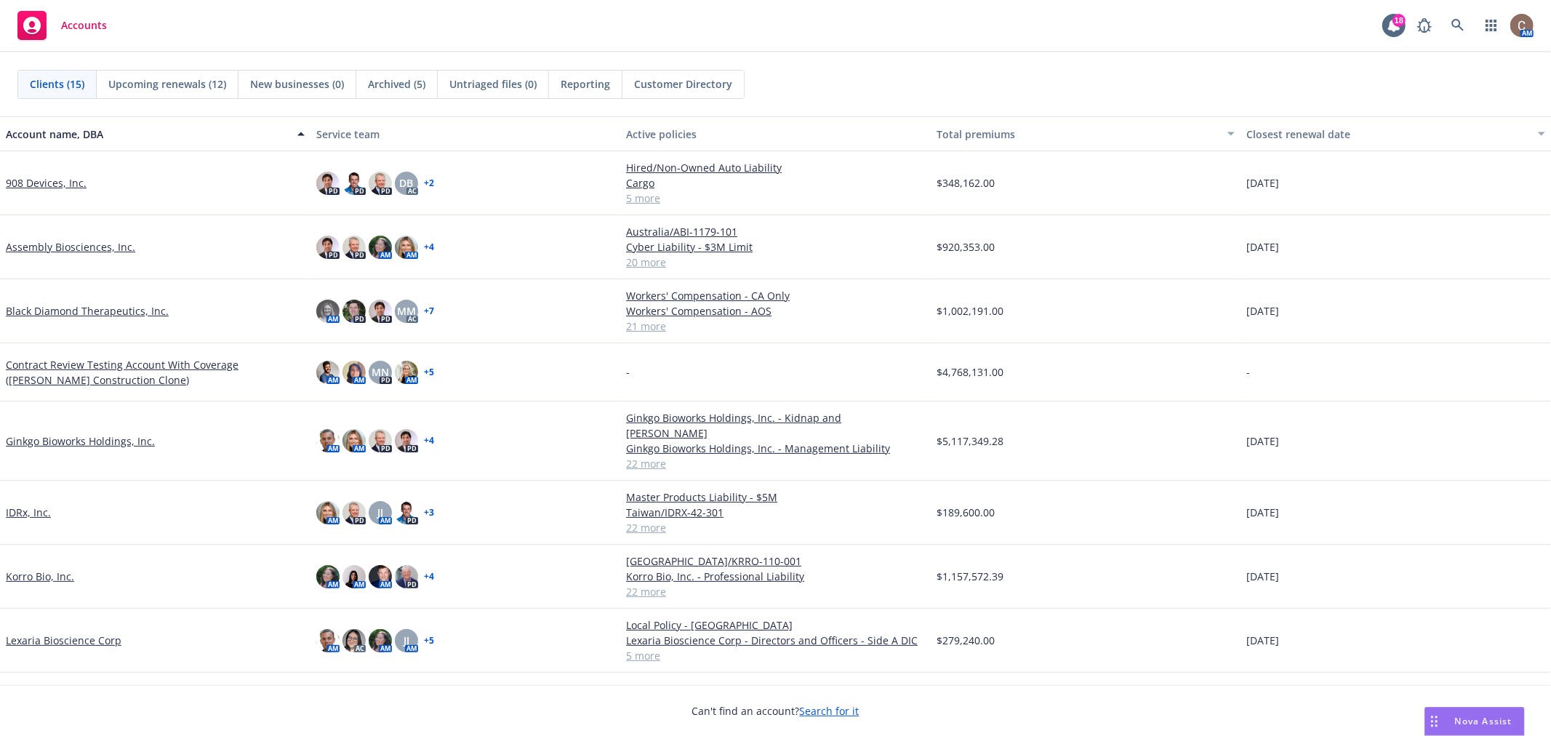
click at [22, 505] on link "IDRx, Inc." at bounding box center [28, 512] width 45 height 15
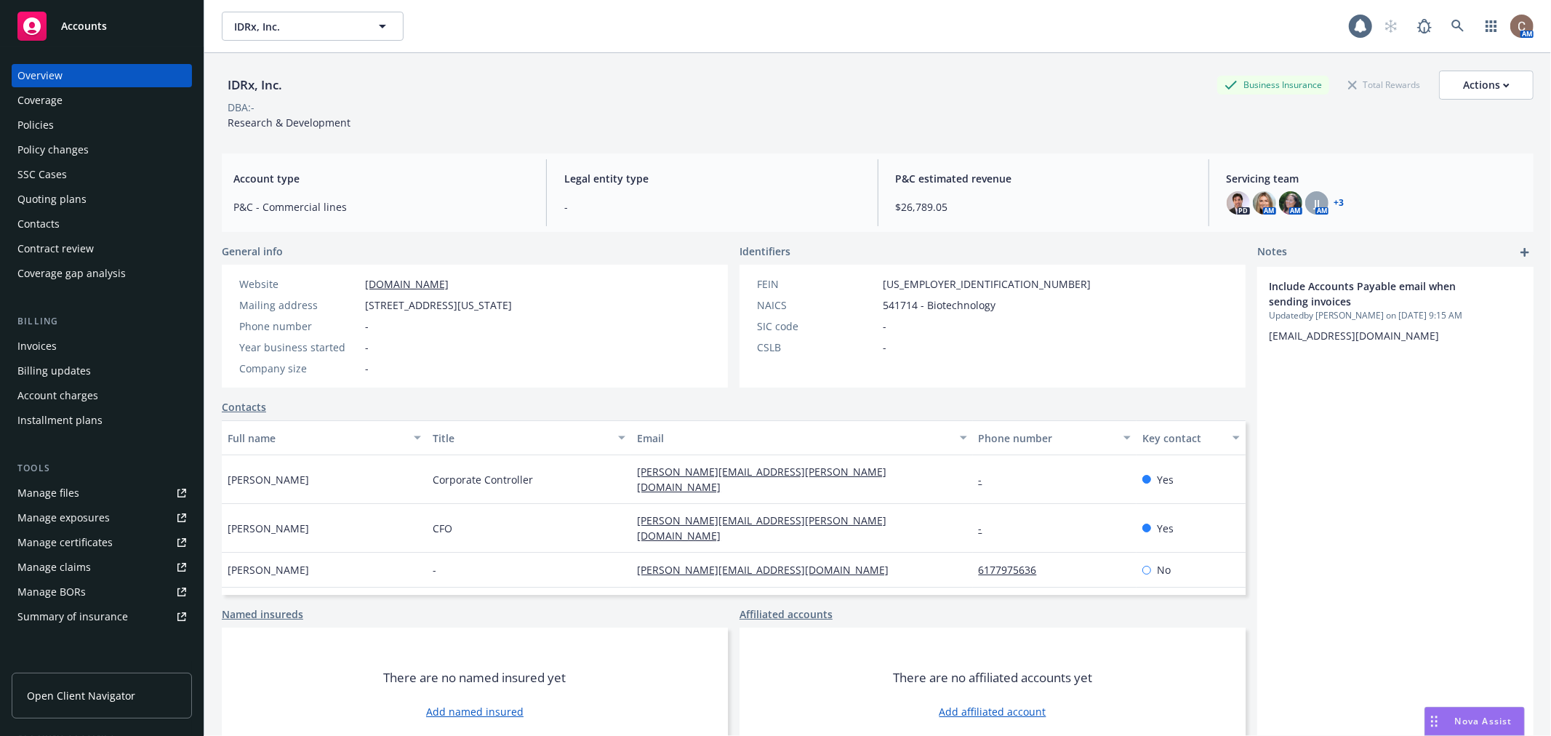
click at [49, 132] on div "Policies" at bounding box center [35, 124] width 36 height 23
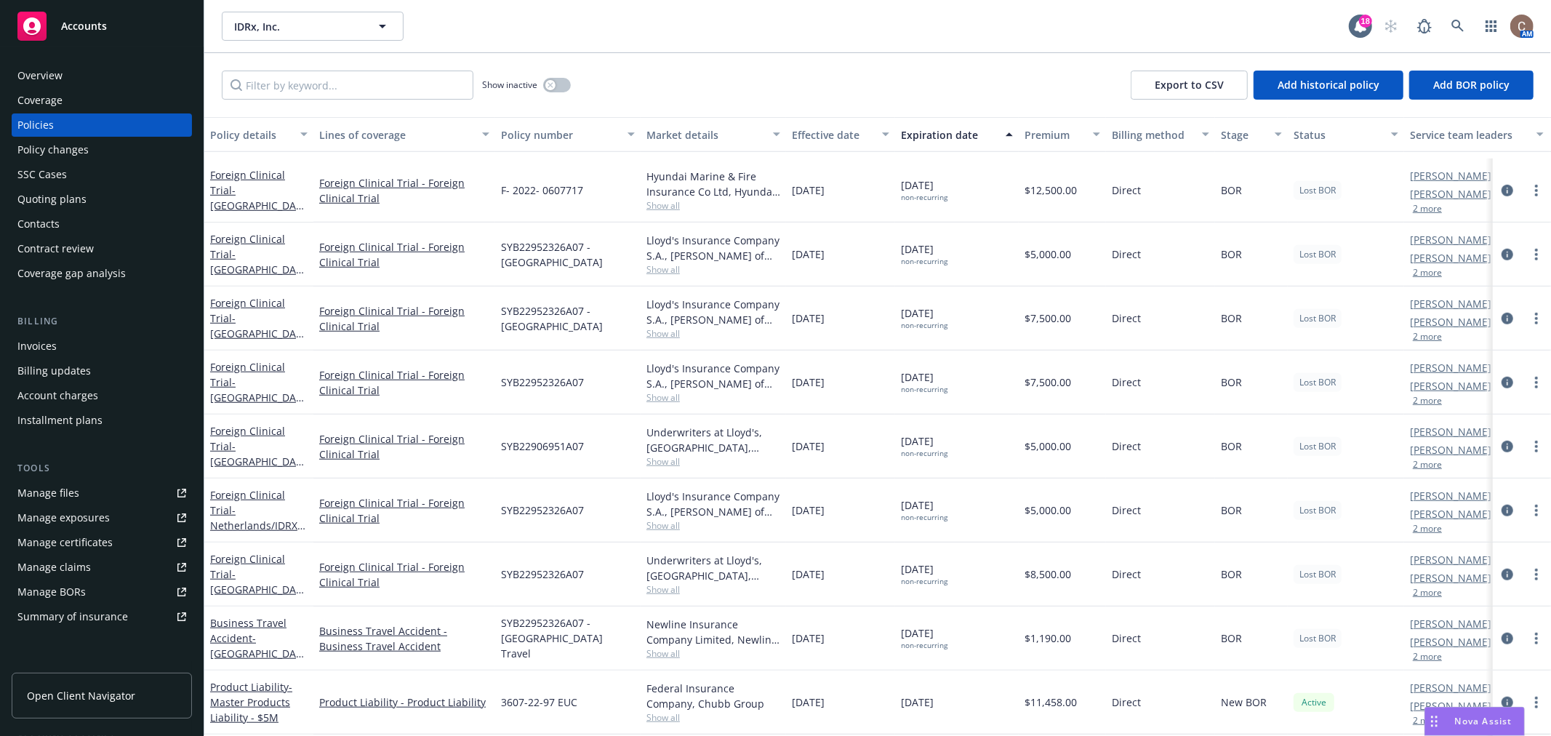
scroll to position [893, 0]
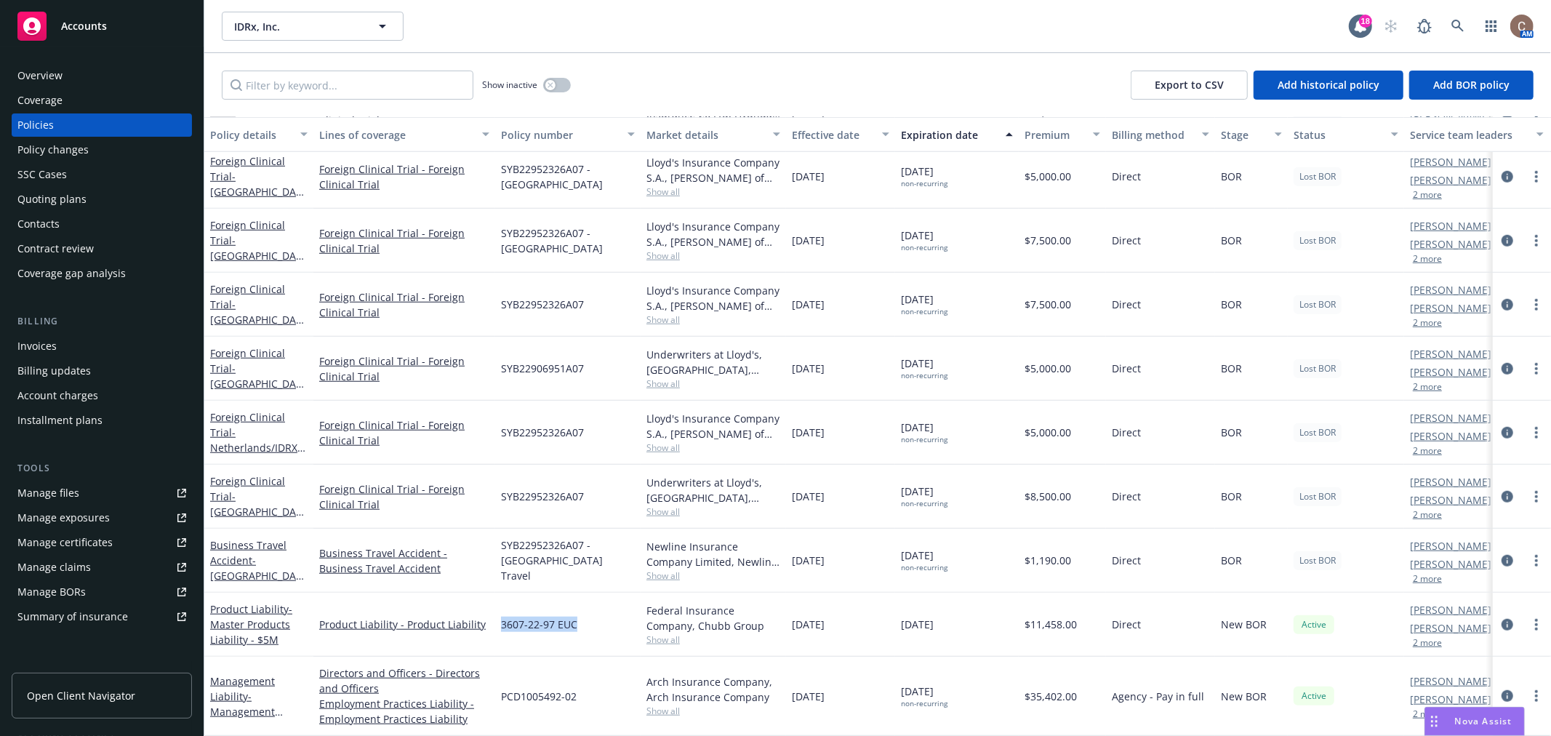
drag, startPoint x: 577, startPoint y: 615, endPoint x: 500, endPoint y: 620, distance: 77.3
click at [500, 620] on div "3607-22-97 EUC" at bounding box center [567, 625] width 145 height 64
copy span "3607-22-97 EUC"
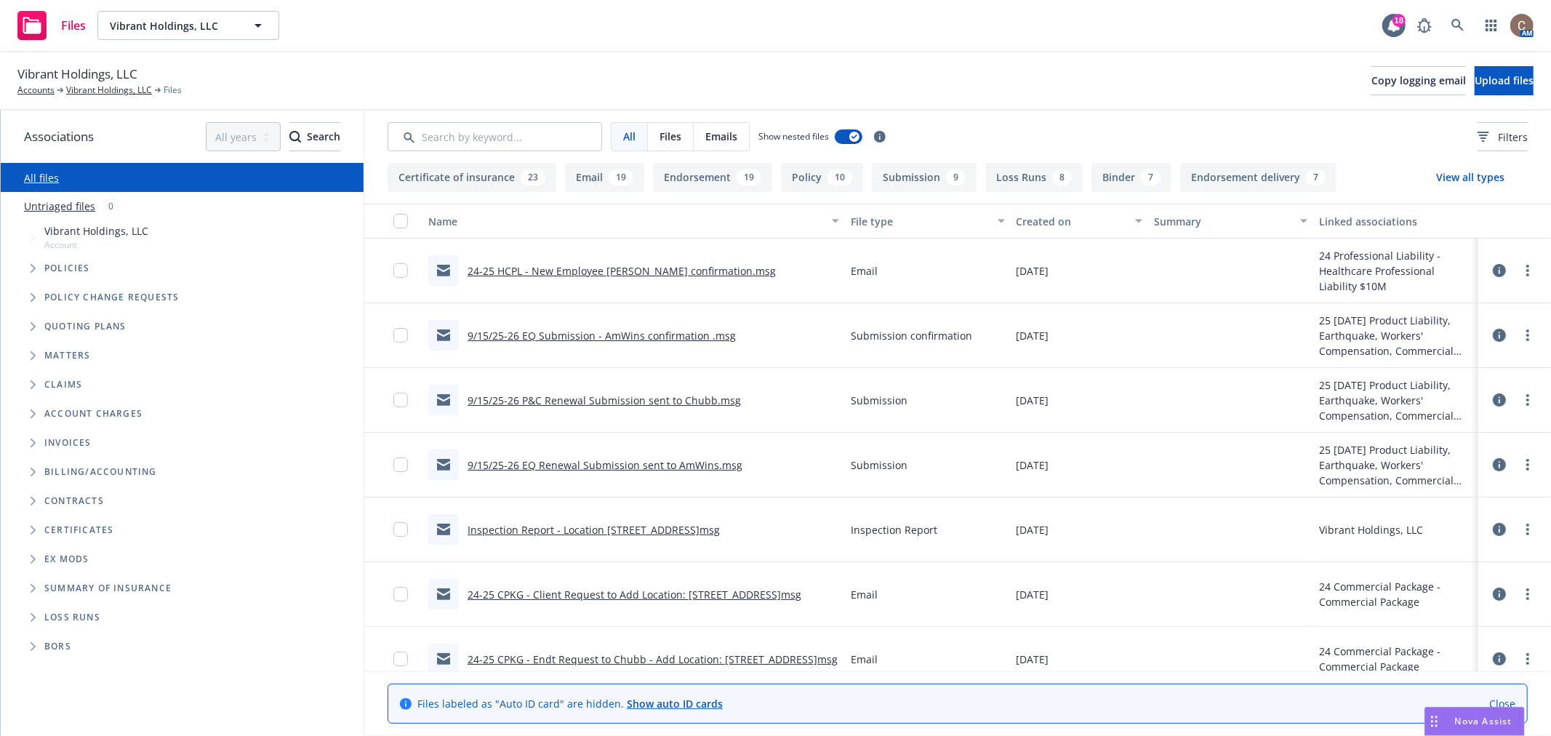
click at [1123, 177] on button "Binder 7" at bounding box center [1132, 177] width 80 height 29
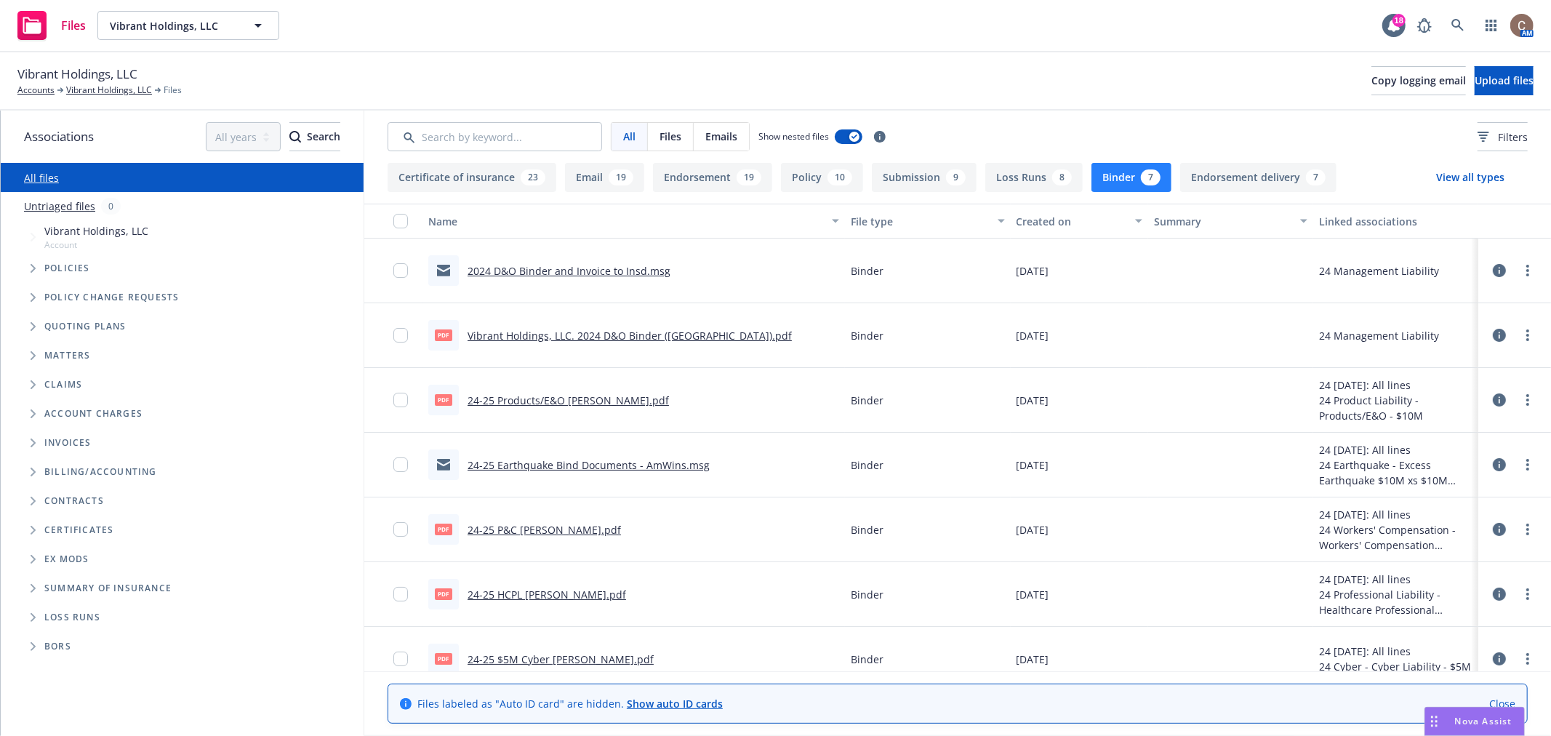
scroll to position [20, 0]
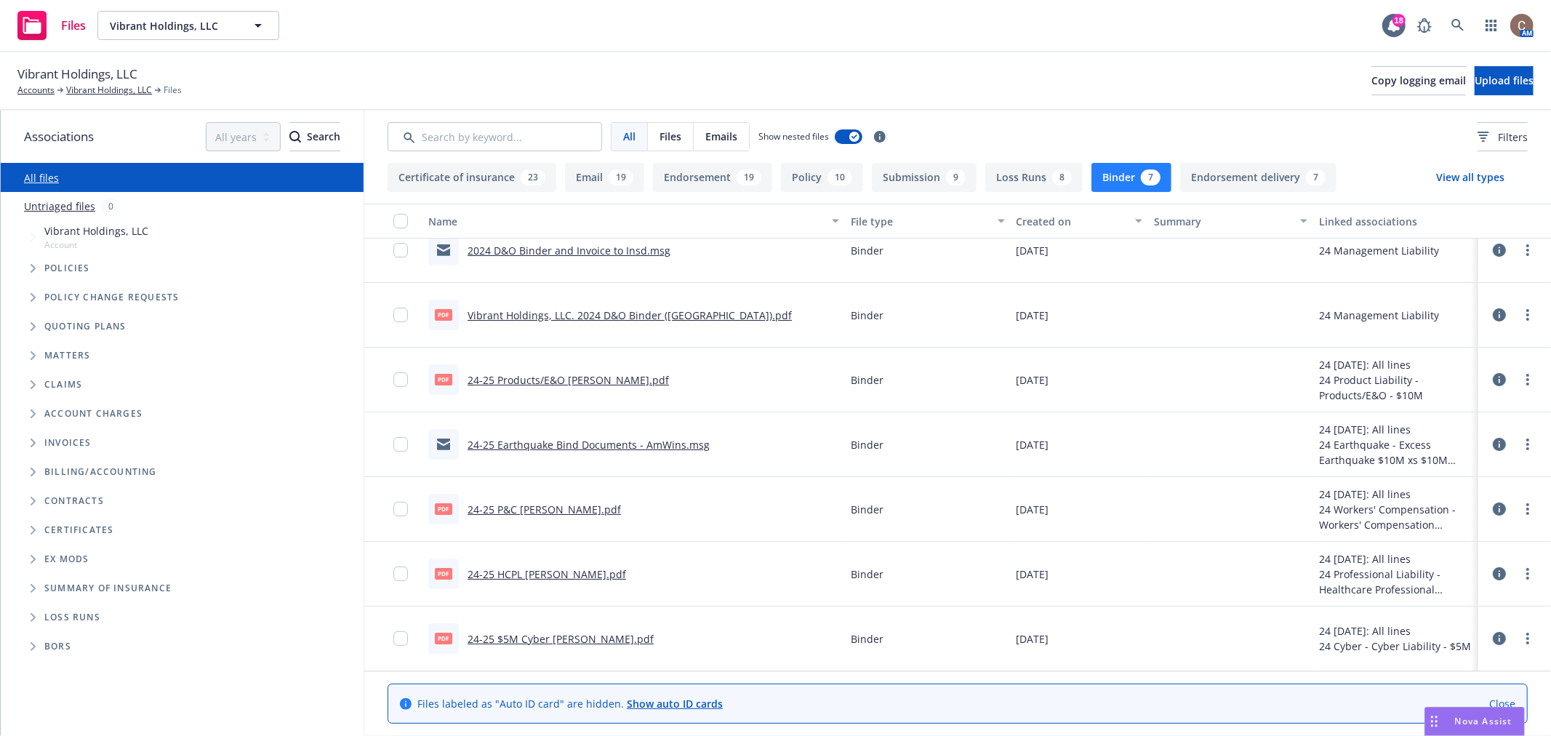
click at [530, 568] on link "24-25 HCPL [PERSON_NAME].pdf" at bounding box center [547, 574] width 159 height 14
